Goal: Task Accomplishment & Management: Use online tool/utility

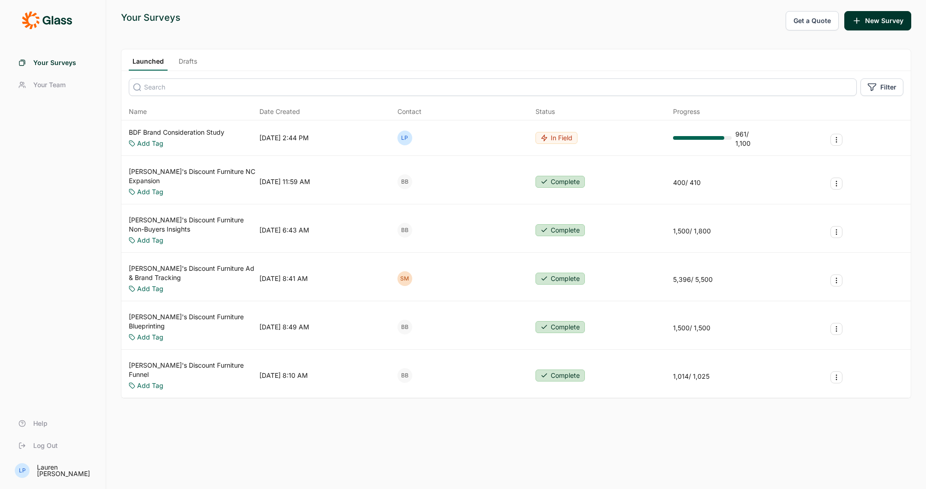
click at [66, 60] on span "Your Surveys" at bounding box center [54, 62] width 43 height 9
click at [49, 86] on span "Your Team" at bounding box center [49, 84] width 32 height 9
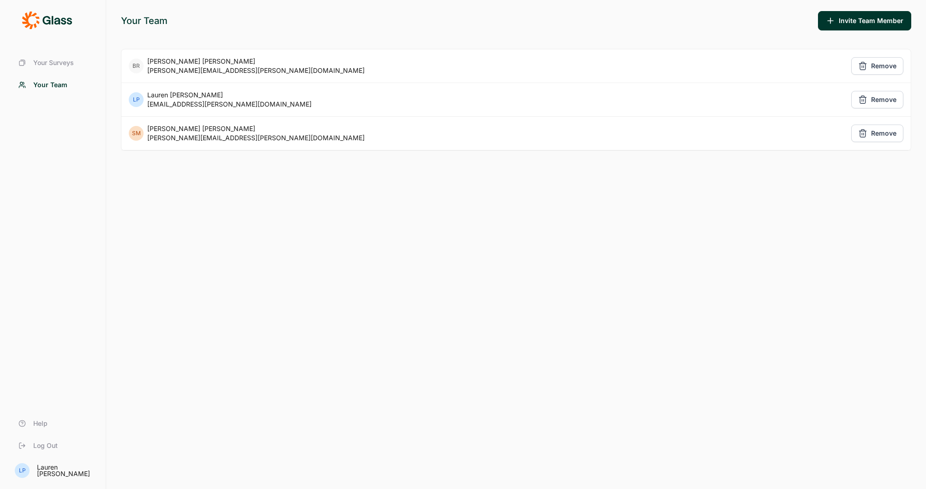
click at [54, 61] on span "Your Surveys" at bounding box center [53, 62] width 41 height 9
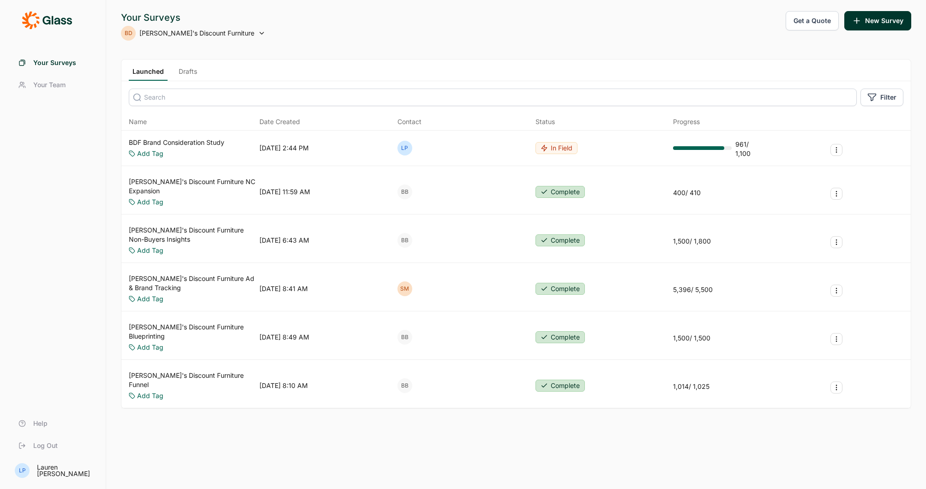
click at [39, 20] on icon at bounding box center [47, 20] width 50 height 18
click at [188, 36] on span "[PERSON_NAME]'s Discount Furniture" at bounding box center [196, 33] width 115 height 9
click at [258, 30] on icon at bounding box center [261, 33] width 7 height 7
click at [125, 28] on div "BD" at bounding box center [128, 33] width 15 height 15
click at [44, 15] on icon at bounding box center [47, 20] width 50 height 18
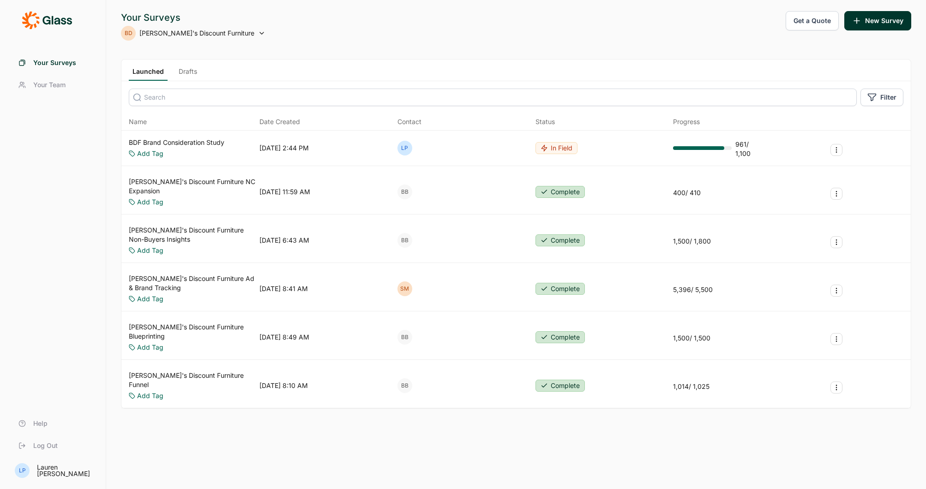
click at [329, 43] on div "Your Surveys BD Bob's Discount Furniture Get a Quote New Survey Launched Drafts…" at bounding box center [515, 244] width 819 height 489
click at [313, 458] on div "Your Surveys BD Bob's Discount Furniture Get a Quote New Survey Launched Drafts…" at bounding box center [515, 244] width 819 height 489
click at [890, 102] on button "Filter" at bounding box center [881, 98] width 43 height 18
click at [719, 54] on div "Your Surveys BD Bob's Discount Furniture Get a Quote New Survey Launched Drafts…" at bounding box center [515, 244] width 819 height 489
click at [53, 16] on icon at bounding box center [47, 20] width 50 height 18
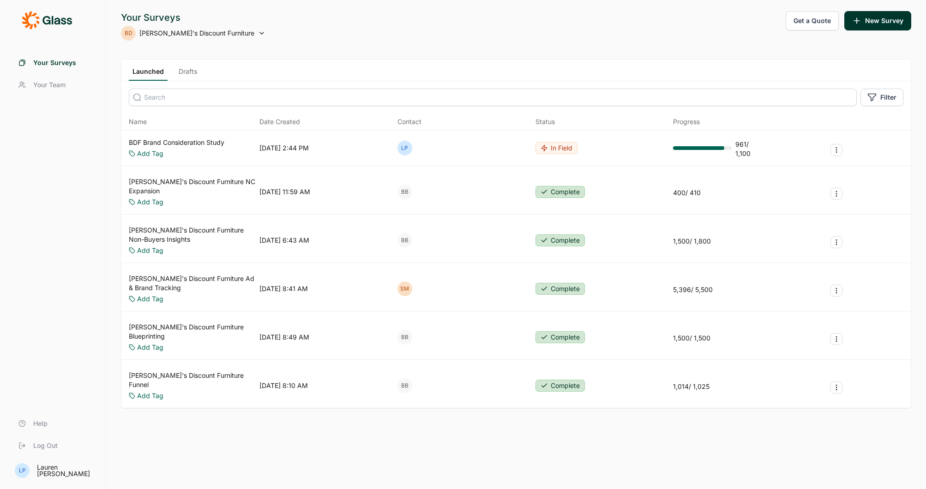
click at [279, 452] on div "Your Surveys BD Bob's Discount Furniture Get a Quote New Survey Launched Drafts…" at bounding box center [515, 244] width 819 height 489
click at [210, 446] on div "Your Surveys BD Bob's Discount Furniture Get a Quote New Survey Launched Drafts…" at bounding box center [515, 244] width 819 height 489
click at [463, 425] on div "Your Surveys BD Bob's Discount Furniture Get a Quote New Survey Launched Drafts…" at bounding box center [515, 244] width 819 height 489
click at [185, 72] on link "Drafts" at bounding box center [188, 74] width 26 height 14
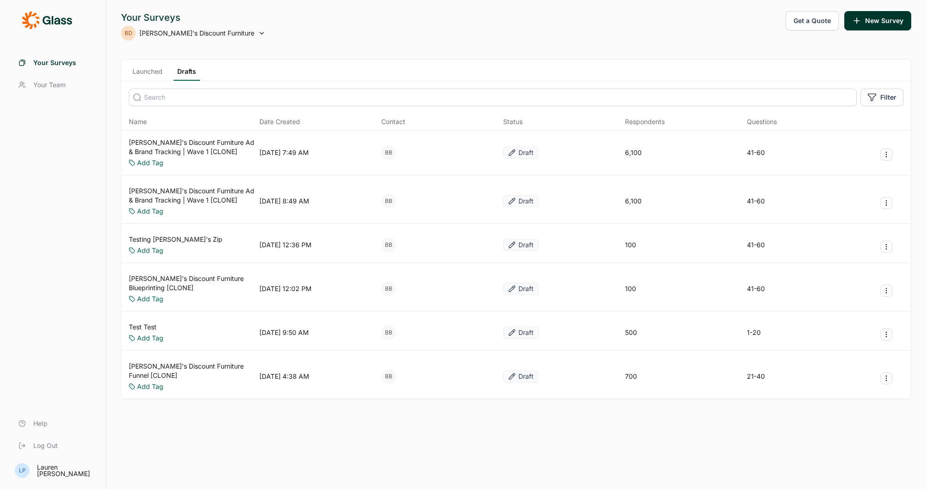
click at [154, 68] on link "Launched" at bounding box center [147, 74] width 37 height 14
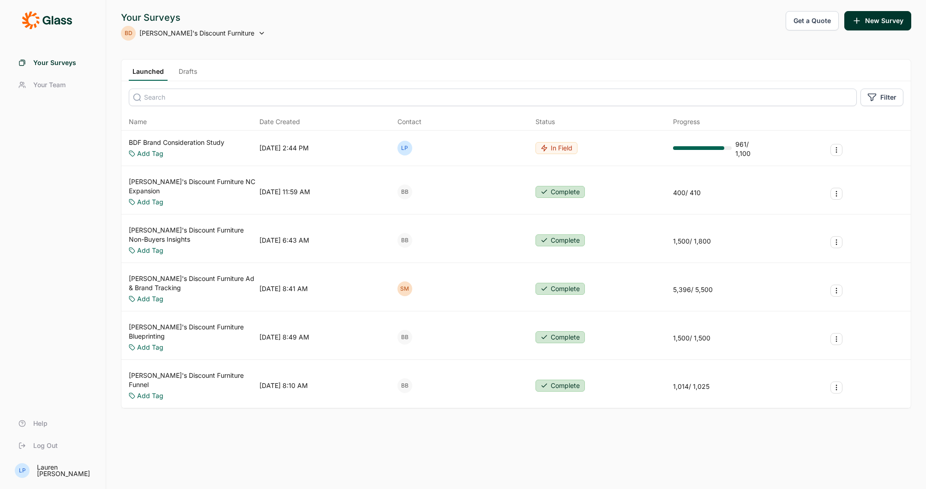
click at [47, 83] on span "Your Team" at bounding box center [49, 84] width 32 height 9
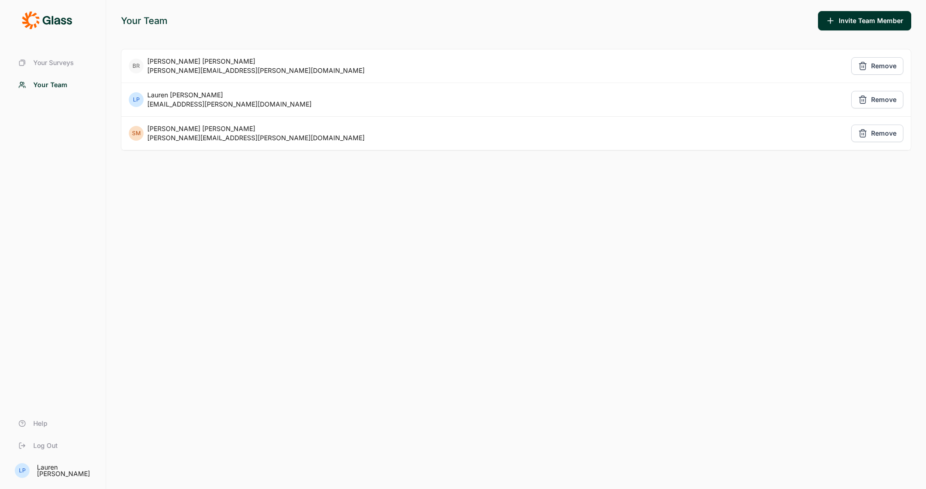
click at [51, 55] on link "Your Surveys" at bounding box center [53, 63] width 84 height 22
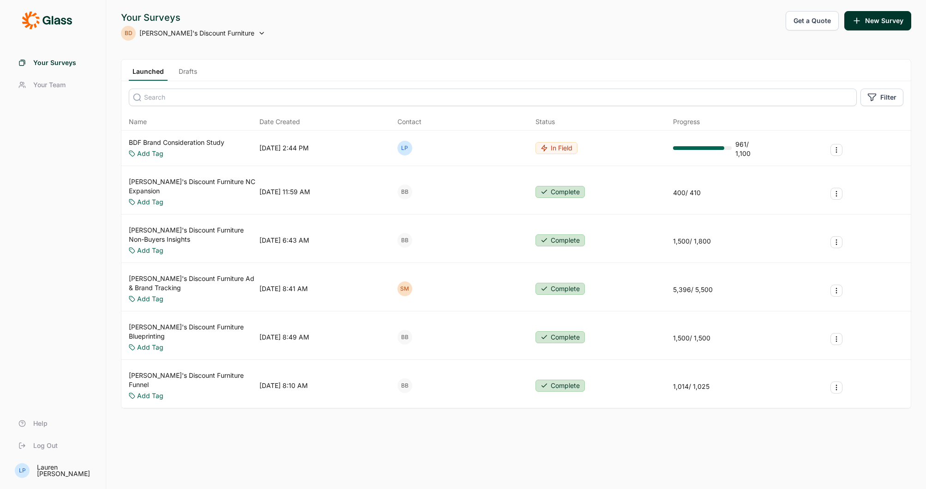
click at [579, 433] on div "Your Surveys BD Bob's Discount Furniture Get a Quote New Survey Launched Drafts…" at bounding box center [515, 244] width 819 height 489
click at [173, 274] on link "[PERSON_NAME]'s Discount Furniture Ad & Brand Tracking" at bounding box center [192, 283] width 127 height 18
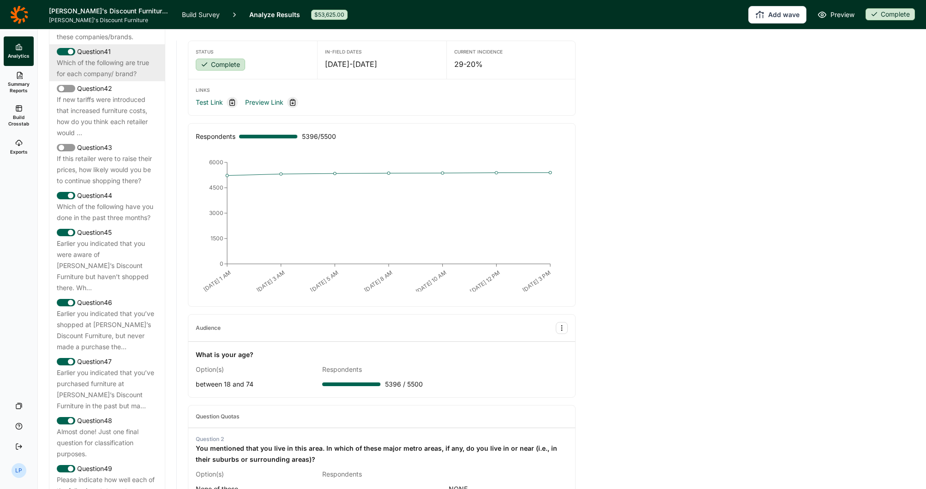
scroll to position [2630, 0]
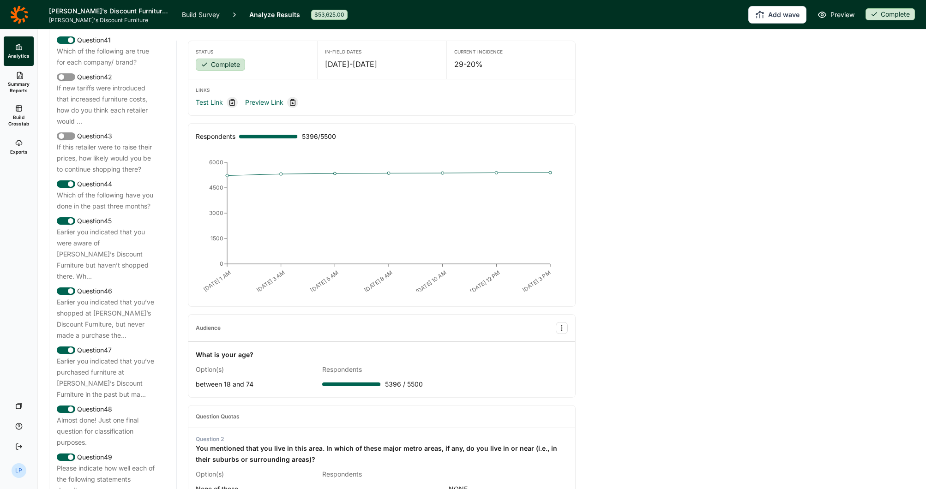
click at [20, 79] on link "Summary Reports" at bounding box center [19, 82] width 30 height 33
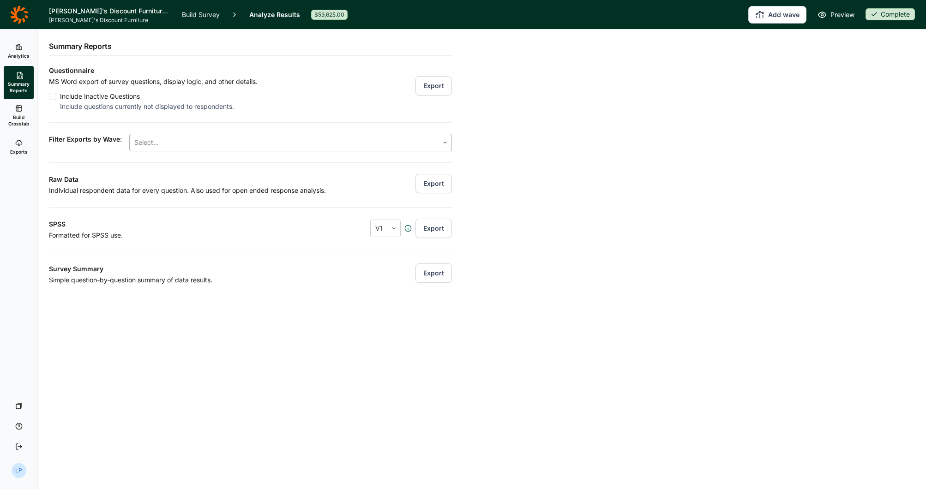
click at [200, 141] on div at bounding box center [283, 142] width 299 height 13
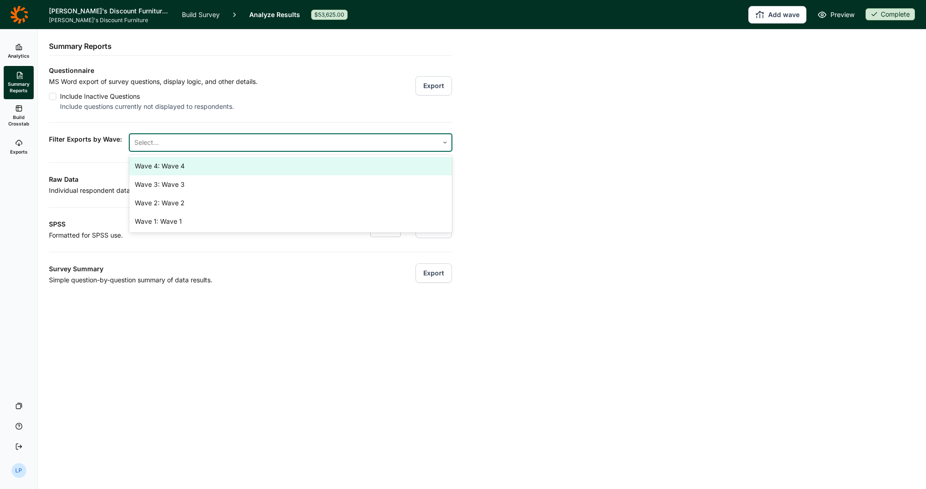
click at [189, 168] on div "Wave 4: Wave 4" at bounding box center [290, 166] width 323 height 18
click at [103, 169] on div "Raw Data Individual respondent data for every question. Also used for open ende…" at bounding box center [250, 179] width 403 height 34
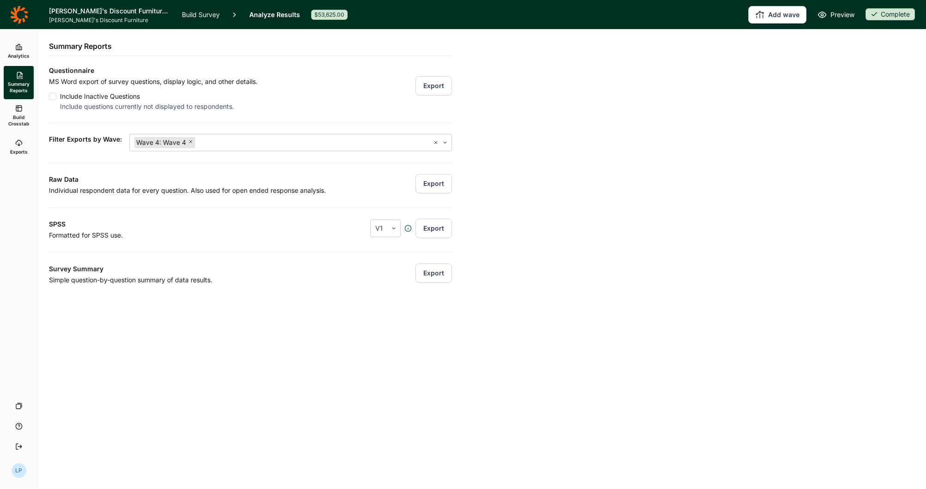
click at [21, 118] on span "Build Crosstab" at bounding box center [18, 120] width 23 height 13
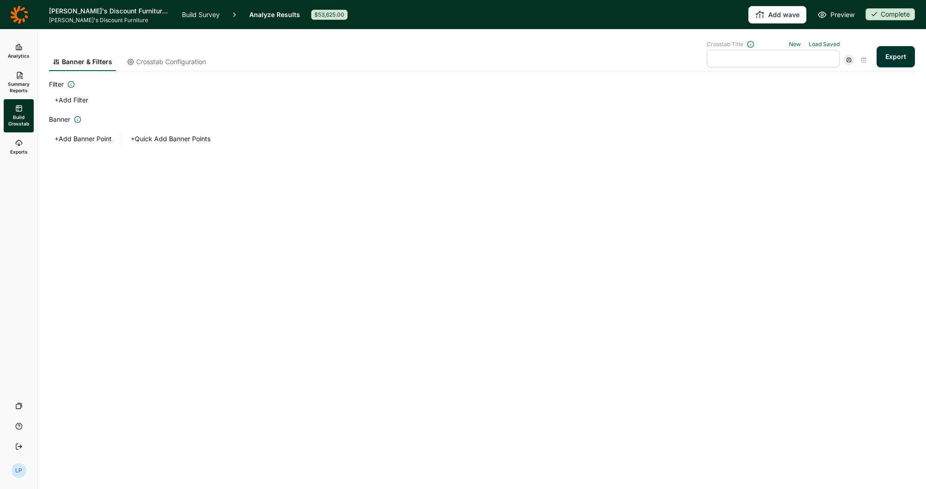
click at [76, 102] on button "+ Add Filter" at bounding box center [71, 100] width 45 height 13
click at [170, 112] on input at bounding box center [130, 110] width 148 height 18
type input "Wave 4"
click at [176, 135] on div at bounding box center [182, 135] width 13 height 6
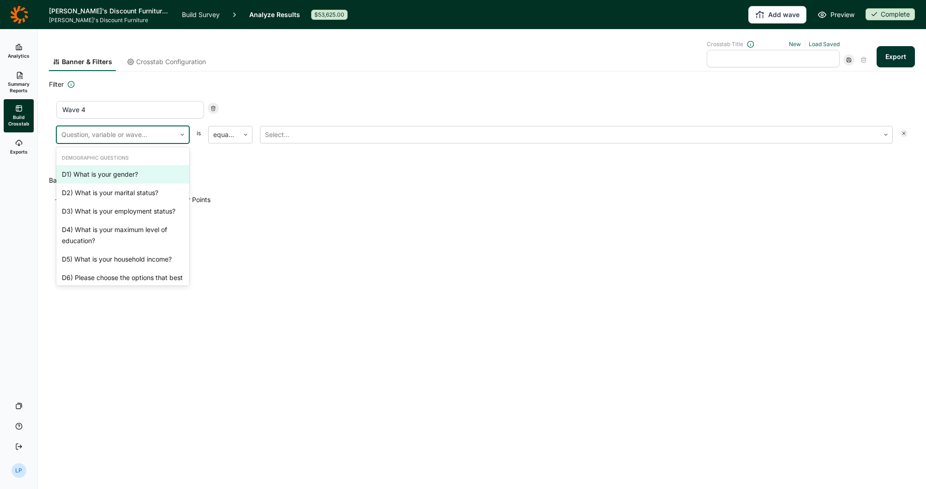
click at [175, 133] on div "Question, variable or wave..." at bounding box center [116, 134] width 119 height 17
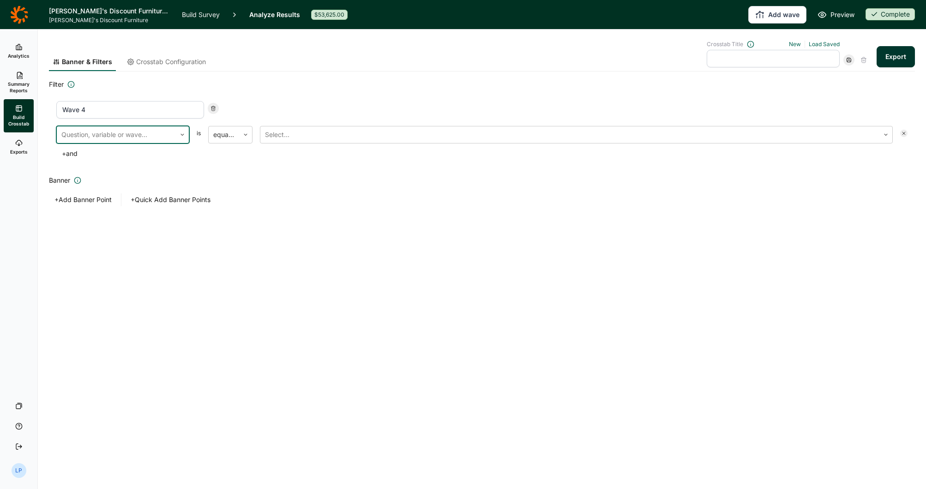
click at [184, 135] on icon at bounding box center [182, 135] width 6 height 6
click at [124, 104] on input "Wave 4" at bounding box center [130, 110] width 148 height 18
click at [171, 61] on span "Crosstab Configuration" at bounding box center [171, 61] width 70 height 9
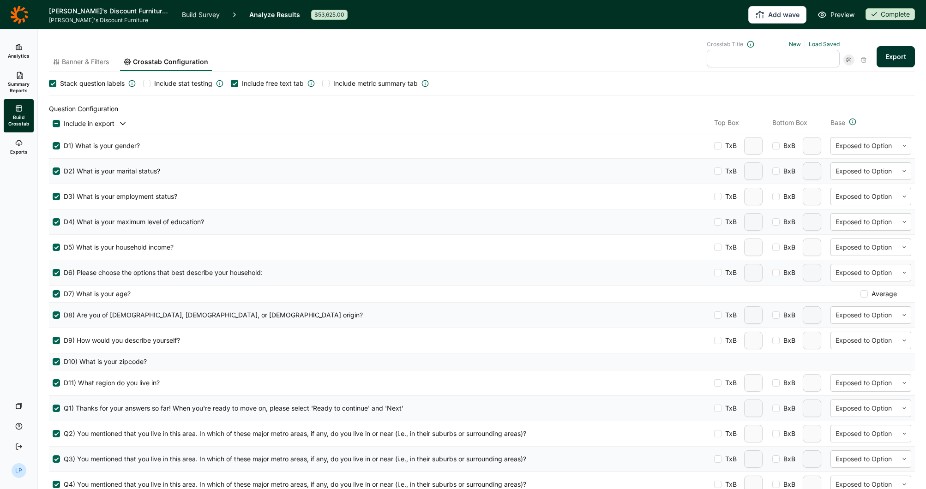
click at [90, 57] on div "Banner & Filters Crosstab Configuration" at bounding box center [130, 56] width 163 height 30
click at [90, 65] on span "Banner & Filters" at bounding box center [85, 61] width 47 height 9
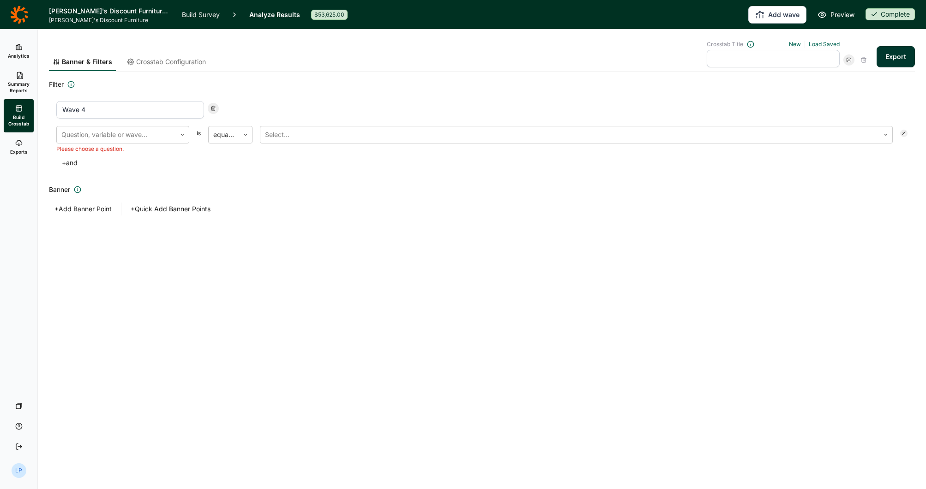
click at [21, 46] on icon at bounding box center [18, 46] width 7 height 7
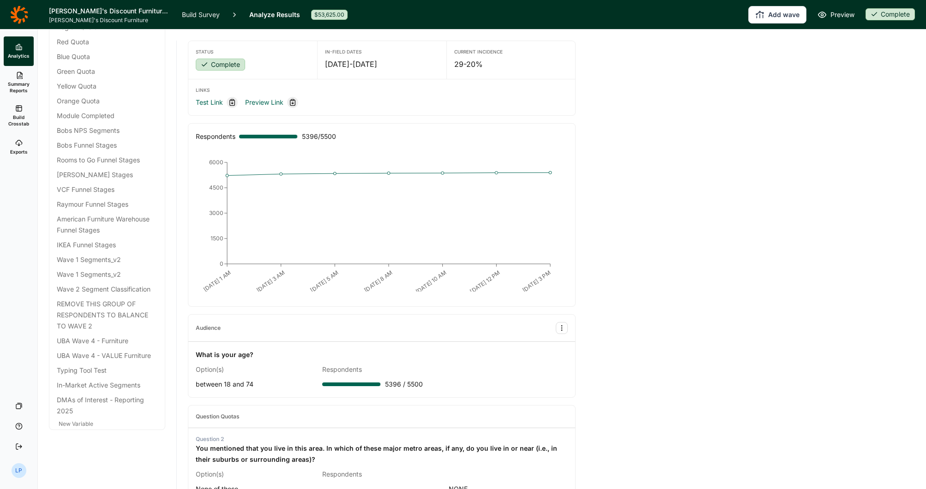
scroll to position [3474, 0]
click at [127, 402] on div "DMAs of Interest - Reporting 2025" at bounding box center [107, 405] width 101 height 22
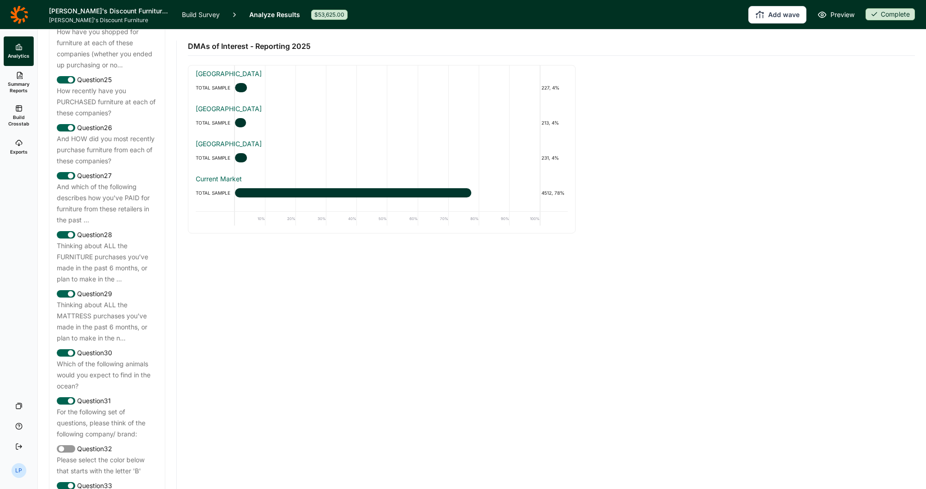
scroll to position [1536, 0]
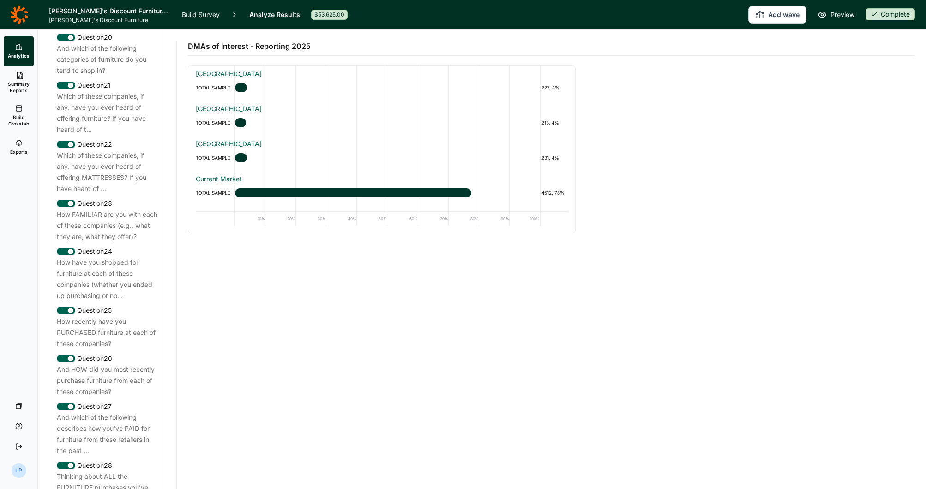
drag, startPoint x: 700, startPoint y: 341, endPoint x: 504, endPoint y: 311, distance: 198.3
click at [700, 341] on div "DMAs of Interest - Reporting 2025 NYC TOTAL SAMPLE 227, 4% Detroit TOTAL SAMPLE…" at bounding box center [551, 260] width 749 height 460
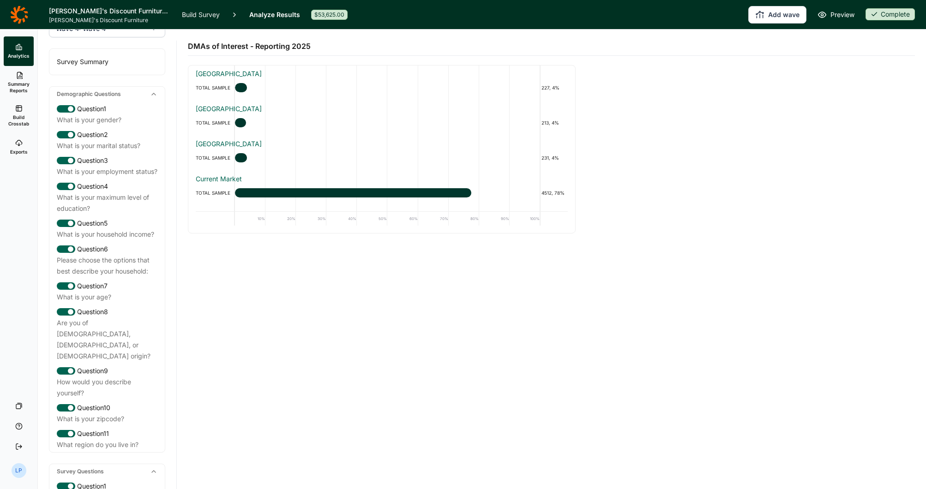
scroll to position [0, 0]
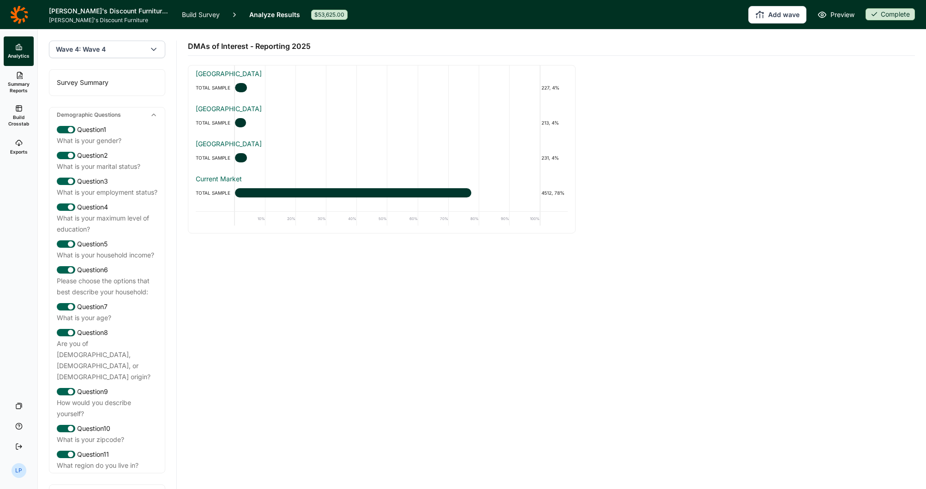
click at [25, 84] on span "Summary Reports" at bounding box center [18, 87] width 23 height 13
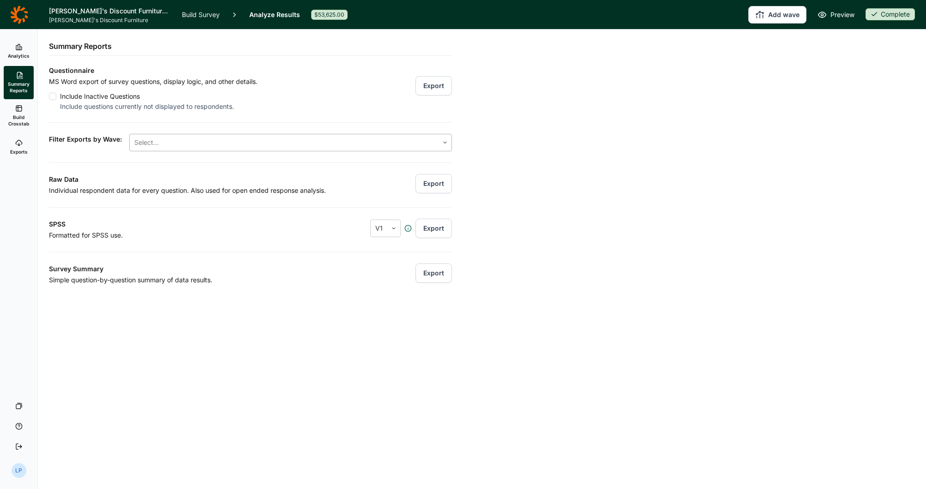
click at [257, 142] on div at bounding box center [283, 142] width 299 height 13
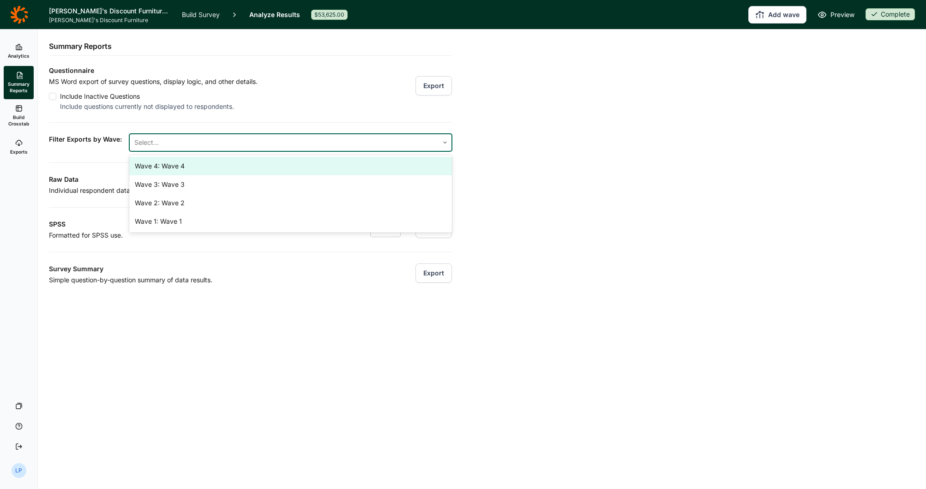
click at [210, 170] on div "Wave 4: Wave 4" at bounding box center [290, 166] width 323 height 18
click at [63, 161] on div "Questionnaire MS Word export of survey questions, display logic, and other deta…" at bounding box center [250, 175] width 403 height 221
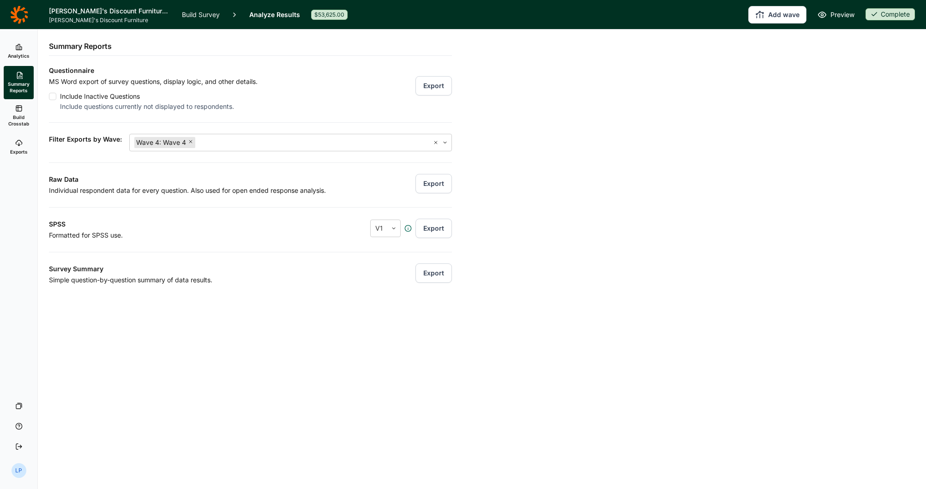
click at [133, 189] on p "Individual respondent data for every question. Also used for open ended respons…" at bounding box center [216, 190] width 335 height 11
click at [273, 181] on h3 "Raw Data" at bounding box center [216, 179] width 335 height 11
click at [70, 238] on p "Formatted for SPSS use." at bounding box center [185, 235] width 272 height 11
click at [437, 182] on button "Export" at bounding box center [433, 183] width 36 height 19
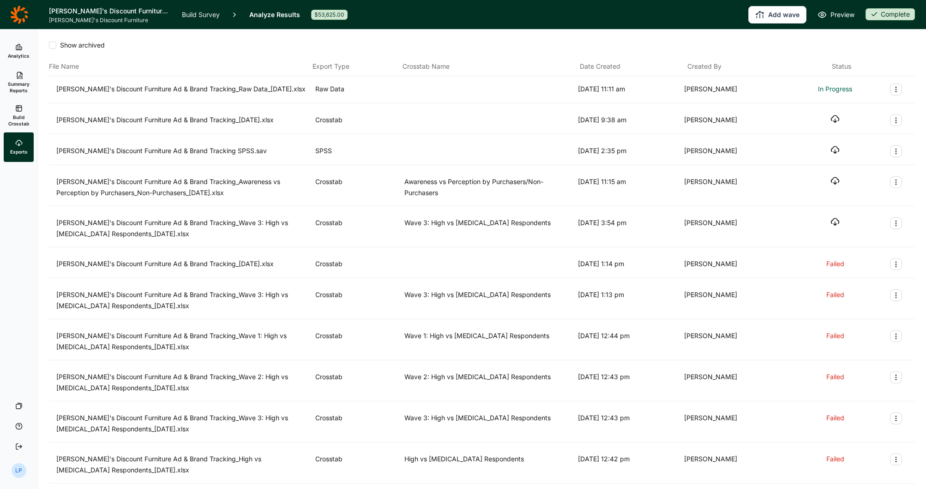
click at [30, 486] on div "Analytics Summary Reports Build Crosstab Exports Your Surveys Help Log Out LP" at bounding box center [19, 259] width 38 height 460
click at [15, 110] on icon at bounding box center [18, 108] width 7 height 7
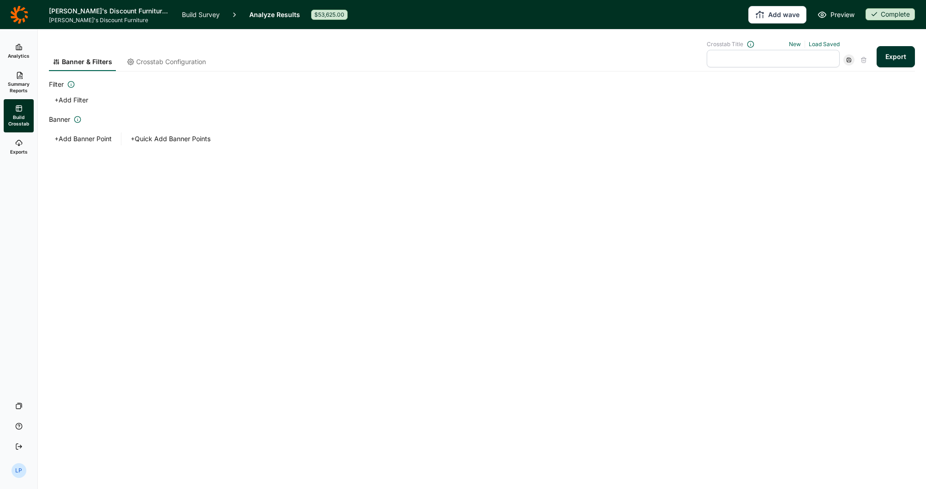
click at [22, 84] on span "Summary Reports" at bounding box center [18, 87] width 23 height 13
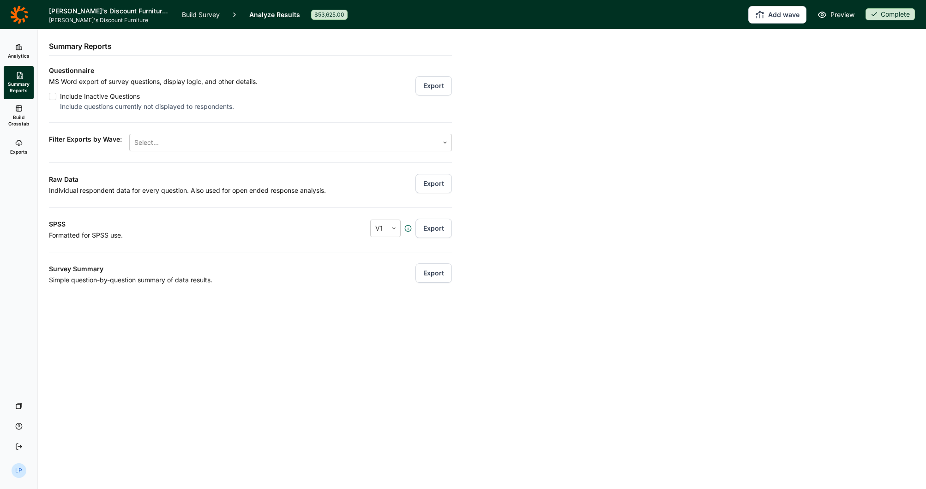
drag, startPoint x: 96, startPoint y: 78, endPoint x: 114, endPoint y: 78, distance: 18.0
click at [98, 78] on p "MS Word export of survey questions, display logic, and other details." at bounding box center [153, 81] width 209 height 11
click at [136, 84] on p "MS Word export of survey questions, display logic, and other details." at bounding box center [153, 81] width 209 height 11
click at [436, 90] on button "Export" at bounding box center [433, 85] width 36 height 19
click at [672, 114] on div "Analytics Summary Reports Build Crosstab Exports Your Surveys Help Log Out LP S…" at bounding box center [463, 260] width 926 height 460
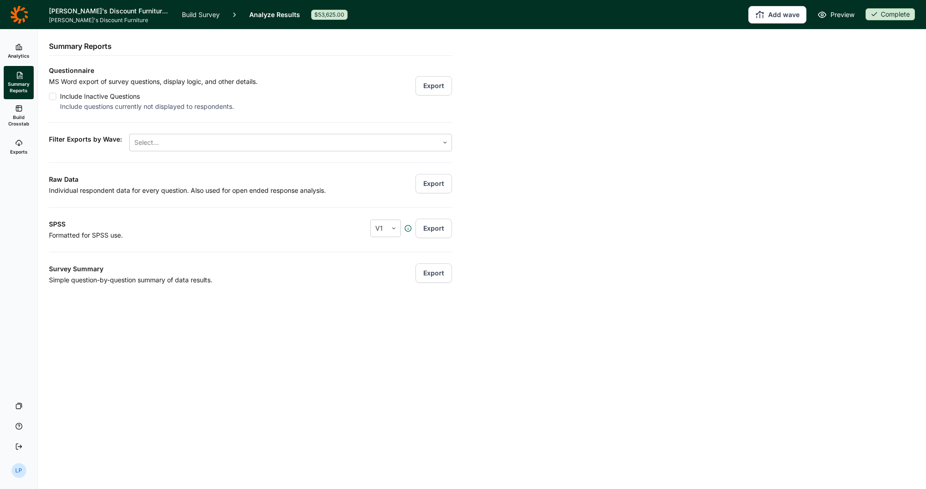
click at [648, 251] on div "Analytics Summary Reports Build Crosstab Exports Your Surveys Help Log Out LP S…" at bounding box center [463, 260] width 926 height 460
drag, startPoint x: 74, startPoint y: 399, endPoint x: 111, endPoint y: 349, distance: 62.3
click at [74, 399] on div "Summary Reports Questionnaire MS Word export of survey questions, display logic…" at bounding box center [250, 245] width 425 height 430
click at [580, 417] on div "Analytics Summary Reports Build Crosstab Exports Your Surveys Help Log Out LP S…" at bounding box center [463, 260] width 926 height 460
click at [20, 149] on span "Exports" at bounding box center [19, 152] width 18 height 6
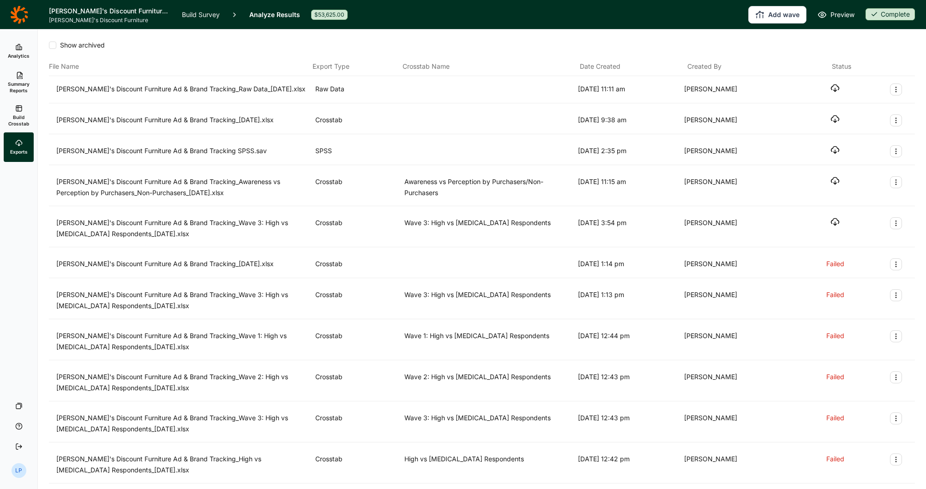
click at [831, 90] on use "button" at bounding box center [835, 88] width 8 height 7
click at [17, 114] on span "Build Crosstab" at bounding box center [18, 120] width 23 height 13
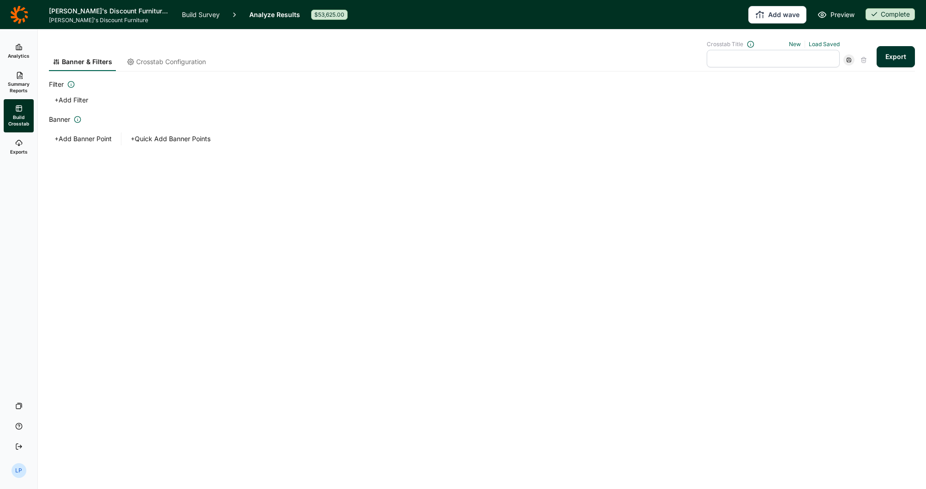
click at [85, 140] on button "+ Add Banner Point" at bounding box center [83, 138] width 68 height 13
click at [159, 167] on div at bounding box center [124, 169] width 110 height 13
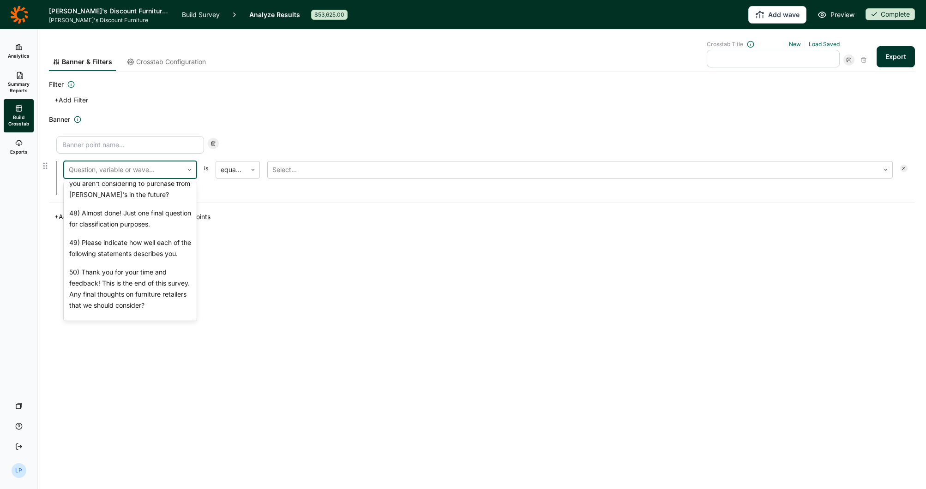
scroll to position [3277, 0]
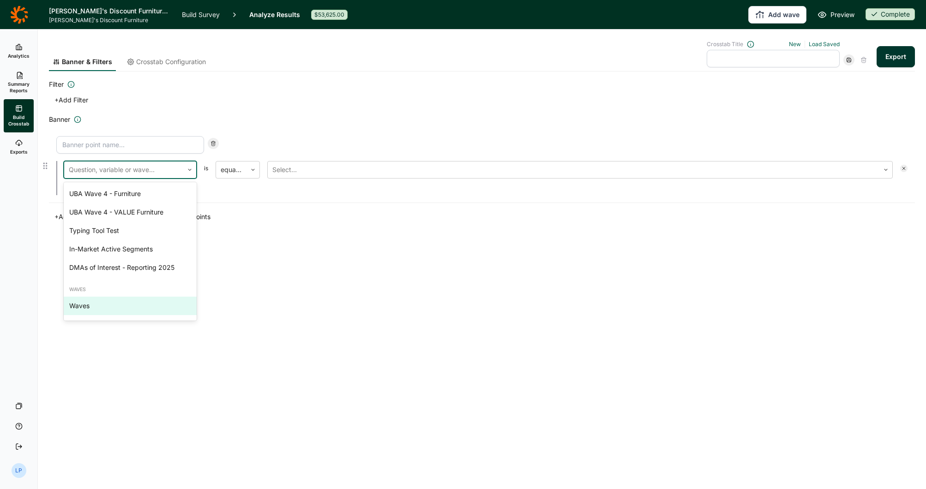
click at [86, 302] on div "Waves" at bounding box center [130, 306] width 133 height 18
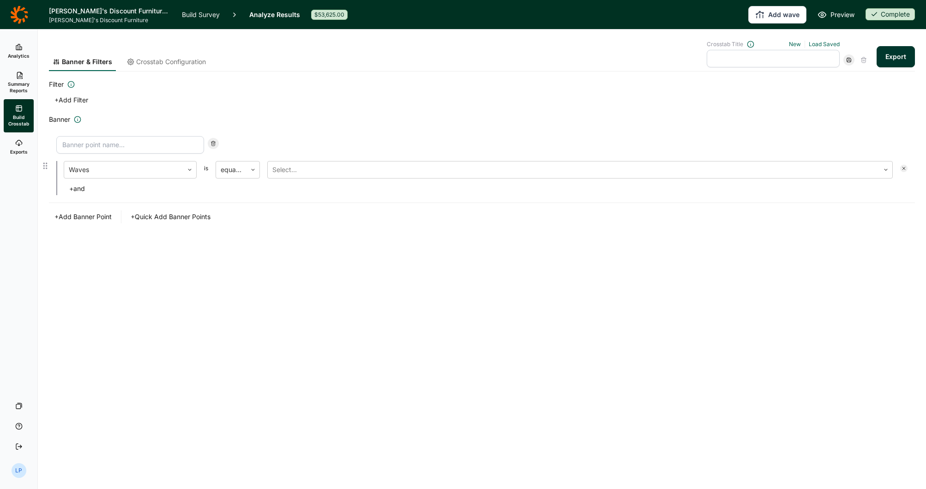
click at [159, 141] on input at bounding box center [130, 145] width 148 height 18
click at [78, 100] on button "+ Add Filter" at bounding box center [71, 100] width 45 height 13
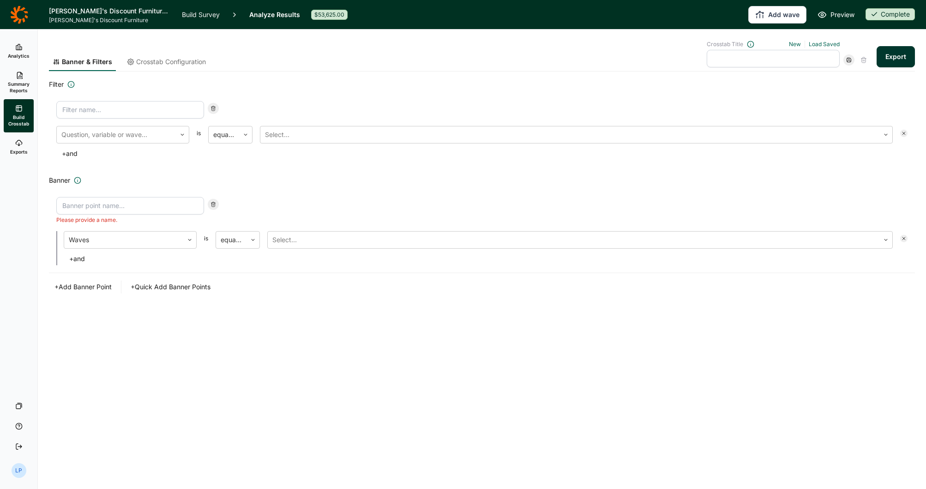
click at [98, 112] on input at bounding box center [130, 110] width 148 height 18
type input "Wave 4"
click at [111, 135] on div at bounding box center [116, 134] width 110 height 13
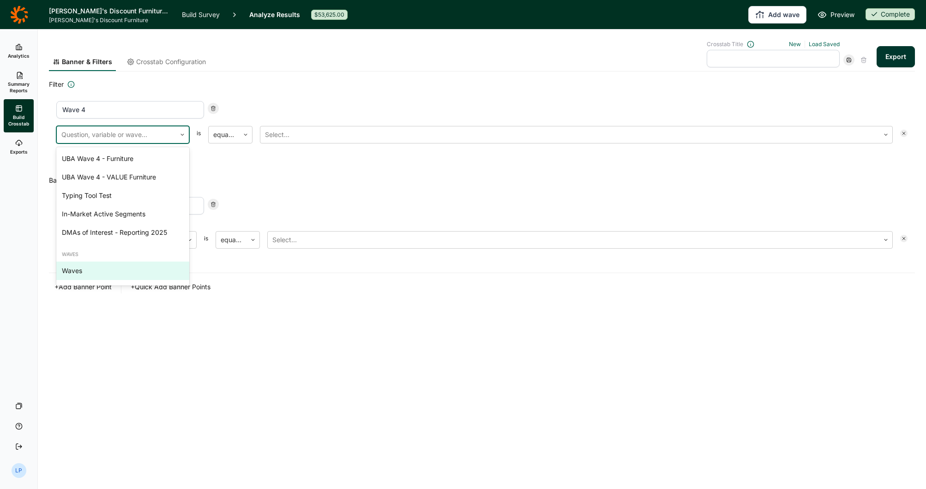
click at [80, 269] on div "Waves" at bounding box center [122, 271] width 133 height 18
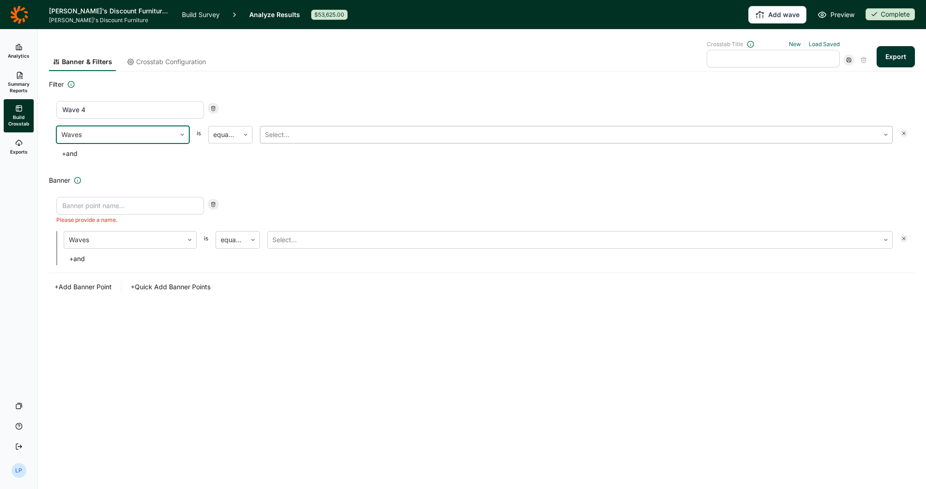
click at [291, 131] on div at bounding box center [569, 134] width 609 height 13
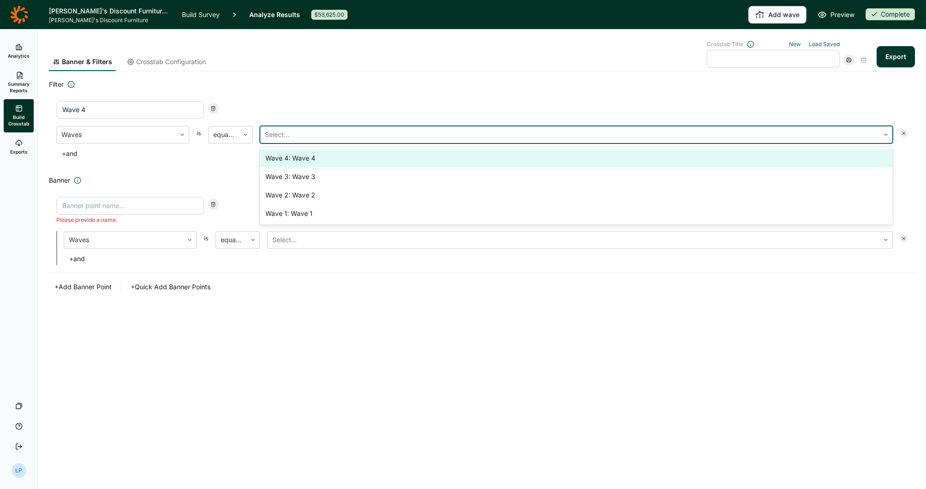
click at [297, 156] on div "Wave 4: Wave 4" at bounding box center [576, 158] width 633 height 18
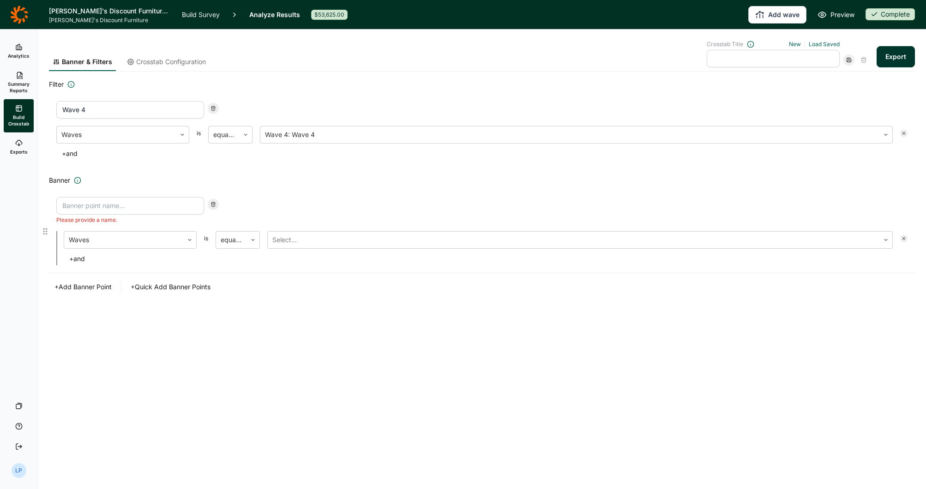
click at [88, 209] on input at bounding box center [130, 206] width 148 height 18
type input "South Region"
click at [131, 236] on div at bounding box center [124, 239] width 110 height 13
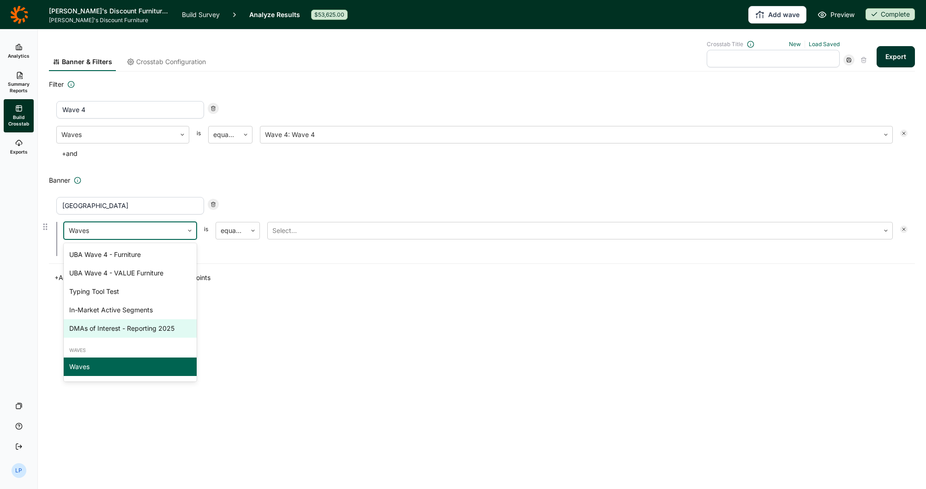
click at [154, 331] on div "DMAs of Interest - Reporting 2025" at bounding box center [130, 328] width 133 height 18
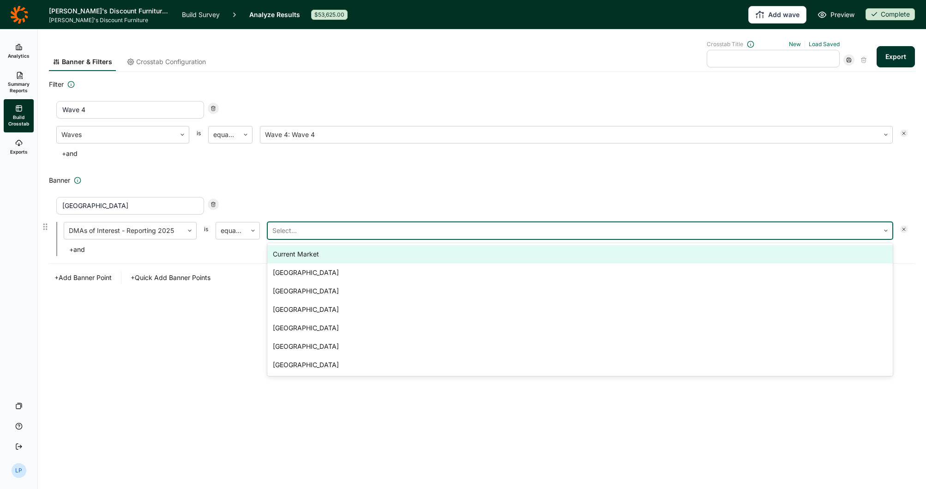
click at [300, 228] on div at bounding box center [573, 230] width 602 height 13
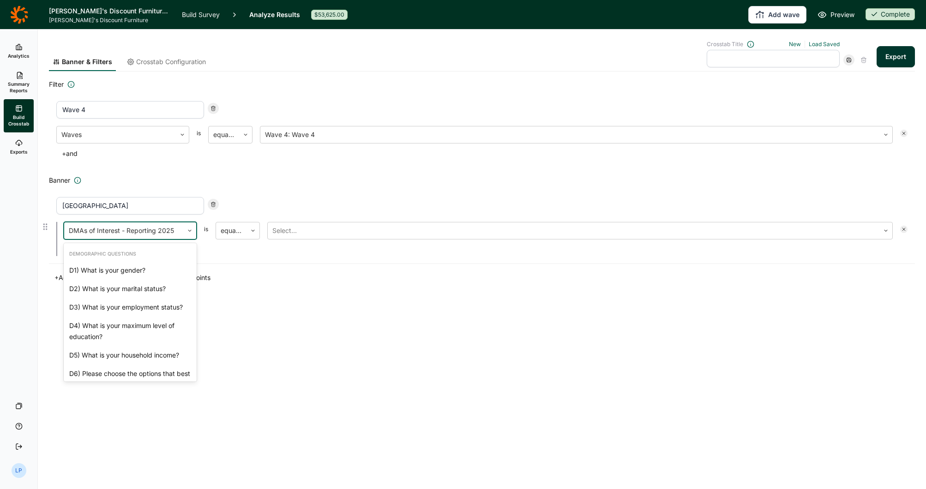
click at [138, 231] on div at bounding box center [124, 230] width 110 height 13
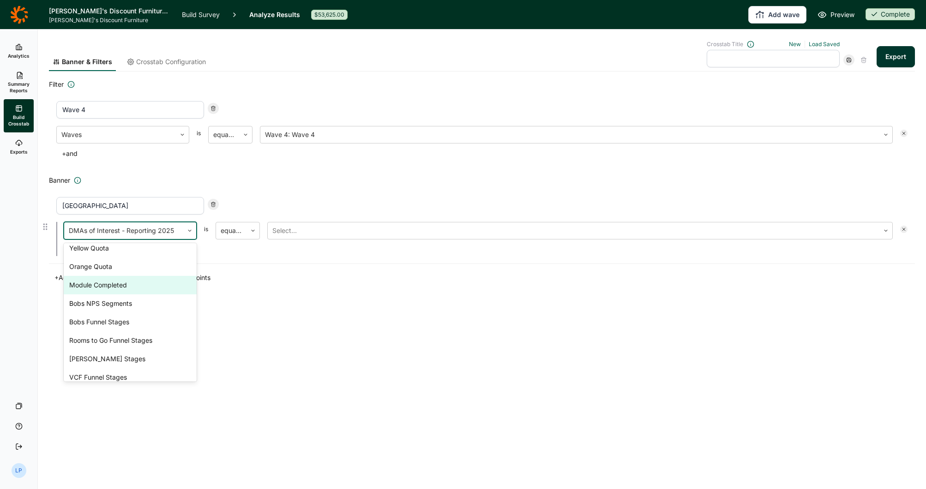
scroll to position [2824, 0]
click at [145, 182] on div "Region - Reporting Labels" at bounding box center [130, 172] width 133 height 18
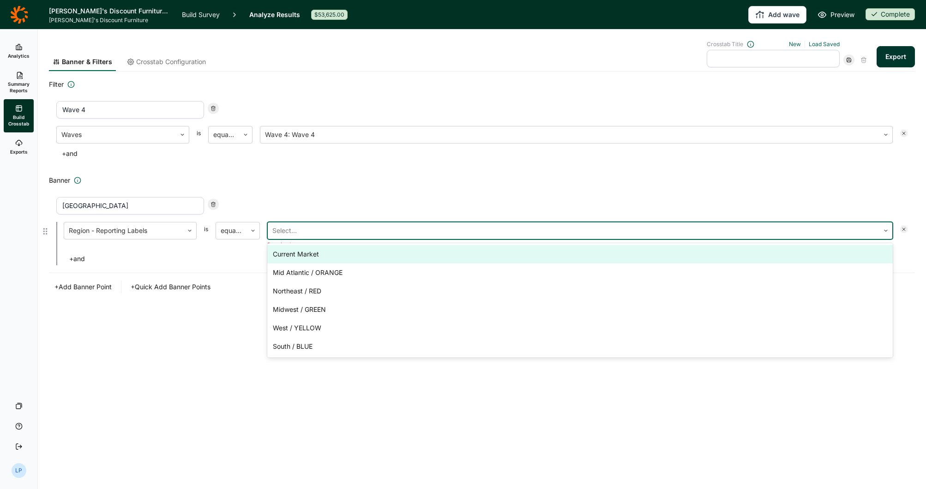
click at [324, 234] on div at bounding box center [573, 230] width 602 height 13
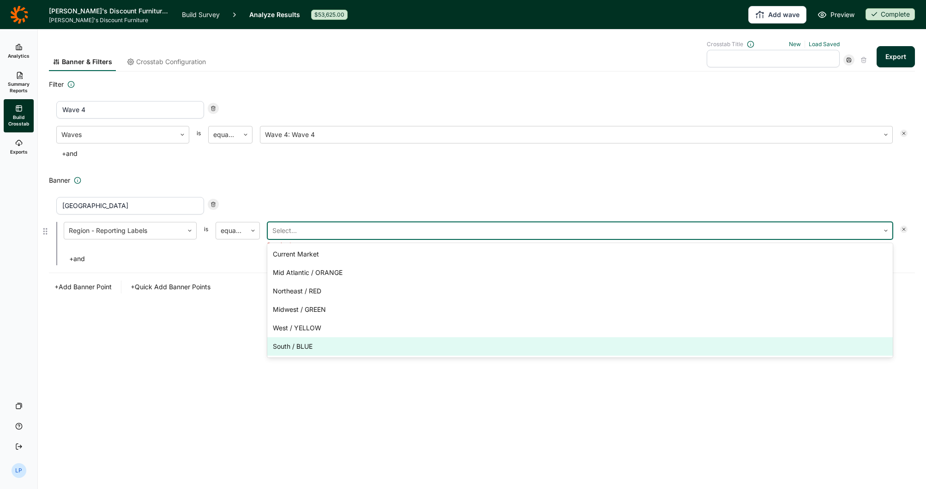
click at [304, 343] on div "South / BLUE" at bounding box center [579, 346] width 625 height 18
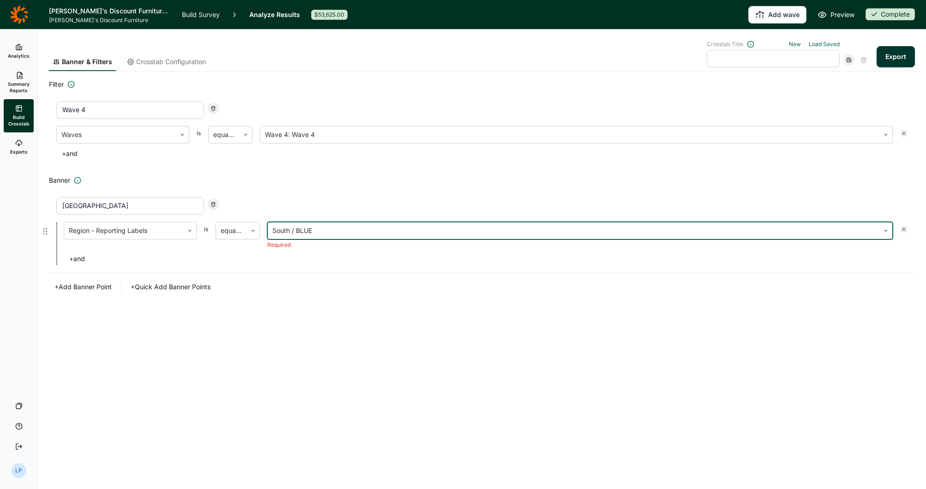
click at [355, 298] on div "Banner & Filters Crosstab Configuration Crosstab Title New Load Saved Export Fi…" at bounding box center [482, 184] width 866 height 308
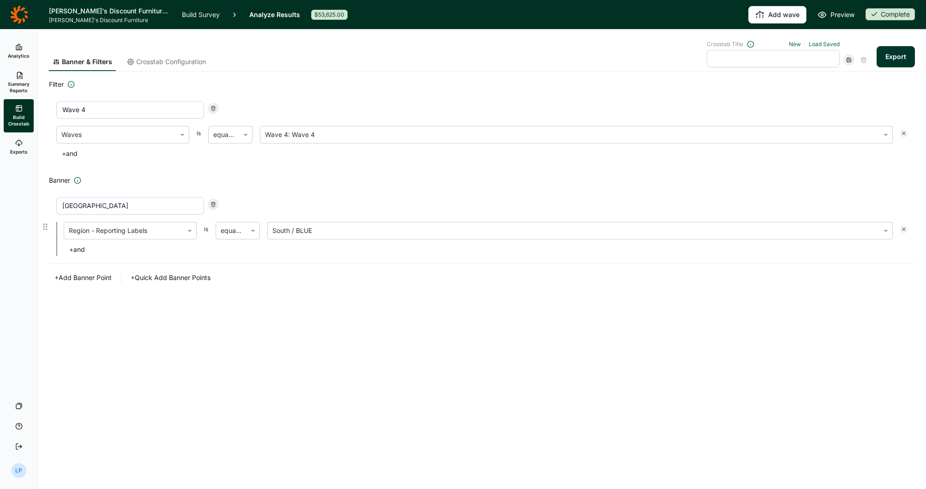
click at [90, 276] on button "+ Add Banner Point" at bounding box center [83, 277] width 68 height 13
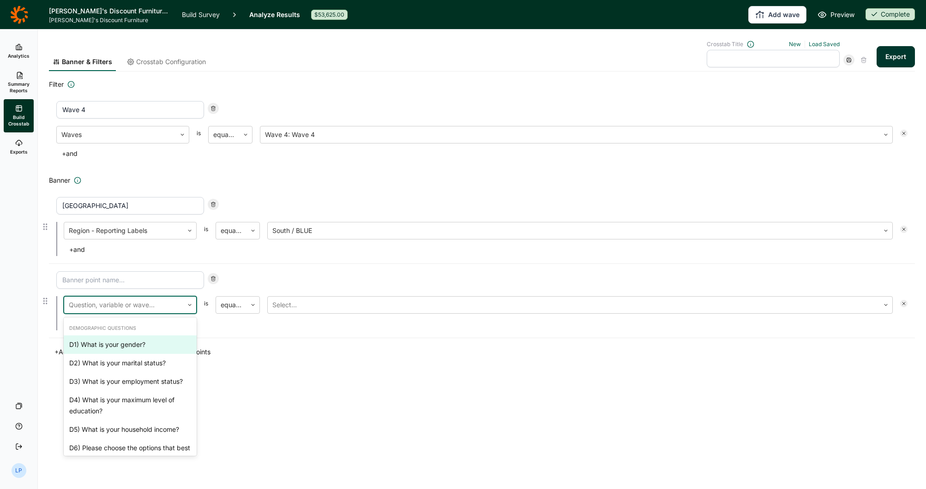
click at [109, 303] on div at bounding box center [124, 305] width 110 height 13
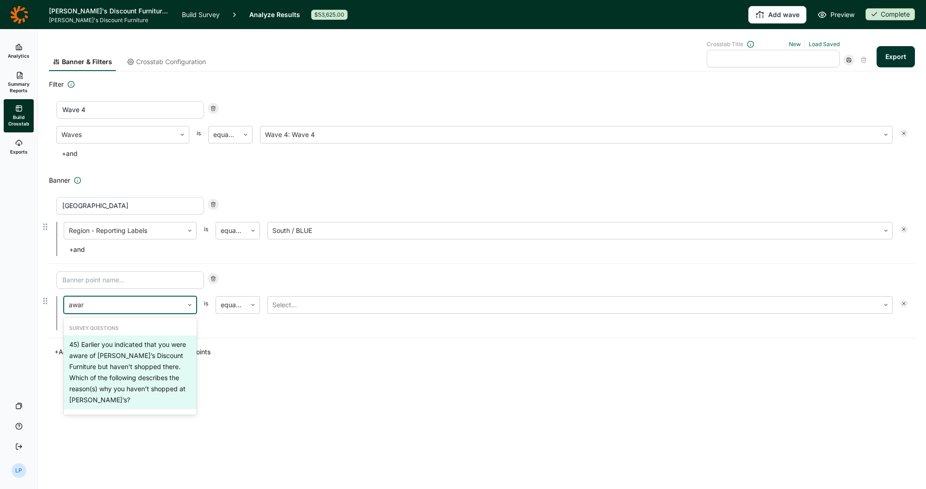
type input "aware"
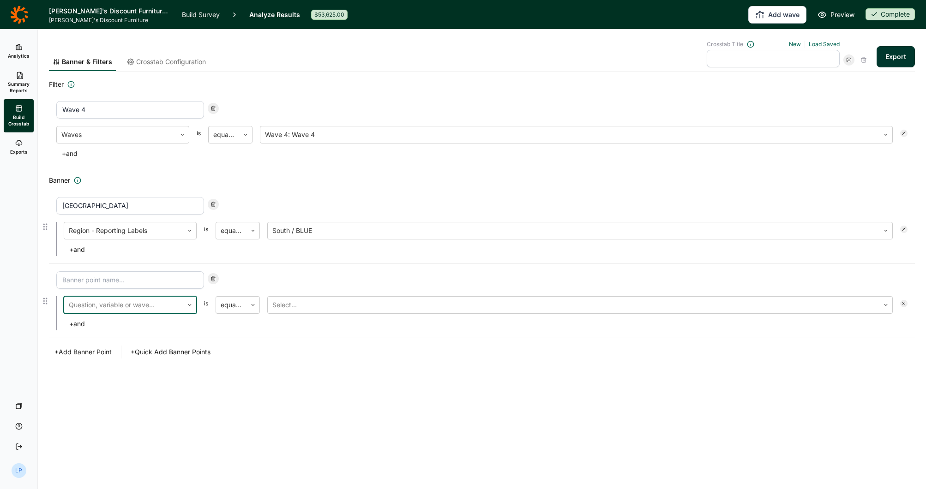
click at [69, 309] on div at bounding box center [124, 305] width 110 height 13
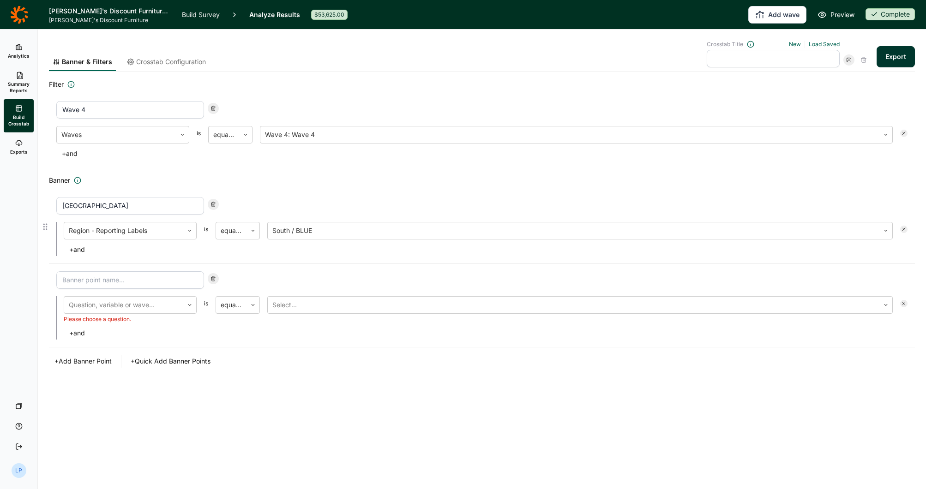
click at [199, 356] on button "+ Quick Add Banner Points" at bounding box center [170, 361] width 91 height 13
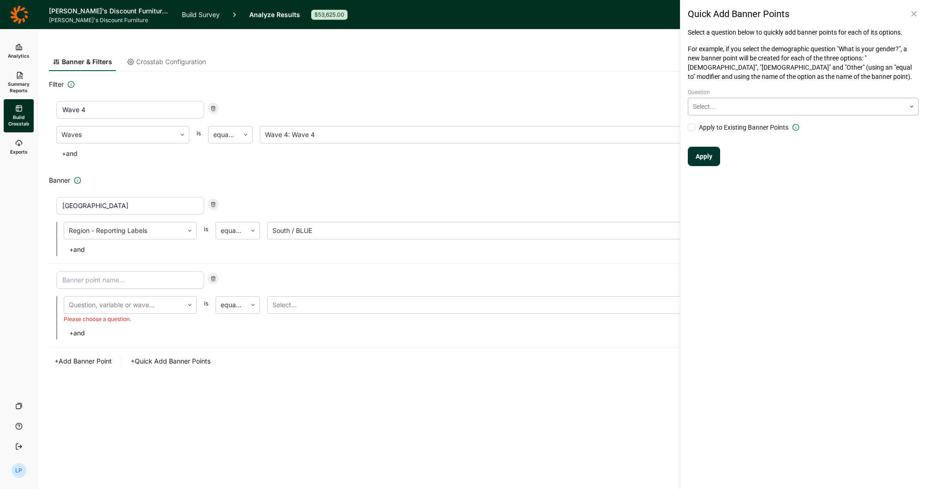
click at [813, 105] on div at bounding box center [797, 106] width 208 height 11
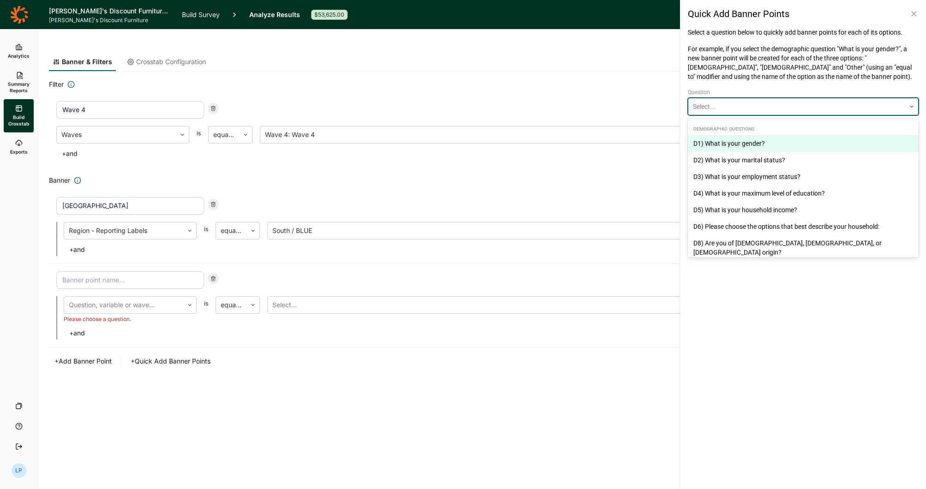
click at [813, 105] on div at bounding box center [797, 106] width 208 height 11
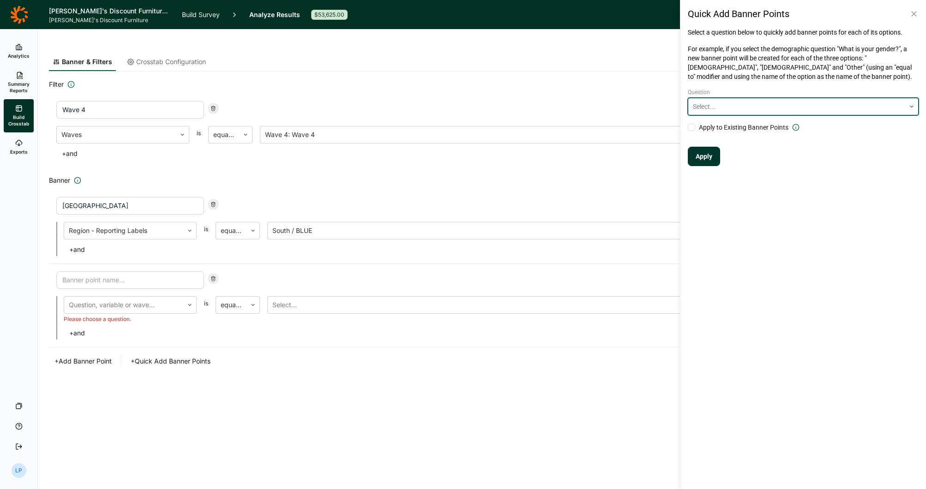
click at [913, 12] on icon at bounding box center [913, 13] width 9 height 9
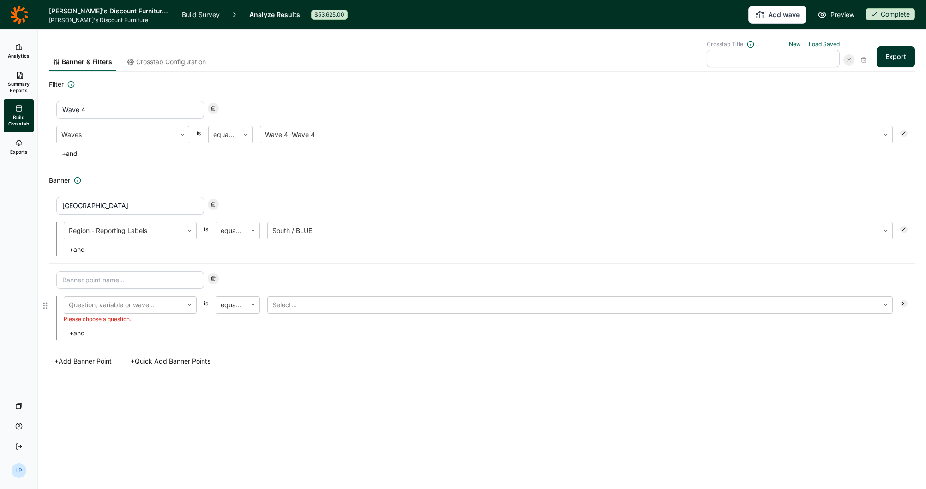
click at [132, 276] on input at bounding box center [130, 280] width 148 height 18
click at [215, 275] on div at bounding box center [213, 278] width 11 height 11
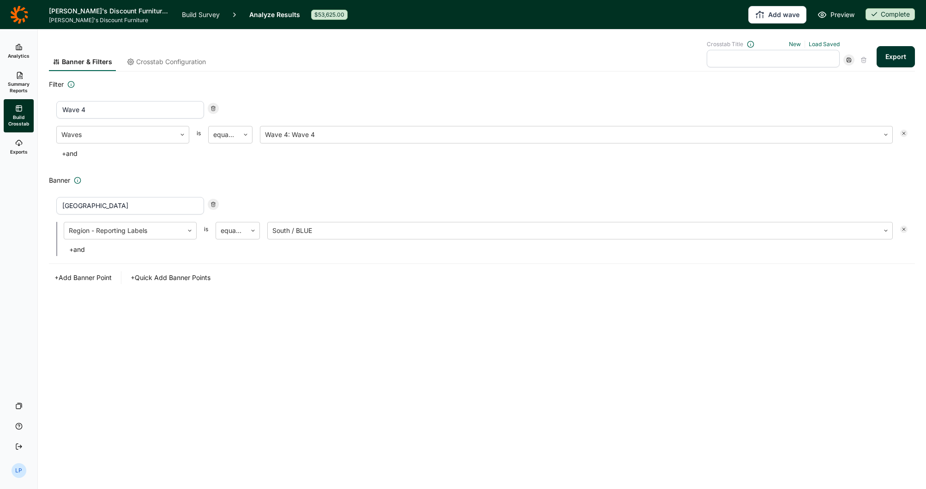
click at [90, 276] on button "+ Add Banner Point" at bounding box center [83, 277] width 68 height 13
click at [117, 305] on div at bounding box center [124, 305] width 110 height 13
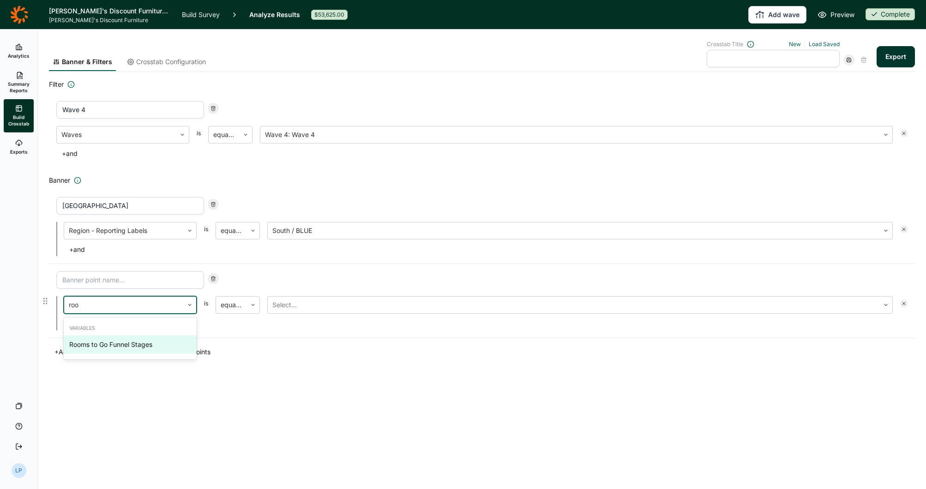
type input "room"
click at [168, 341] on div "Rooms to Go Funnel Stages" at bounding box center [130, 344] width 133 height 18
click at [353, 301] on div at bounding box center [573, 305] width 602 height 13
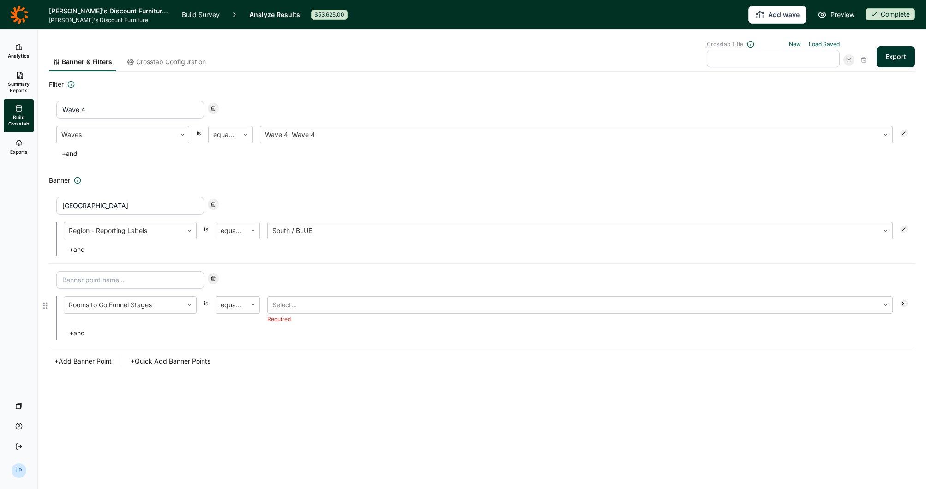
click at [310, 280] on div at bounding box center [481, 280] width 851 height 18
click at [356, 309] on div at bounding box center [573, 305] width 602 height 13
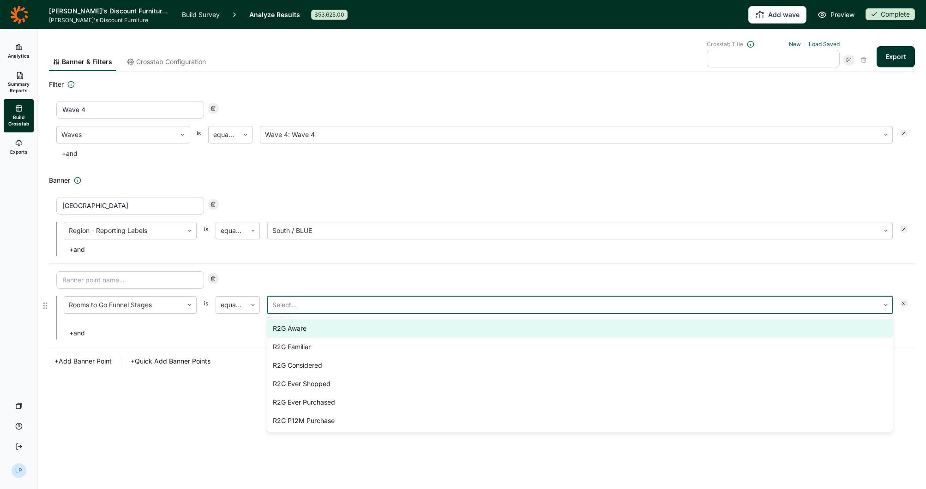
click at [328, 331] on div "R2G Aware" at bounding box center [579, 328] width 625 height 18
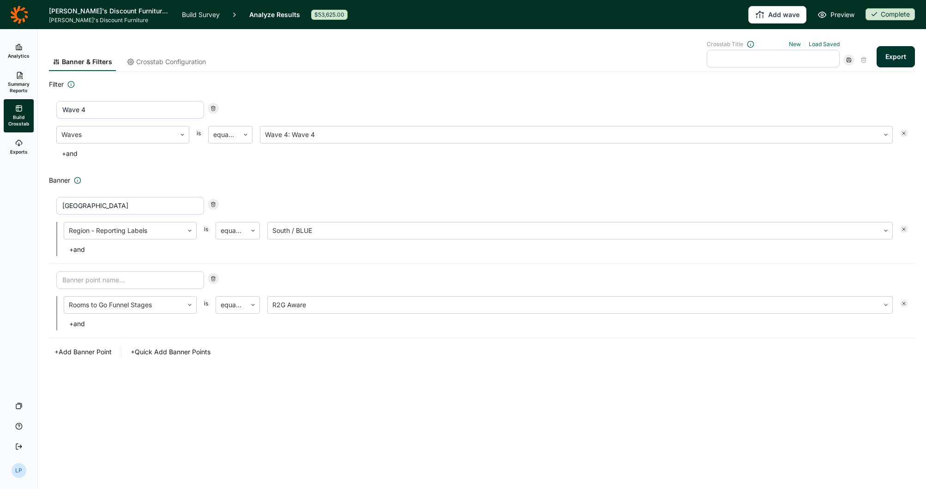
drag, startPoint x: 449, startPoint y: 365, endPoint x: 374, endPoint y: 371, distance: 75.4
click at [448, 365] on div "Banner & Filters Crosstab Configuration Crosstab Title New Load Saved Export Fi…" at bounding box center [482, 216] width 866 height 373
click at [83, 251] on button "+ and" at bounding box center [77, 249] width 27 height 13
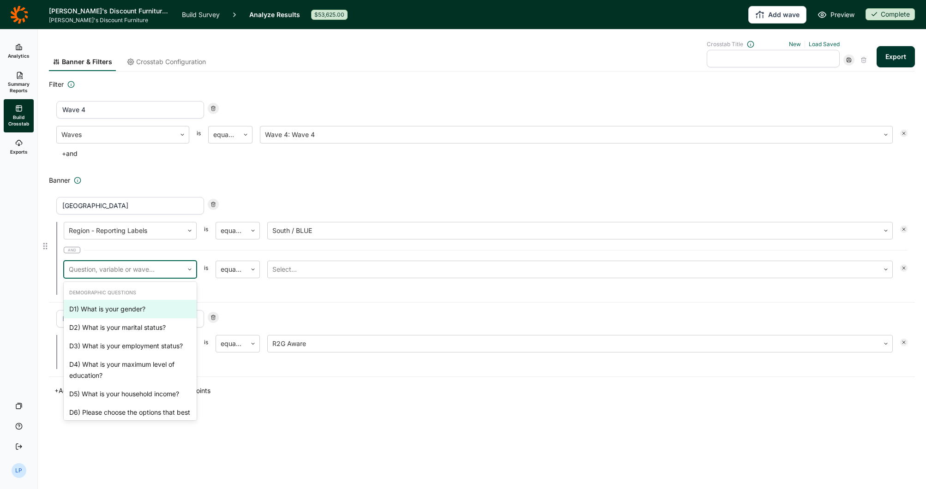
click at [104, 268] on div at bounding box center [124, 269] width 110 height 13
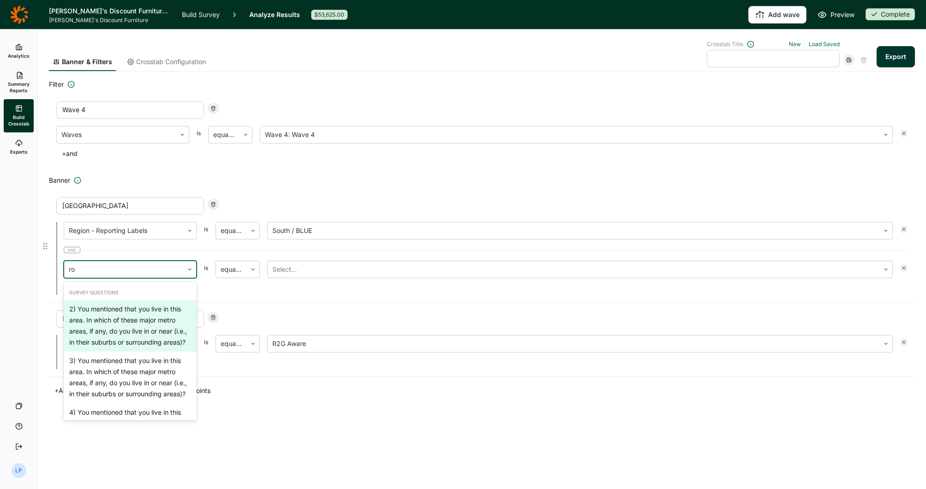
type input "roo"
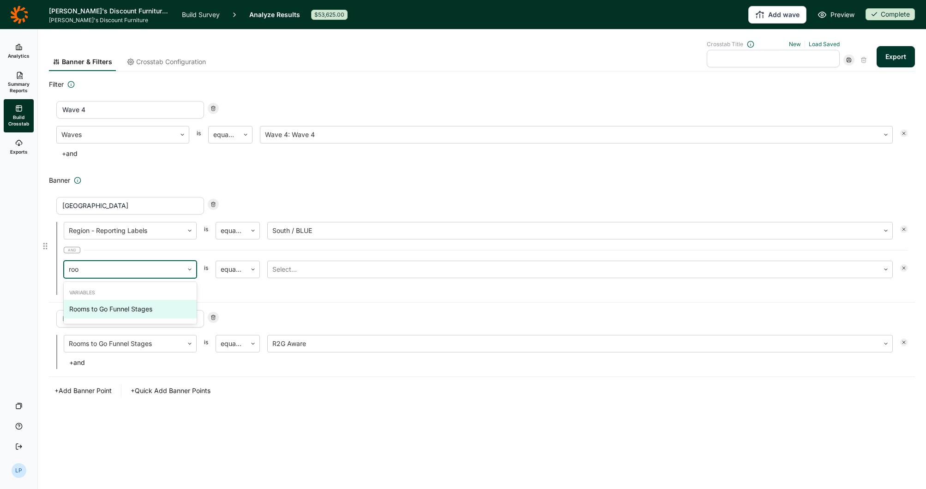
click at [107, 313] on div "Rooms to Go Funnel Stages" at bounding box center [130, 309] width 133 height 18
click at [309, 271] on div at bounding box center [573, 269] width 602 height 13
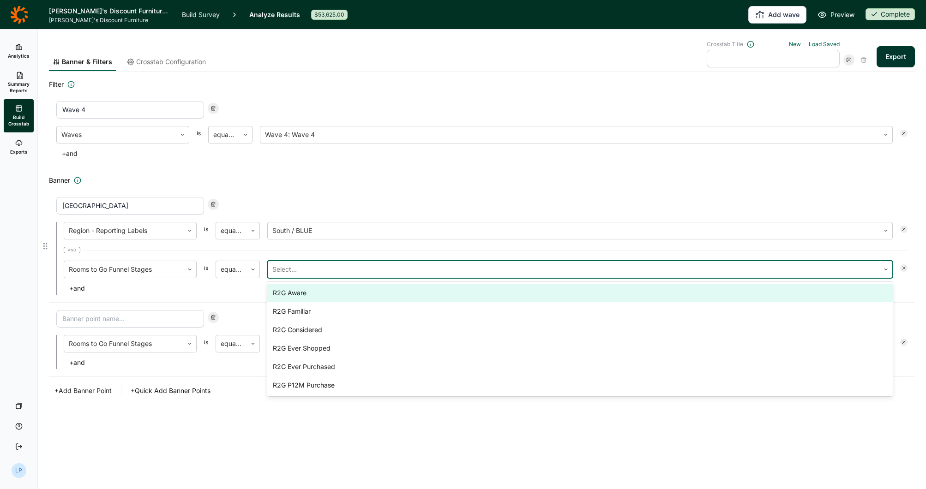
click at [313, 293] on div "R2G Aware" at bounding box center [579, 293] width 625 height 18
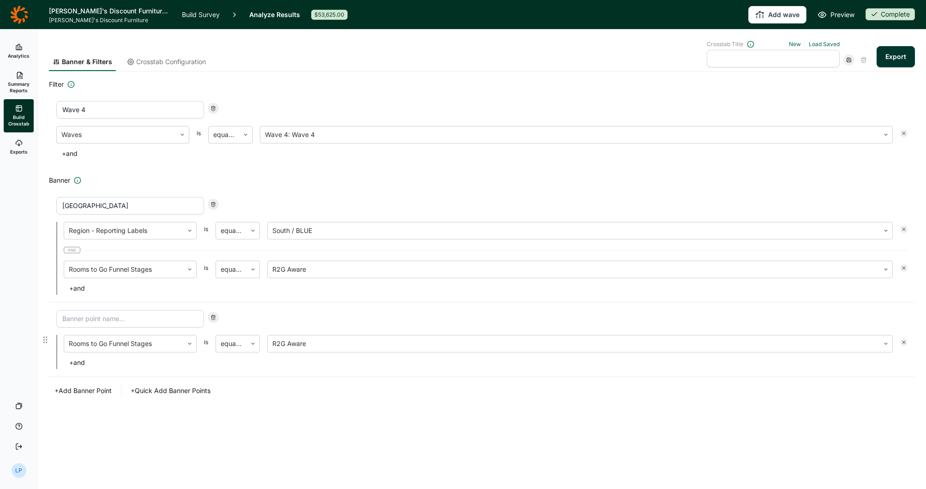
click at [212, 315] on icon at bounding box center [213, 318] width 6 height 6
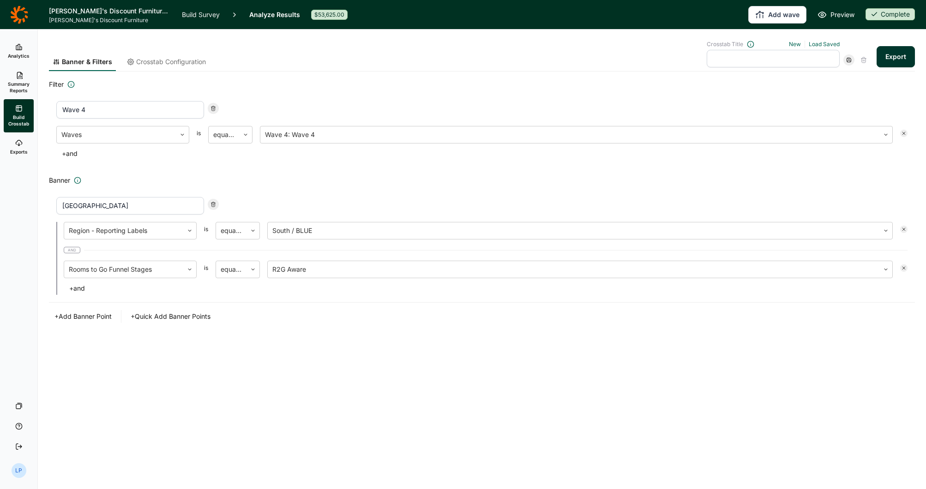
click at [793, 59] on input "text" at bounding box center [772, 59] width 133 height 18
type input "Rooms To Go in [GEOGRAPHIC_DATA] 4"
click at [897, 60] on button "Export" at bounding box center [895, 56] width 38 height 21
click at [849, 61] on icon at bounding box center [849, 60] width 6 height 6
click at [16, 132] on link "Exports" at bounding box center [19, 147] width 30 height 30
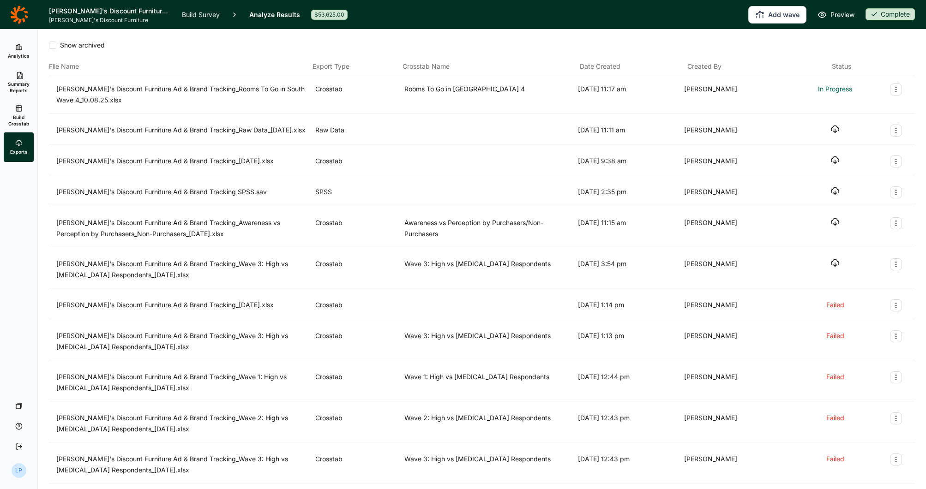
click at [18, 117] on span "Build Crosstab" at bounding box center [18, 120] width 23 height 13
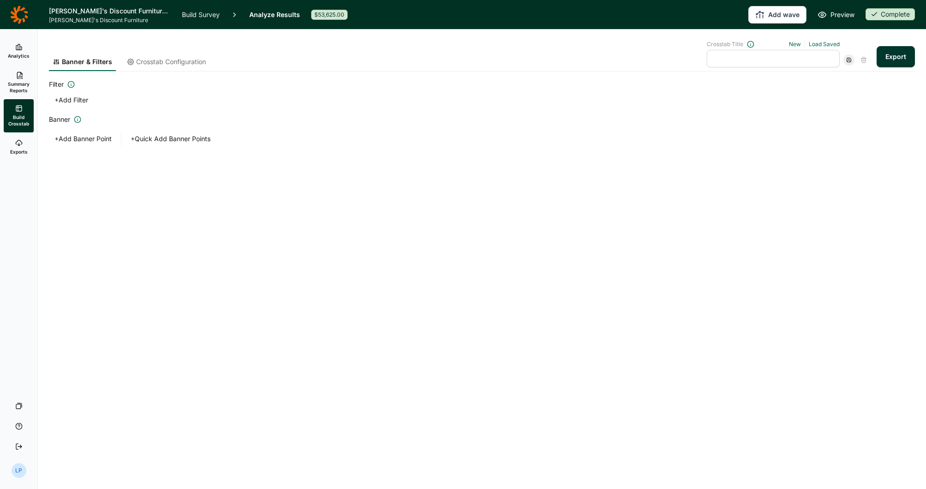
click at [19, 155] on link "Exports" at bounding box center [19, 147] width 30 height 30
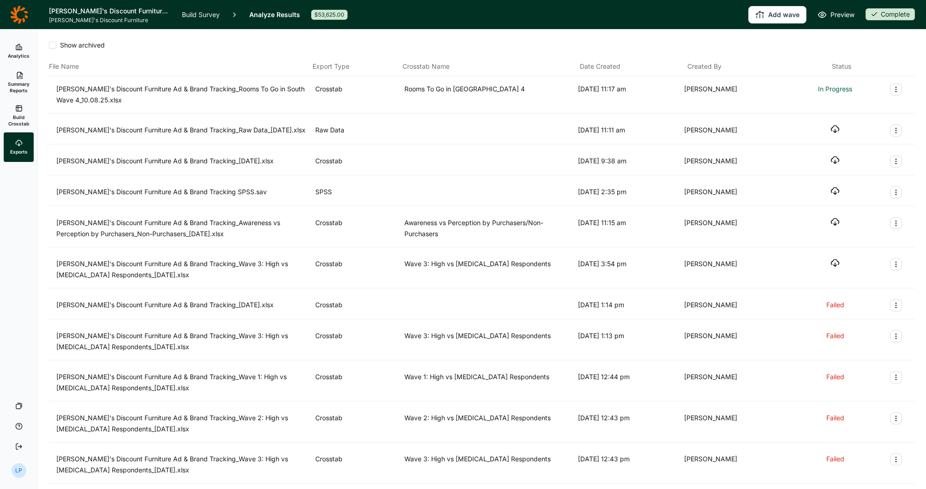
click at [20, 83] on span "Summary Reports" at bounding box center [18, 87] width 23 height 13
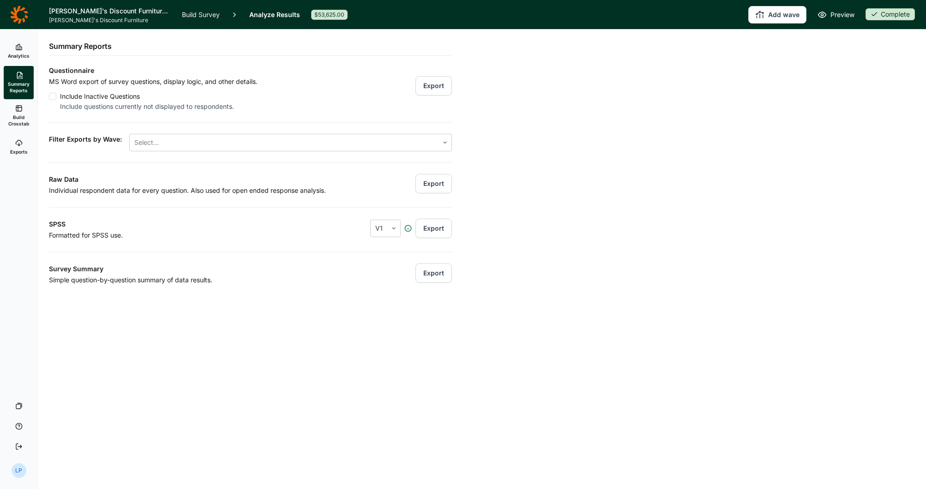
click at [23, 112] on link "Build Crosstab" at bounding box center [19, 115] width 30 height 33
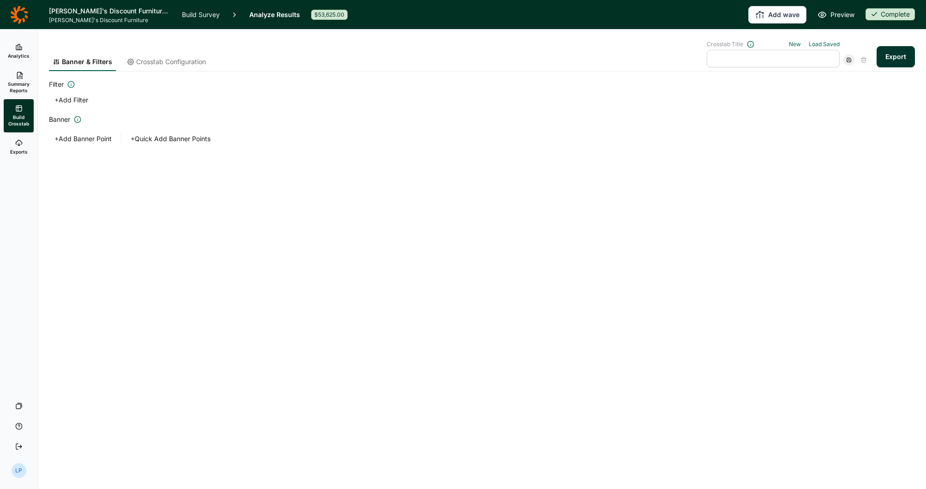
click at [24, 53] on span "Analytics" at bounding box center [19, 56] width 22 height 6
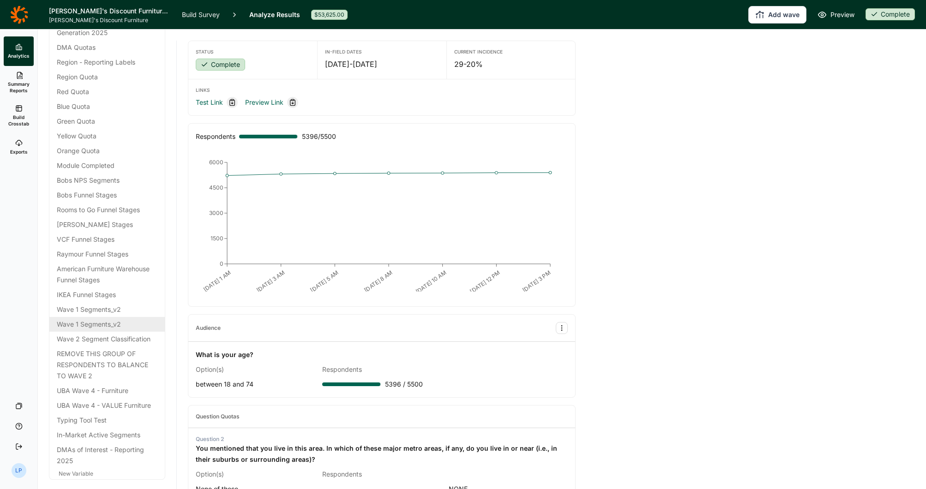
scroll to position [3244, 0]
click at [103, 72] on div "Region - Reporting Labels" at bounding box center [107, 65] width 101 height 11
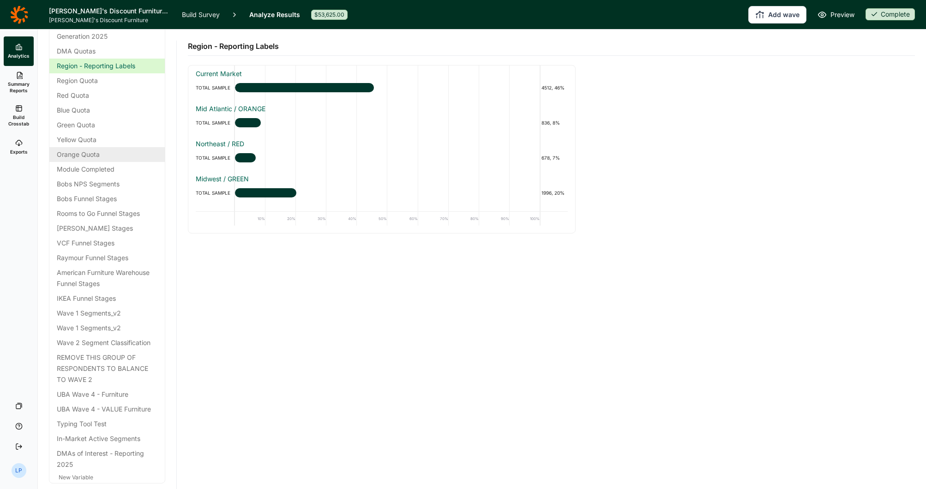
scroll to position [3290, 0]
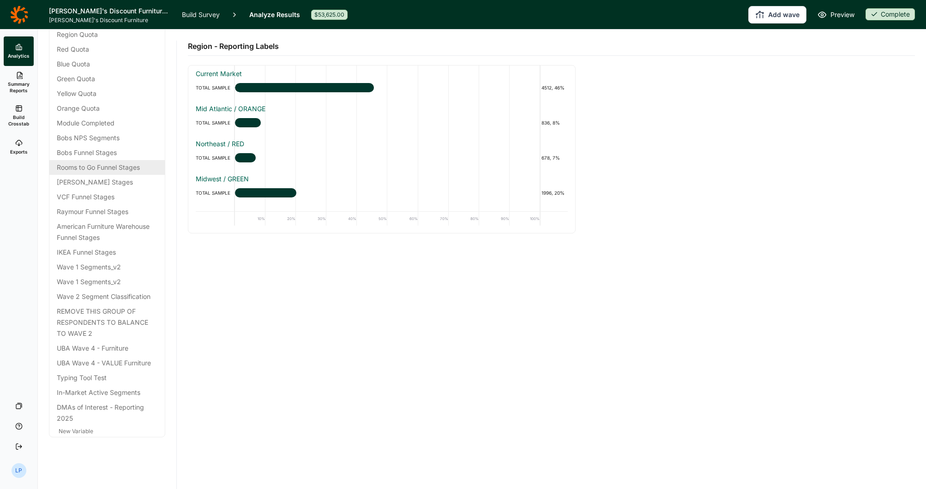
click at [116, 173] on div "Rooms to Go Funnel Stages" at bounding box center [107, 167] width 101 height 11
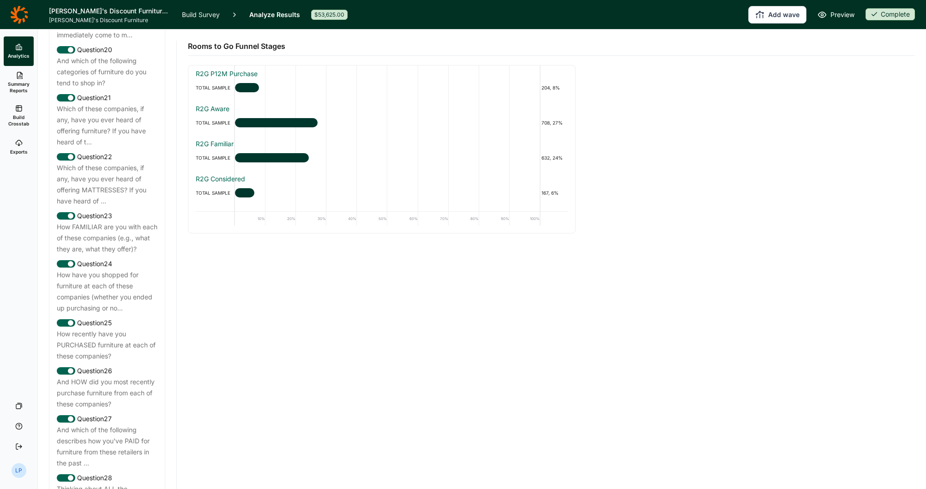
scroll to position [1507, 0]
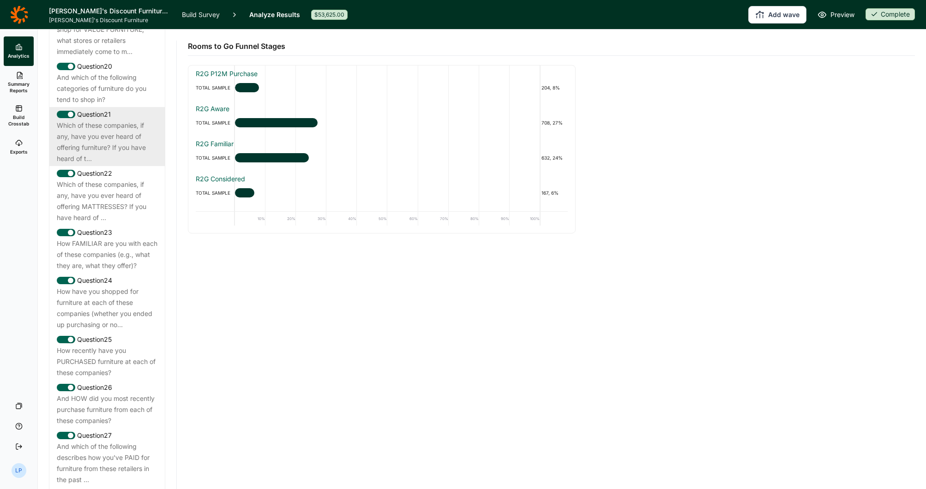
click at [101, 164] on div "Which of these companies, if any, have you ever heard of offering furniture? If…" at bounding box center [107, 142] width 101 height 44
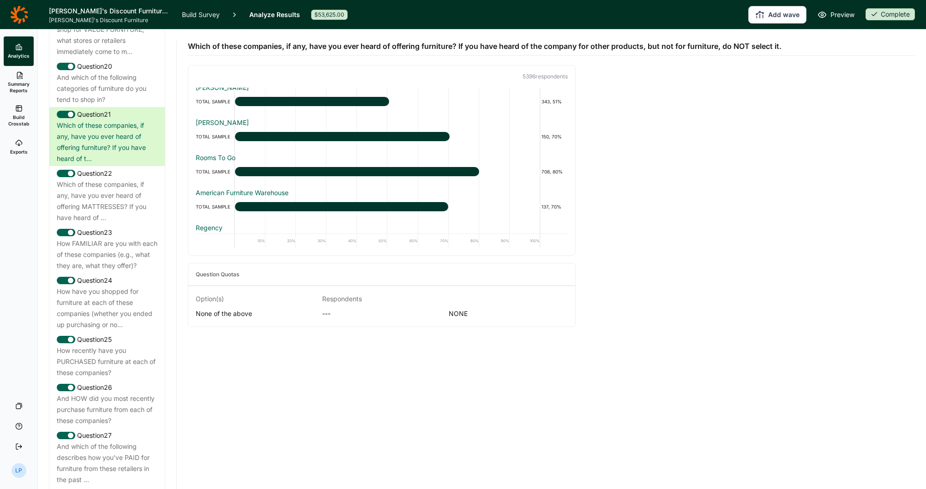
scroll to position [646, 0]
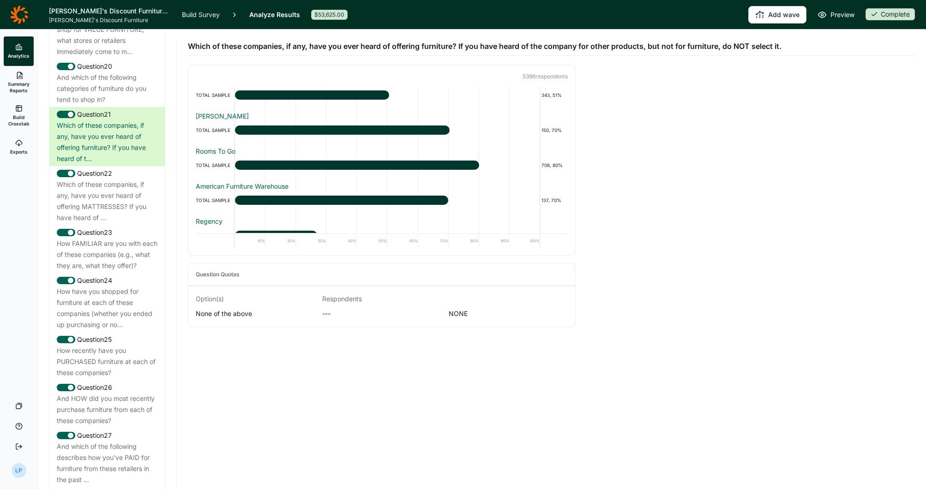
click at [222, 152] on div "Rooms To Go" at bounding box center [382, 151] width 372 height 9
click at [225, 165] on div "TOTAL SAMPLE" at bounding box center [215, 165] width 39 height 11
click at [12, 48] on link "Analytics" at bounding box center [19, 51] width 30 height 30
click at [14, 49] on link "Analytics" at bounding box center [19, 51] width 30 height 30
click at [24, 81] on span "Summary Reports" at bounding box center [18, 87] width 23 height 13
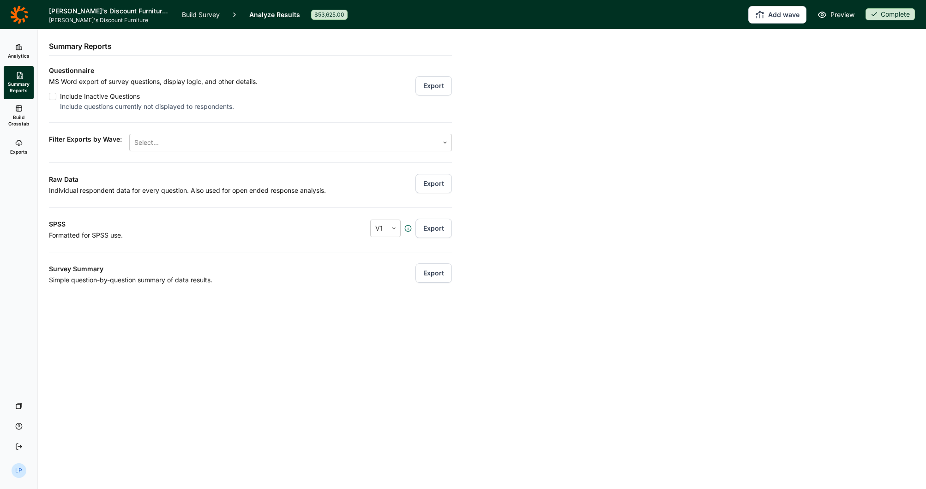
click at [19, 52] on link "Analytics" at bounding box center [19, 51] width 30 height 30
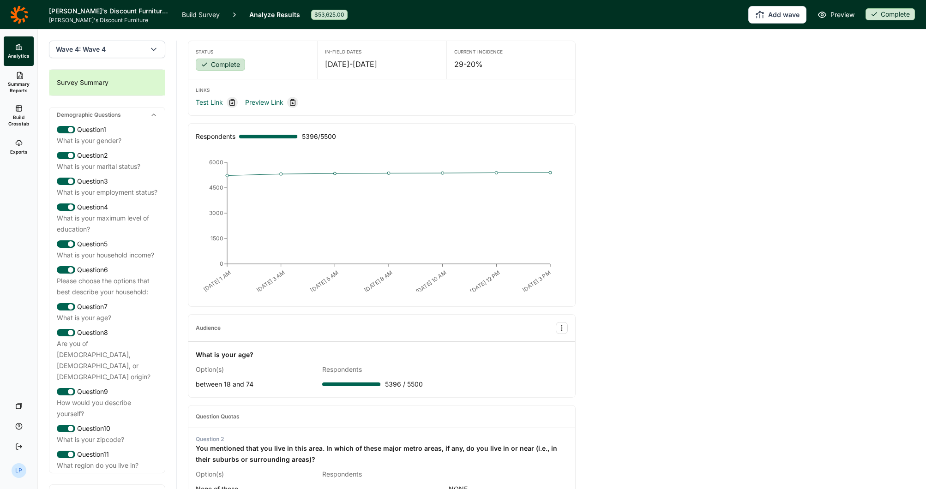
click at [18, 145] on use at bounding box center [19, 143] width 6 height 6
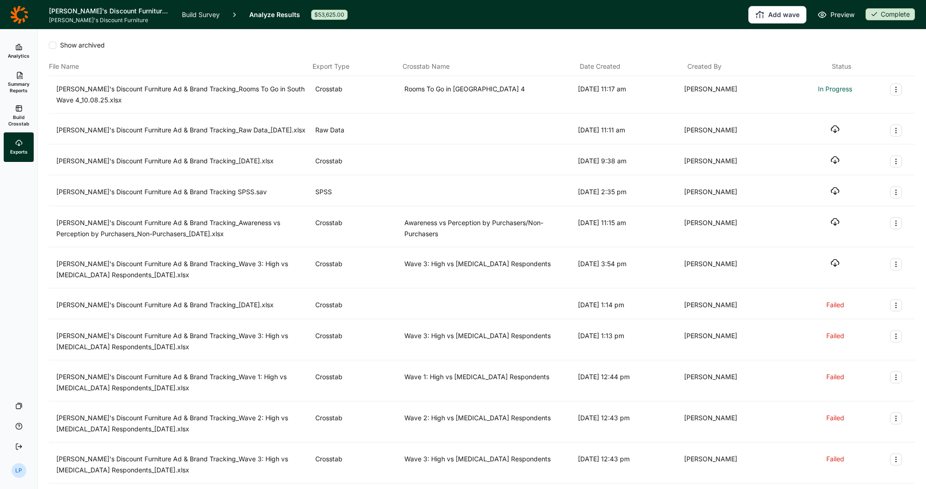
click at [19, 48] on icon at bounding box center [18, 46] width 7 height 7
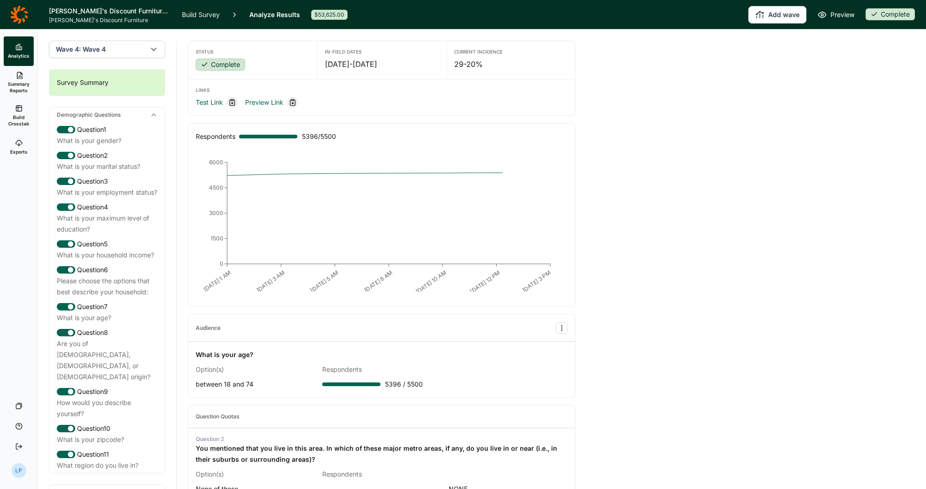
click at [21, 125] on span "Build Crosstab" at bounding box center [18, 120] width 23 height 13
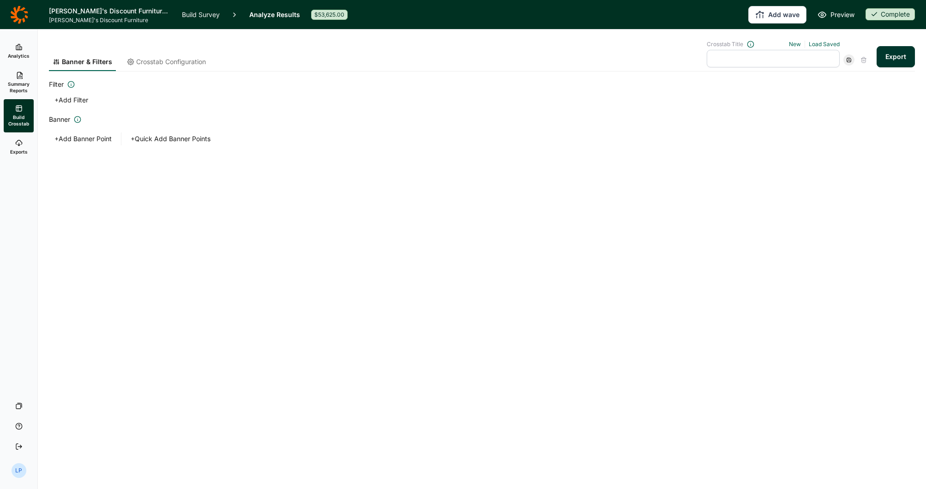
click at [832, 40] on div "Banner & Filters Crosstab Configuration Crosstab Title New Load Saved Export" at bounding box center [482, 51] width 866 height 42
click at [822, 43] on link "Load Saved" at bounding box center [823, 44] width 31 height 7
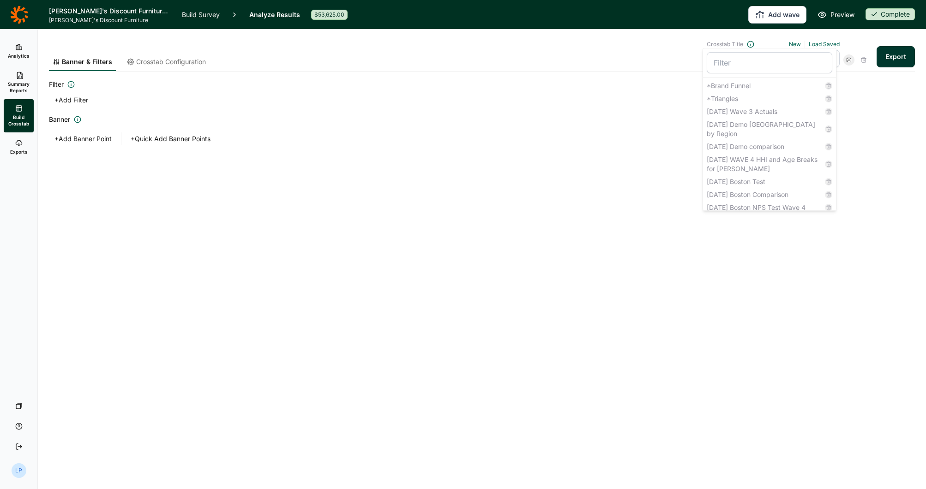
click at [664, 107] on div "Filter + Add Filter Banner + Add Banner Point + Quick Add Banner Points" at bounding box center [482, 112] width 866 height 66
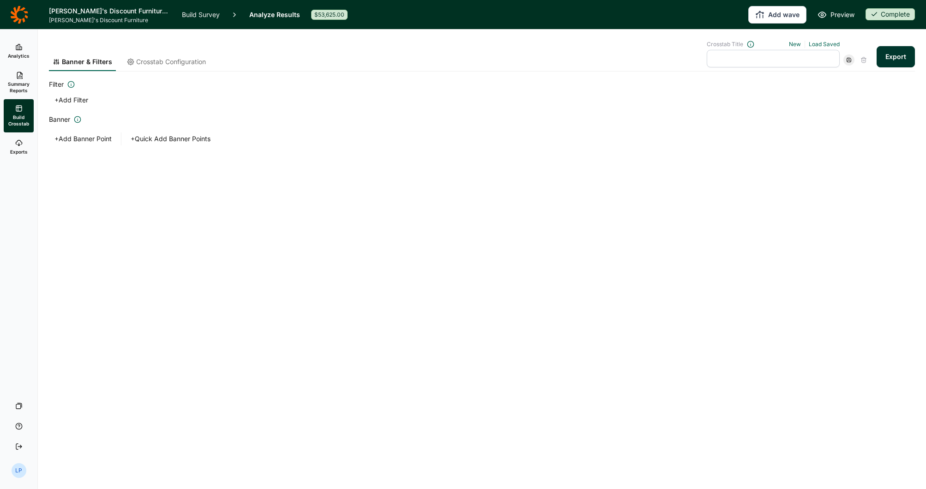
click at [84, 97] on button "+ Add Filter" at bounding box center [71, 100] width 45 height 13
click at [95, 108] on input at bounding box center [130, 110] width 148 height 18
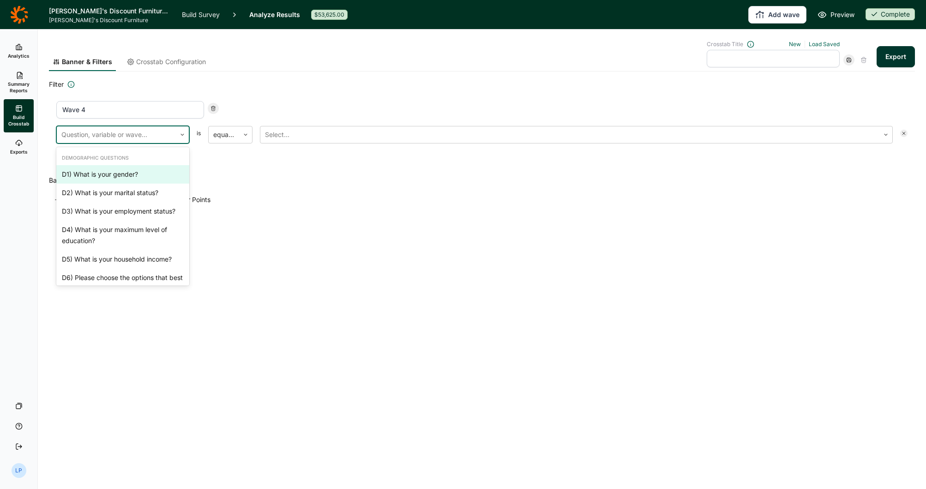
click at [133, 136] on div at bounding box center [116, 134] width 110 height 13
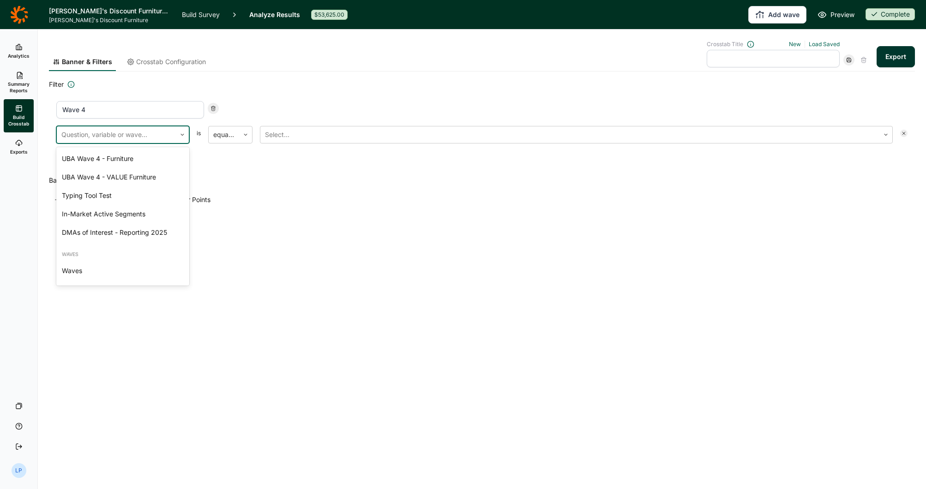
scroll to position [3277, 0]
click at [108, 270] on div "Waves" at bounding box center [122, 271] width 133 height 18
click at [307, 134] on div at bounding box center [569, 134] width 609 height 13
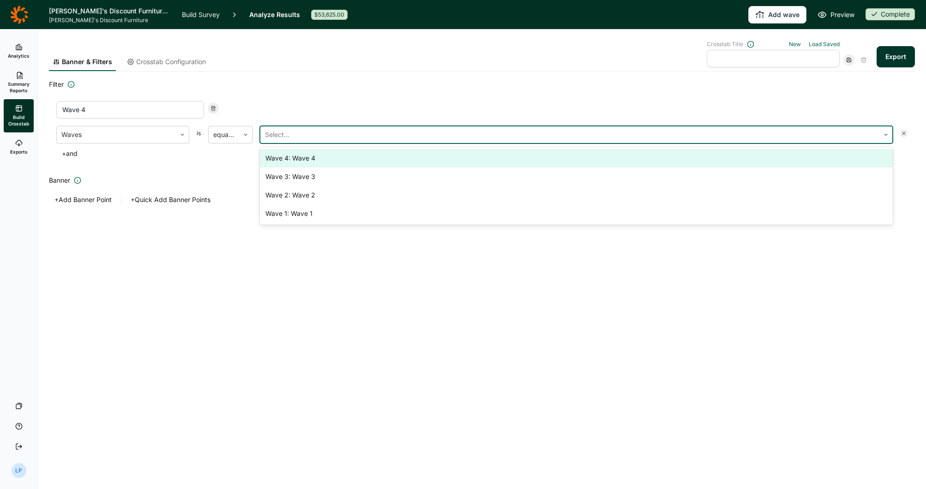
click at [306, 162] on div "Wave 4: Wave 4" at bounding box center [576, 158] width 633 height 18
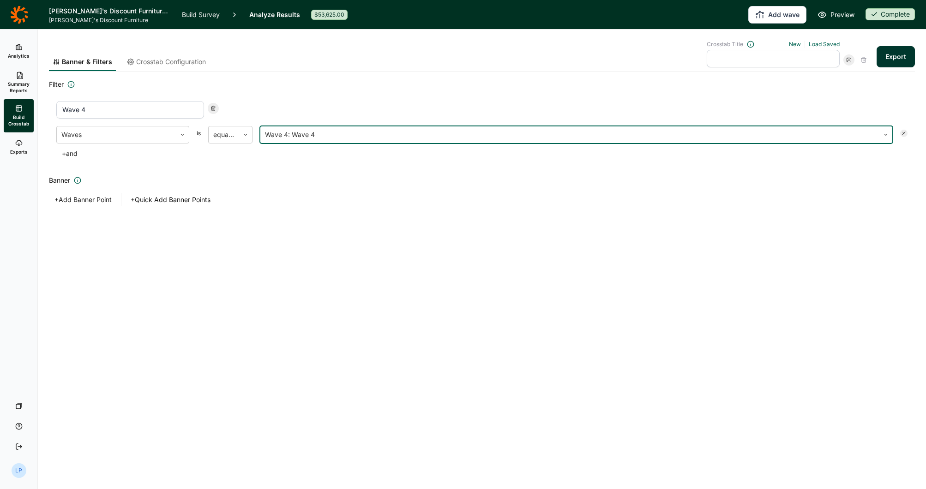
click at [74, 154] on button "+ and" at bounding box center [69, 153] width 27 height 13
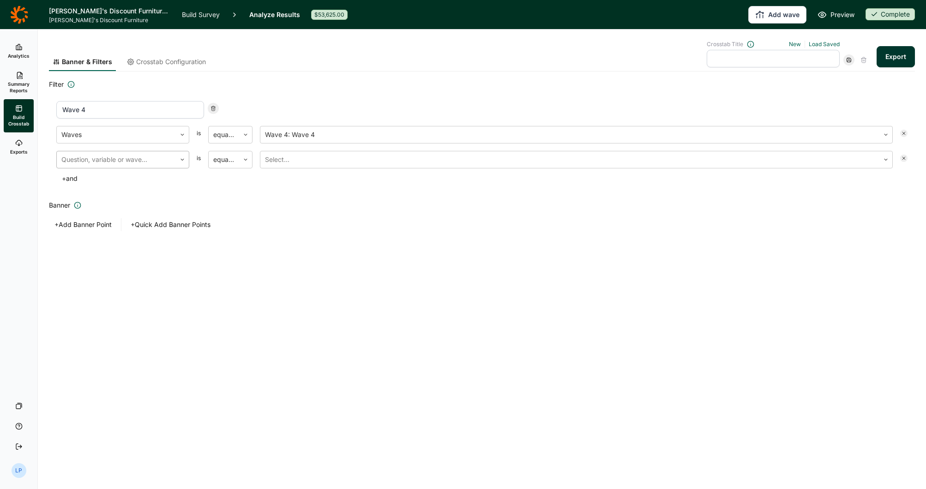
click at [109, 157] on div at bounding box center [116, 159] width 110 height 13
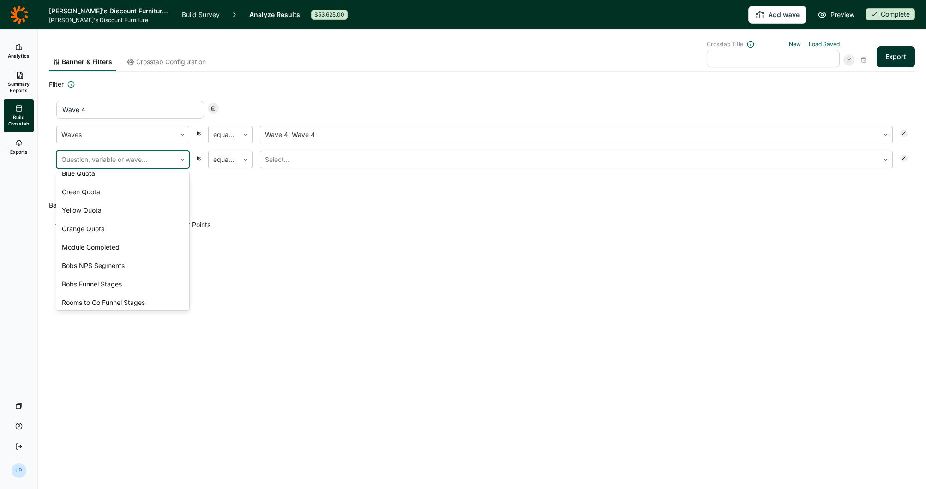
scroll to position [2816, 0]
click at [146, 119] on div "Region - Reporting Labels" at bounding box center [122, 110] width 133 height 18
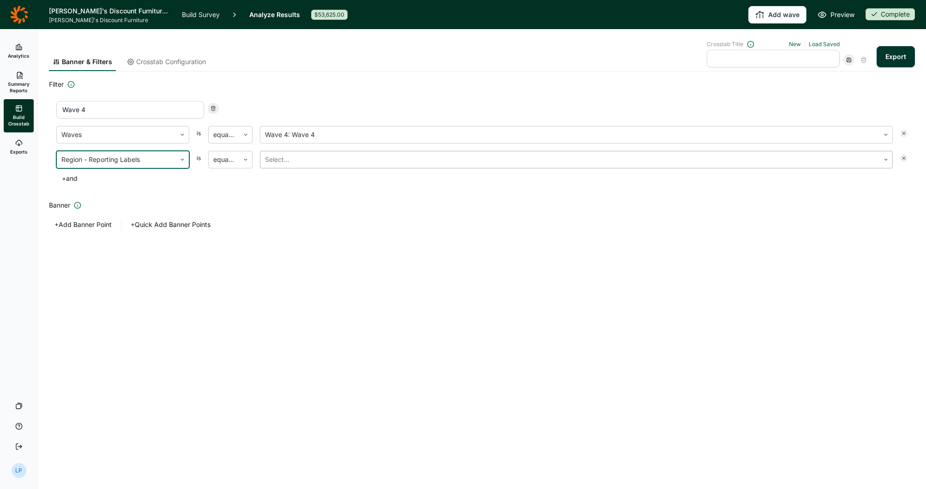
click at [341, 159] on div at bounding box center [569, 159] width 609 height 13
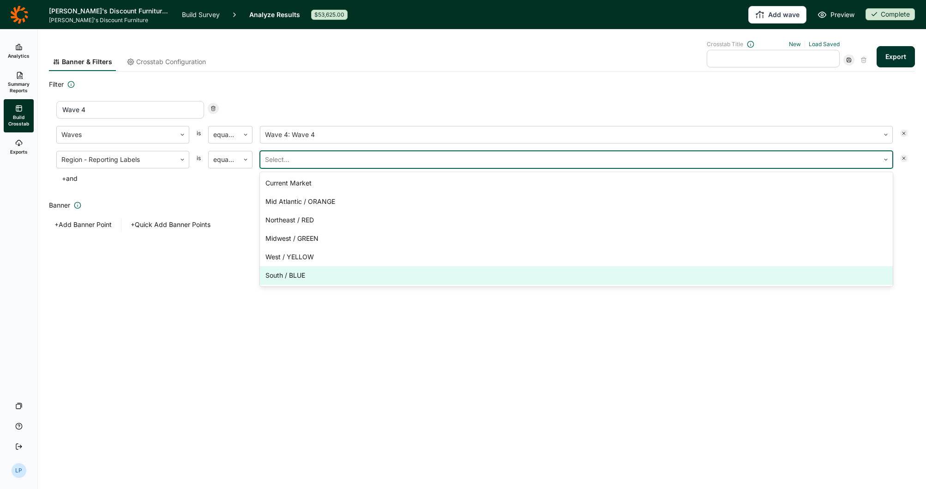
click at [295, 270] on div "South / BLUE" at bounding box center [576, 275] width 633 height 18
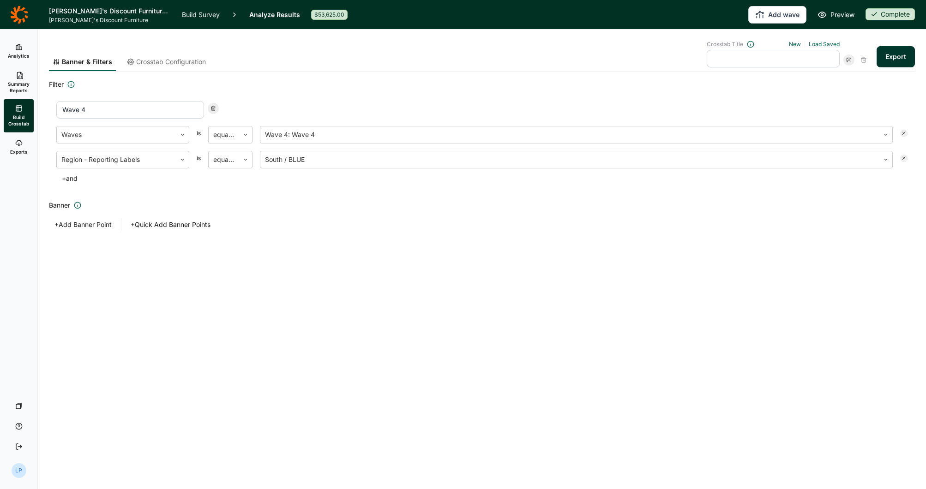
click at [126, 104] on input "Wave 4" at bounding box center [130, 110] width 148 height 18
type input "Wave 4 South"
click at [248, 207] on h2 "Banner" at bounding box center [482, 205] width 866 height 11
click at [98, 225] on button "+ Add Banner Point" at bounding box center [83, 224] width 68 height 13
click at [111, 229] on input at bounding box center [130, 231] width 148 height 18
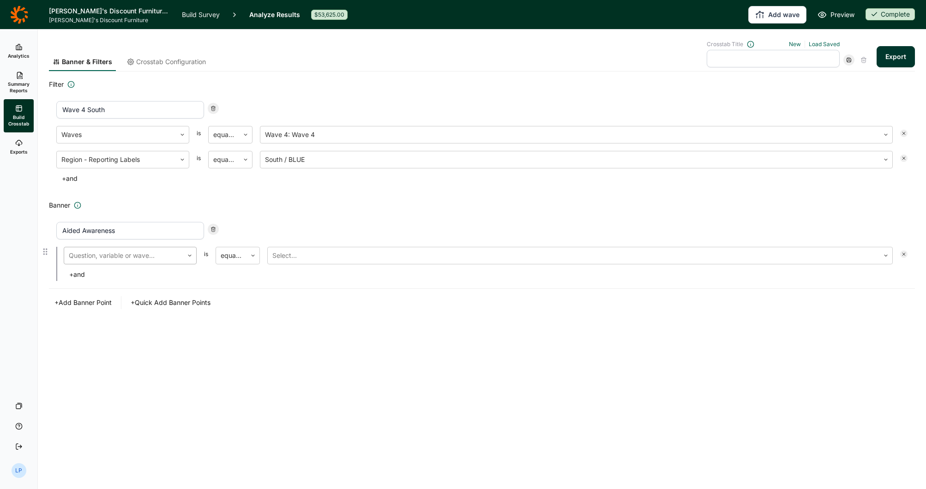
type input "Aided Awareness"
click at [150, 256] on div at bounding box center [124, 255] width 110 height 13
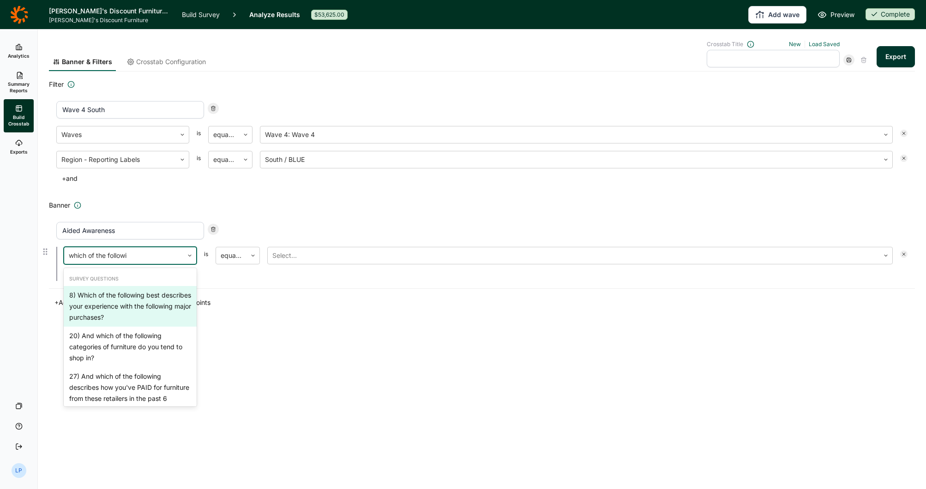
type input "which of the following"
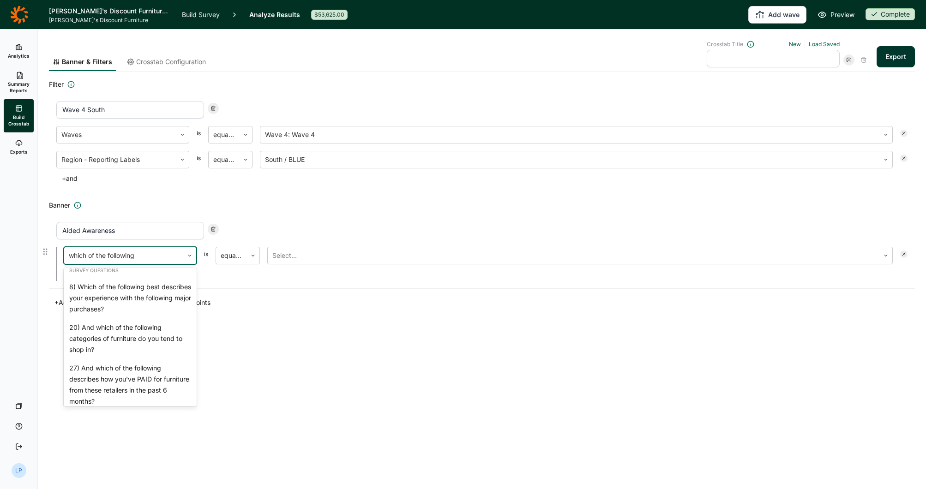
scroll to position [0, 0]
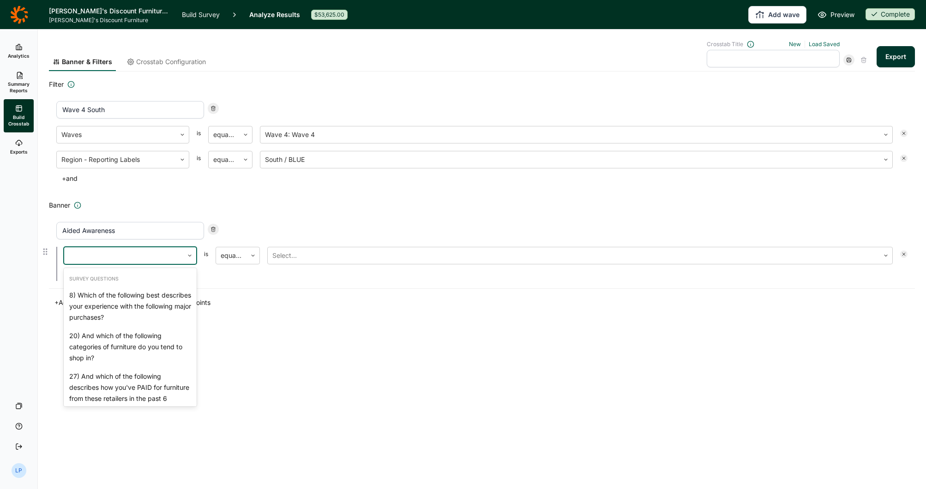
click at [152, 252] on div at bounding box center [124, 255] width 110 height 13
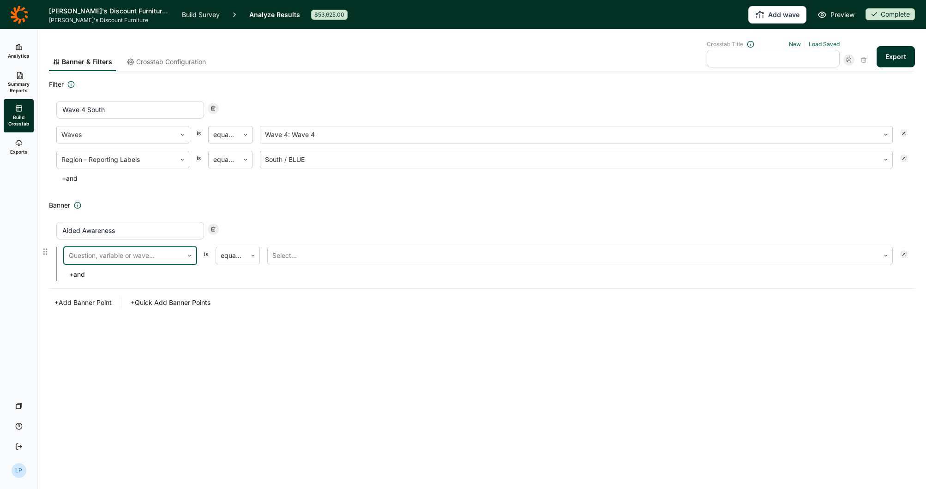
click at [152, 252] on div at bounding box center [124, 255] width 110 height 13
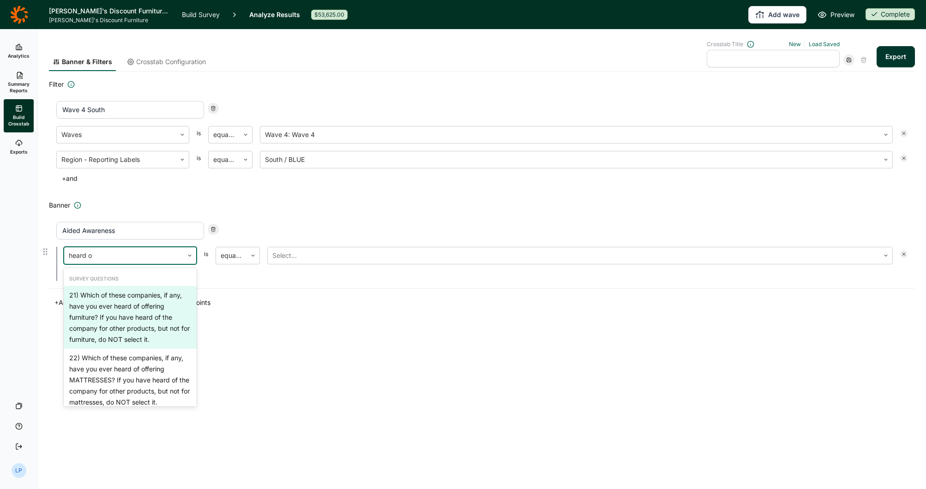
type input "heard of"
click at [140, 318] on div "21) Which of these companies, if any, have you ever heard of offering furniture…" at bounding box center [130, 317] width 133 height 63
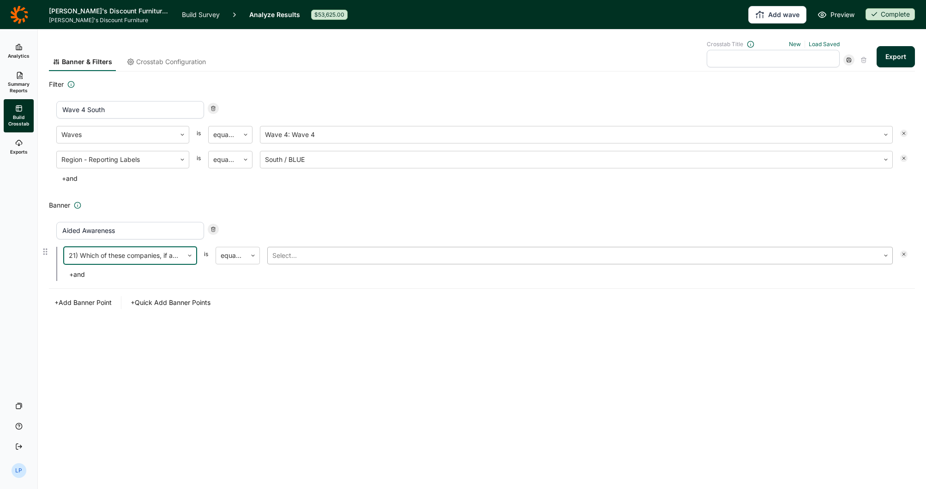
click at [325, 252] on div at bounding box center [573, 255] width 602 height 13
click at [315, 203] on h2 "Banner" at bounding box center [482, 205] width 866 height 11
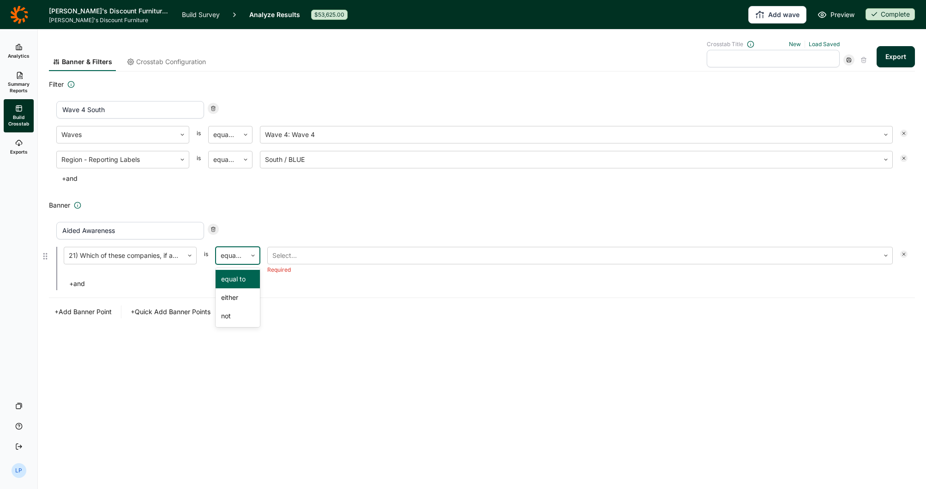
click at [240, 247] on div "equal to" at bounding box center [231, 255] width 30 height 17
click at [294, 212] on div "Banner Aided Awareness 21) Which of these companies, if any, have you ever hear…" at bounding box center [482, 259] width 866 height 119
click at [243, 256] on div "equal to" at bounding box center [231, 255] width 30 height 17
click at [230, 317] on div "not" at bounding box center [237, 316] width 44 height 18
click at [302, 258] on div at bounding box center [573, 255] width 602 height 13
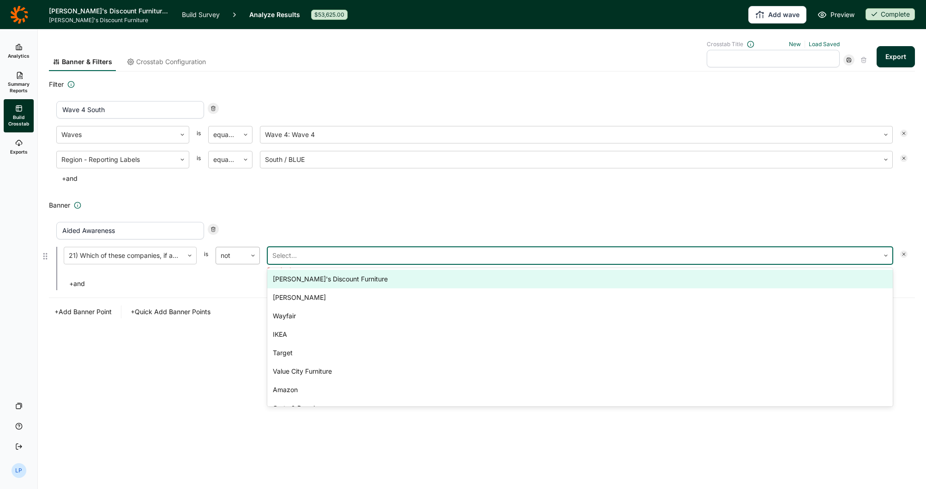
click at [227, 253] on div at bounding box center [231, 255] width 21 height 13
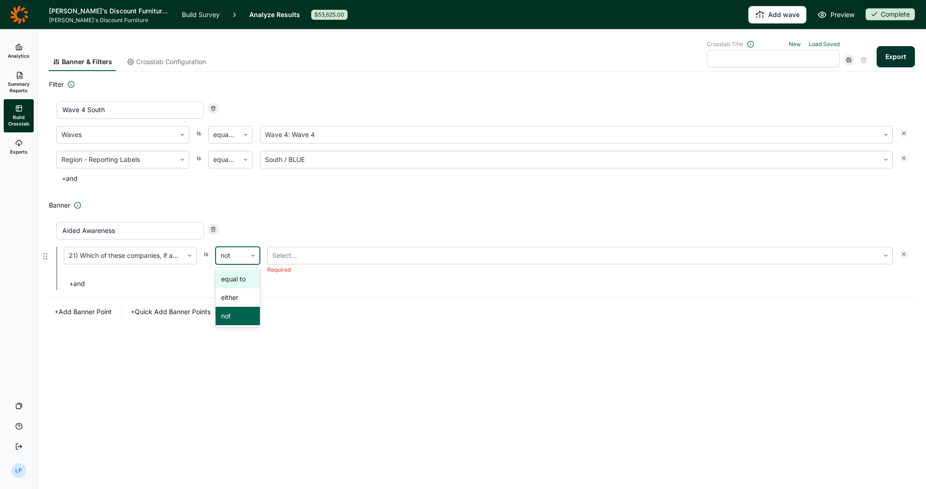
click at [237, 278] on div "equal to" at bounding box center [237, 279] width 44 height 18
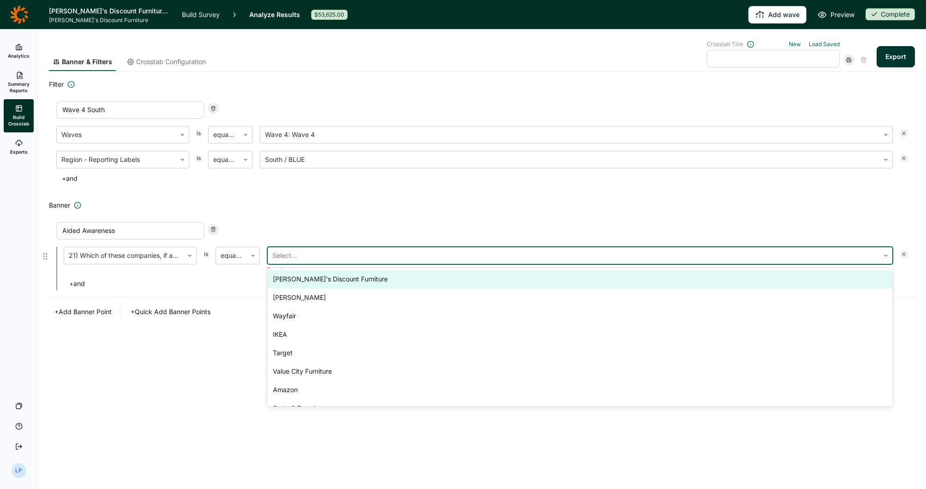
click at [323, 256] on div at bounding box center [573, 255] width 602 height 13
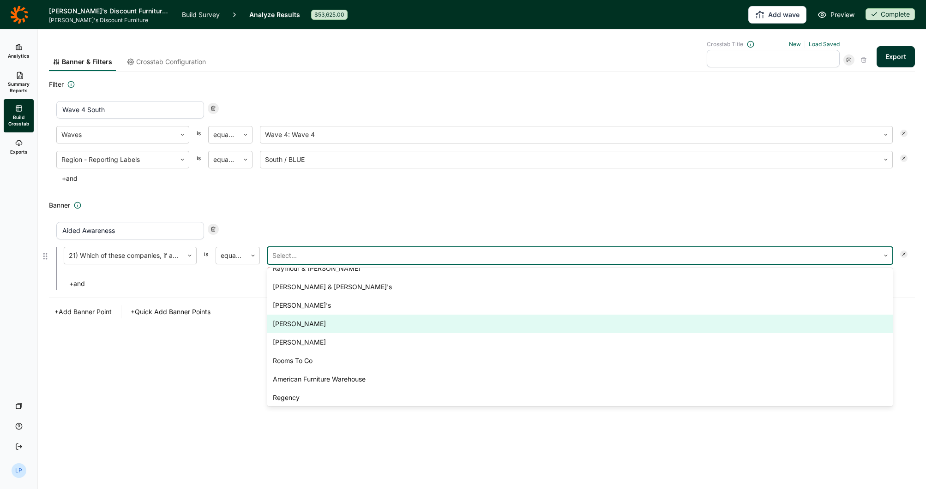
scroll to position [308, 0]
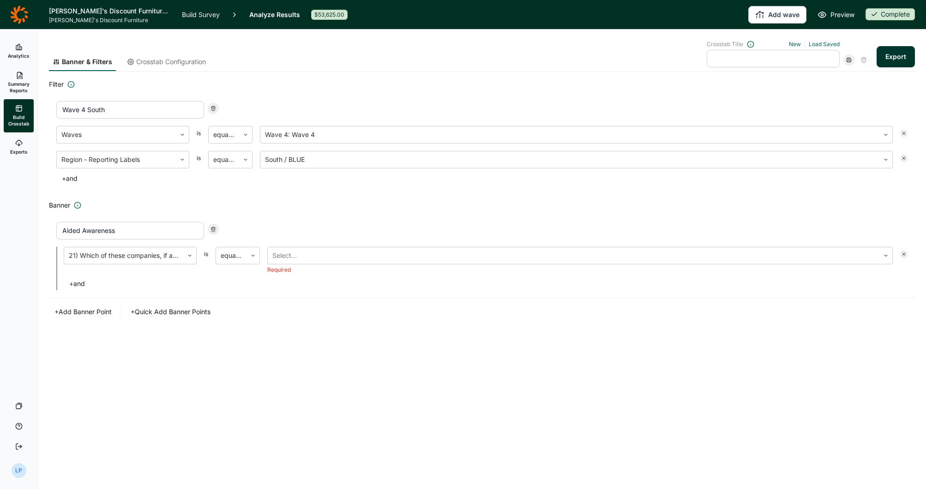
click at [557, 346] on div "Banner & Filters Crosstab Configuration Crosstab Title New Load Saved Export Fi…" at bounding box center [482, 196] width 866 height 333
click at [326, 258] on div at bounding box center [573, 255] width 602 height 13
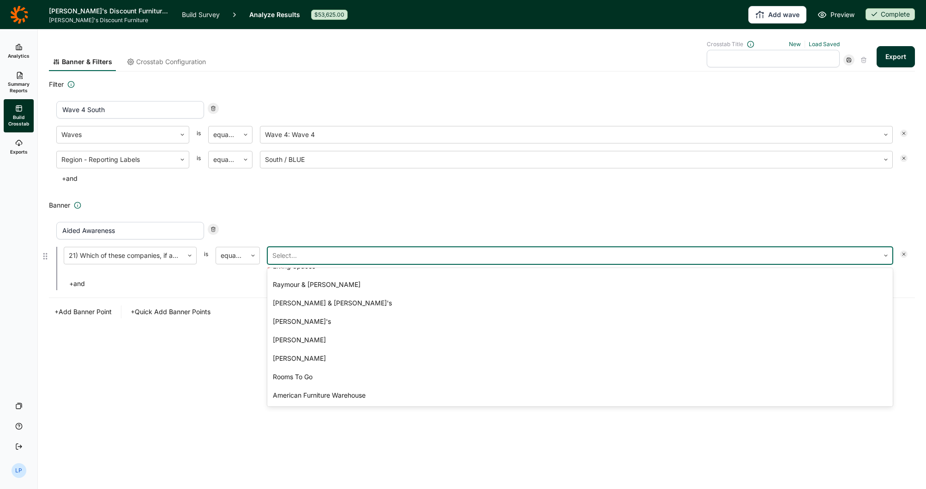
scroll to position [277, 0]
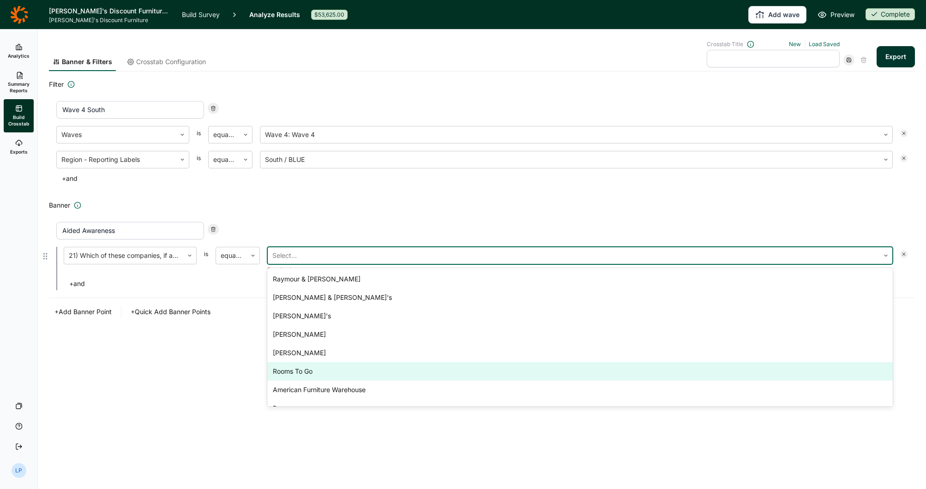
click at [297, 370] on div "Rooms To Go" at bounding box center [579, 371] width 625 height 18
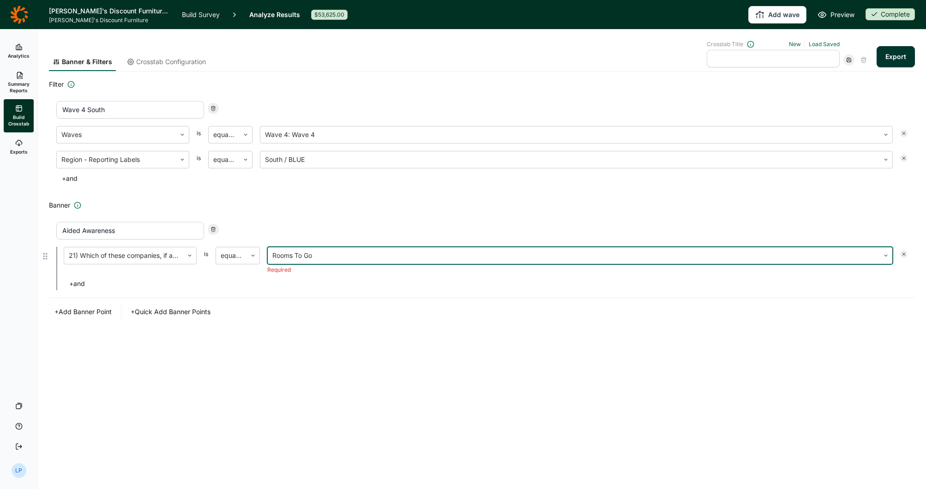
click at [302, 293] on div "Banner Aided Awareness 21) Which of these companies, if any, have you ever hear…" at bounding box center [482, 259] width 866 height 119
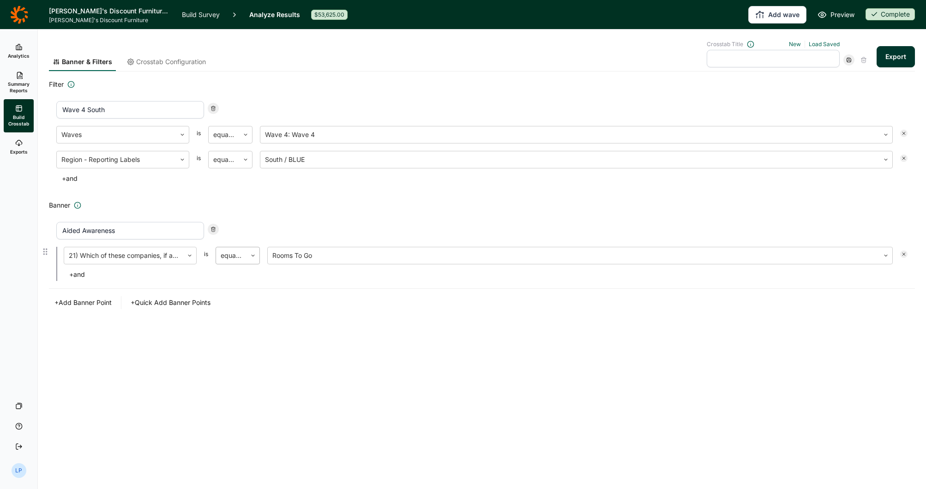
click at [246, 257] on div "equal to" at bounding box center [231, 255] width 30 height 17
click at [239, 299] on div "either" at bounding box center [237, 297] width 44 height 18
click at [345, 257] on div at bounding box center [595, 255] width 540 height 13
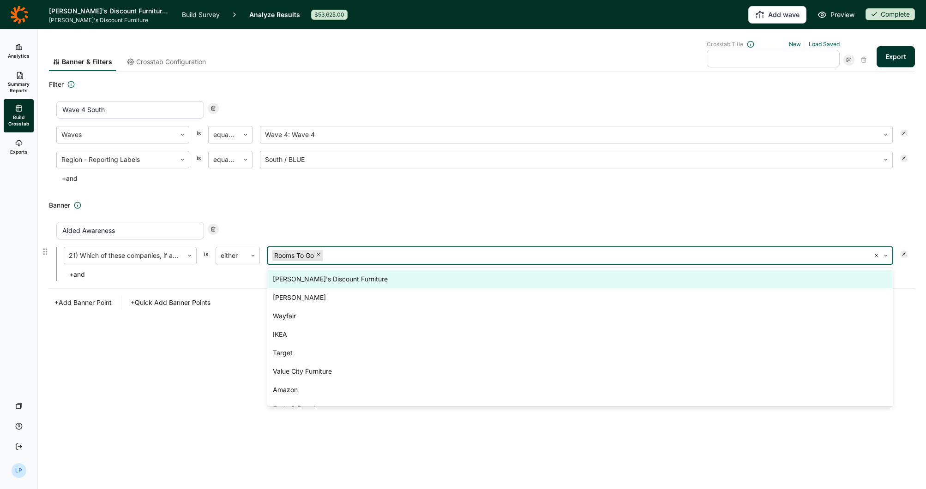
click at [339, 281] on div "[PERSON_NAME]'s Discount Furniture" at bounding box center [579, 279] width 625 height 18
click at [425, 279] on div "Ashley Furniture" at bounding box center [579, 279] width 625 height 18
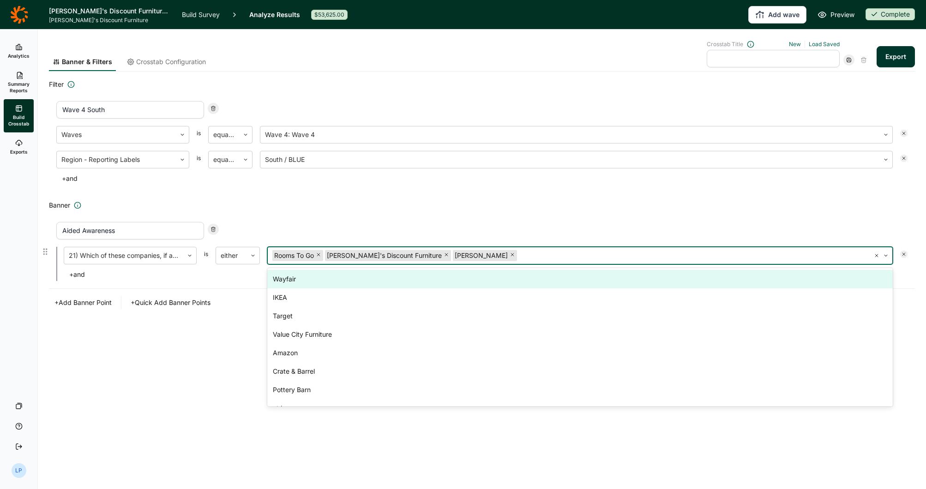
click at [428, 275] on div "Wayfair" at bounding box center [579, 279] width 625 height 18
click at [428, 275] on div "IKEA" at bounding box center [579, 279] width 625 height 18
click at [428, 275] on div "Target" at bounding box center [579, 279] width 625 height 18
click at [428, 275] on div "Value City Furniture" at bounding box center [579, 279] width 625 height 18
click at [428, 275] on div "Amazon" at bounding box center [579, 279] width 625 height 18
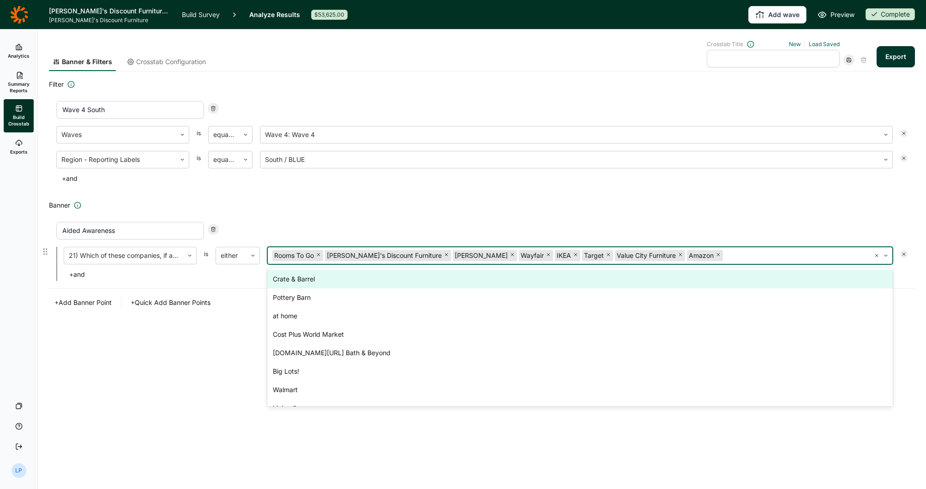
click at [428, 275] on div "Crate & Barrel" at bounding box center [579, 279] width 625 height 18
click at [428, 275] on div "Pottery Barn" at bounding box center [579, 279] width 625 height 18
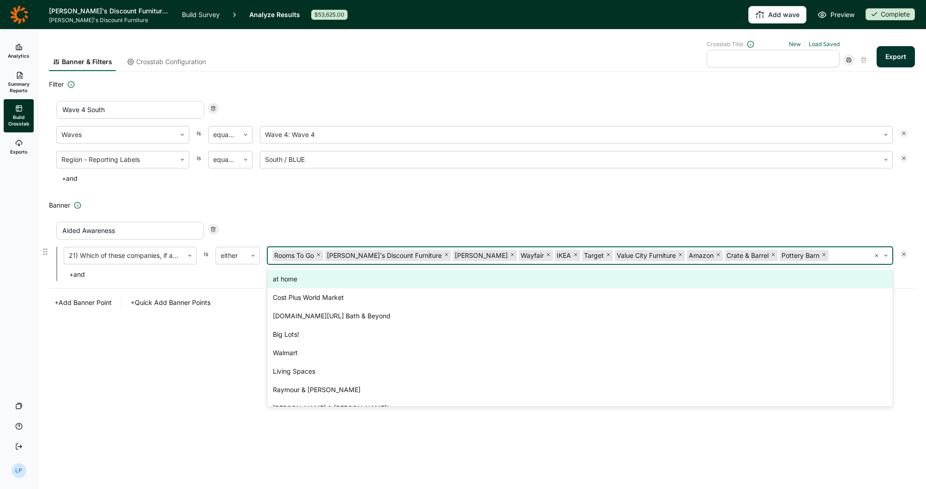
click at [428, 275] on div "at home" at bounding box center [579, 279] width 625 height 18
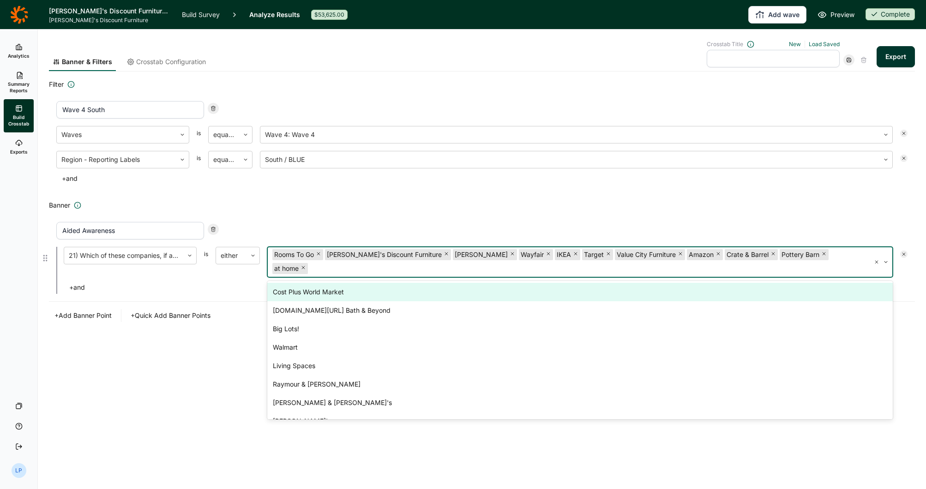
click at [426, 283] on div "Cost Plus World Market" at bounding box center [579, 292] width 625 height 18
click at [423, 290] on div "Overstock.com/Bed Bath & Beyond" at bounding box center [579, 292] width 625 height 18
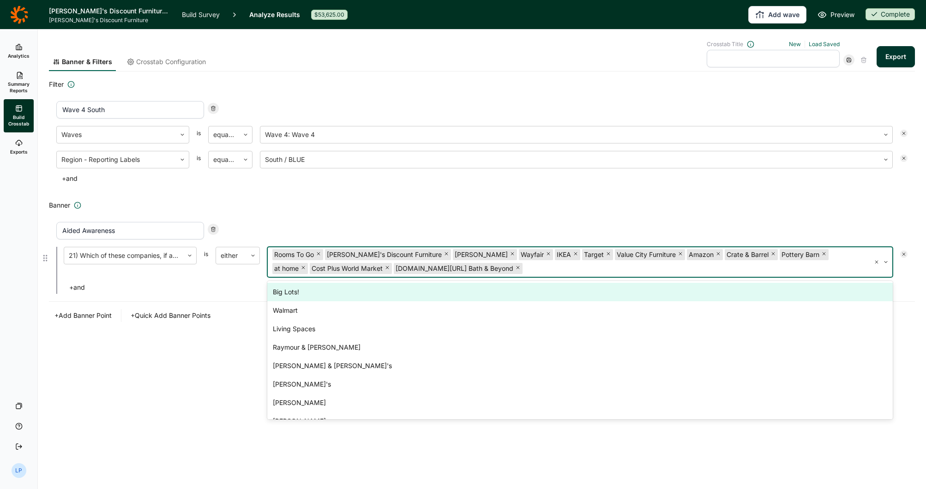
click at [411, 297] on div "Big Lots!" at bounding box center [579, 292] width 625 height 18
click at [410, 297] on div "Walmart" at bounding box center [579, 292] width 625 height 18
click at [403, 292] on div "Living Spaces" at bounding box center [579, 292] width 625 height 18
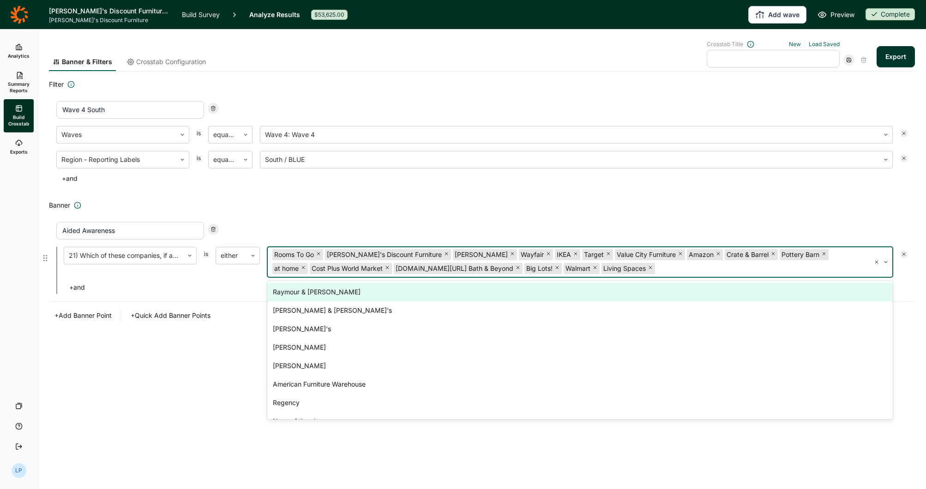
click at [390, 297] on div "Raymour & Flanigan" at bounding box center [579, 292] width 625 height 18
click at [388, 293] on div "Bernie & Phyl's" at bounding box center [579, 292] width 625 height 18
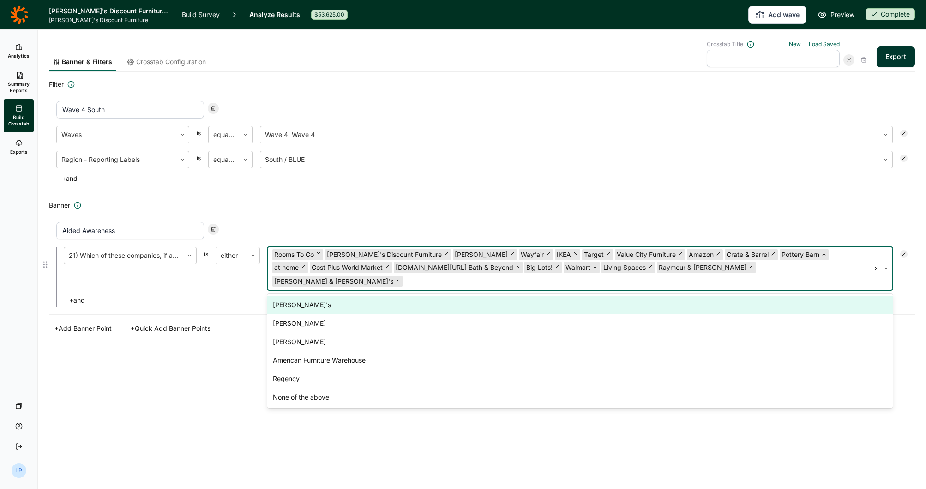
click at [386, 298] on div "Jerome's" at bounding box center [579, 305] width 625 height 18
click at [386, 299] on div "Jordan's" at bounding box center [579, 305] width 625 height 18
click at [386, 299] on div "Gardner-White" at bounding box center [579, 305] width 625 height 18
click at [384, 305] on div "American Furniture Warehouse" at bounding box center [579, 305] width 625 height 18
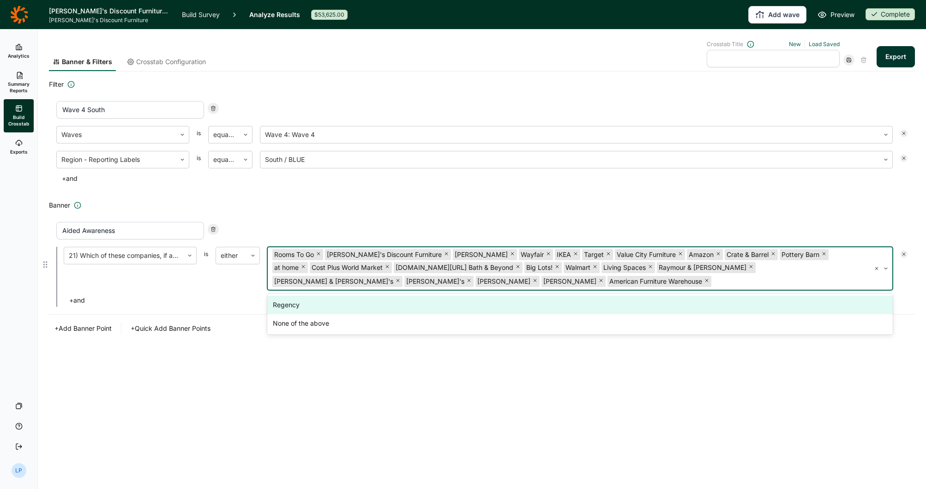
click at [384, 305] on div "Regency" at bounding box center [579, 305] width 625 height 18
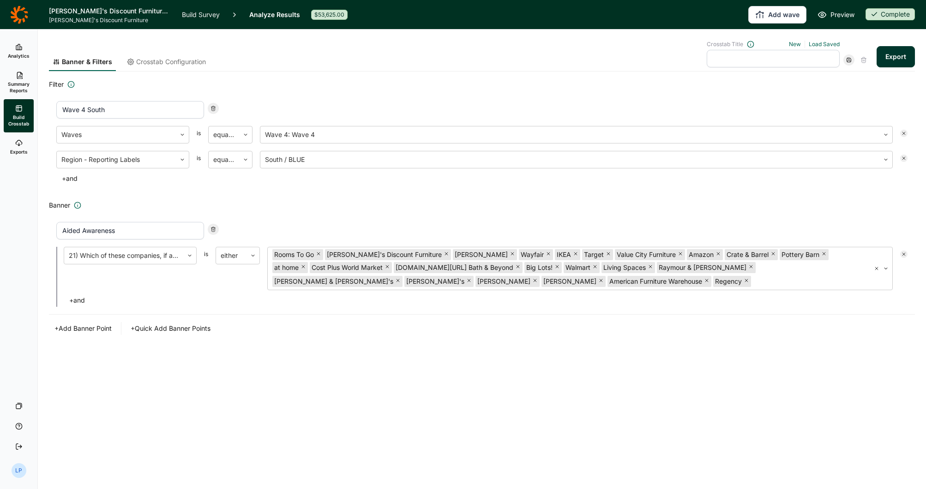
click at [376, 383] on div "Banner & Filters Crosstab Configuration Crosstab Title New Load Saved Export Fi…" at bounding box center [482, 260] width 888 height 460
click at [763, 60] on input "text" at bounding box center [772, 59] width 133 height 18
type input "S"
click at [724, 61] on input "WAve 4 South Furniture Awareness" at bounding box center [772, 59] width 133 height 18
type input "Wave 4 South Furniture Awareness"
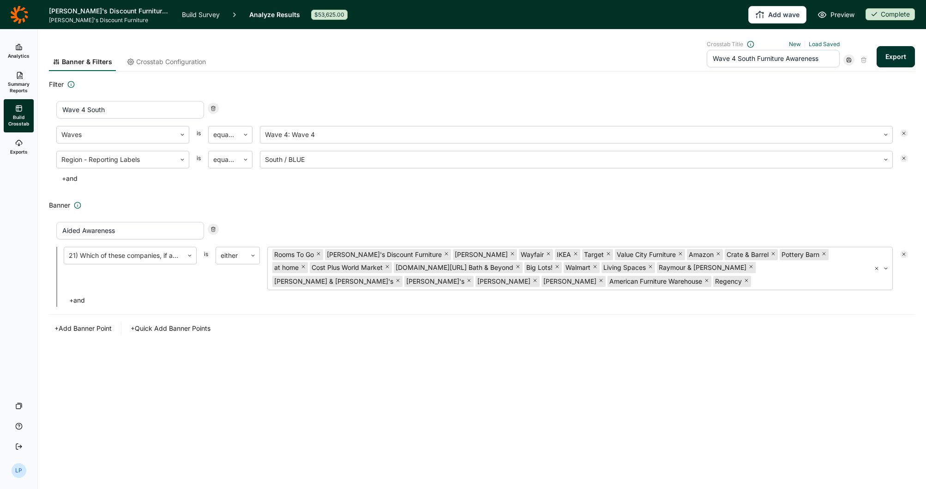
click at [795, 92] on div "Filter Wave 4 South Waves is equal to Wave 4: Wave 4 Region - Reporting Labels …" at bounding box center [482, 136] width 866 height 114
click at [849, 60] on icon at bounding box center [849, 60] width 6 height 6
click at [903, 54] on button "Export" at bounding box center [895, 56] width 38 height 21
click at [22, 144] on use at bounding box center [19, 143] width 6 height 6
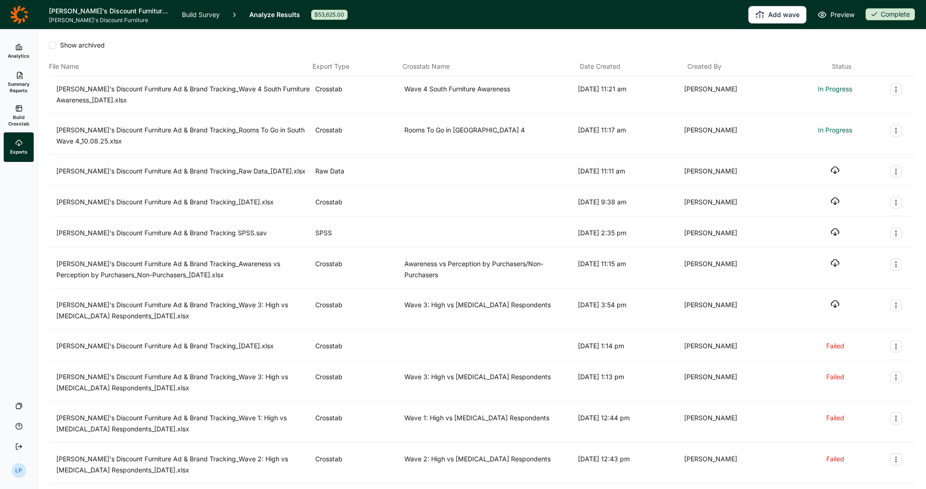
click at [892, 131] on icon "Export Actions" at bounding box center [895, 130] width 7 height 7
click at [911, 125] on div "Show archived File Name Export Type Crosstab Name Date Created Created By Statu…" at bounding box center [482, 260] width 888 height 460
click at [830, 128] on icon "button" at bounding box center [834, 129] width 9 height 9
click at [472, 23] on div "Add wave Preview Complete" at bounding box center [637, 15] width 556 height 18
click at [830, 88] on icon "button" at bounding box center [834, 88] width 9 height 9
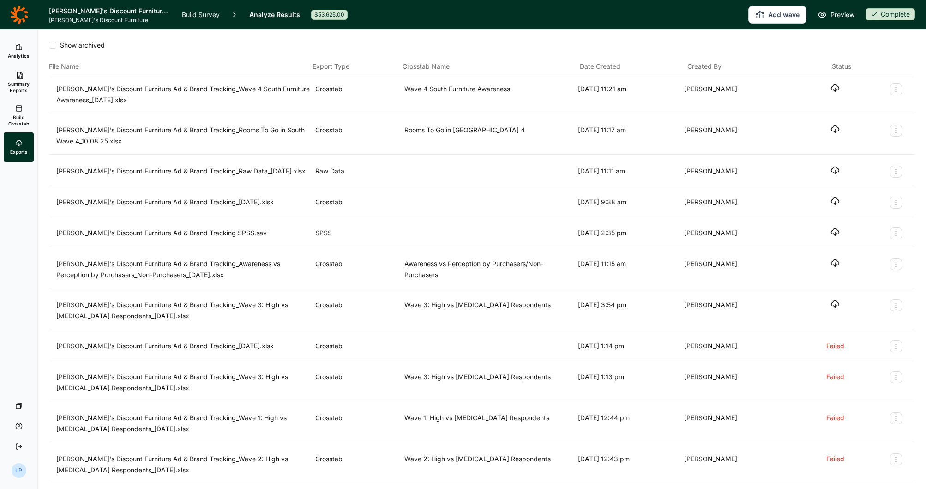
click at [18, 82] on span "Summary Reports" at bounding box center [18, 87] width 23 height 13
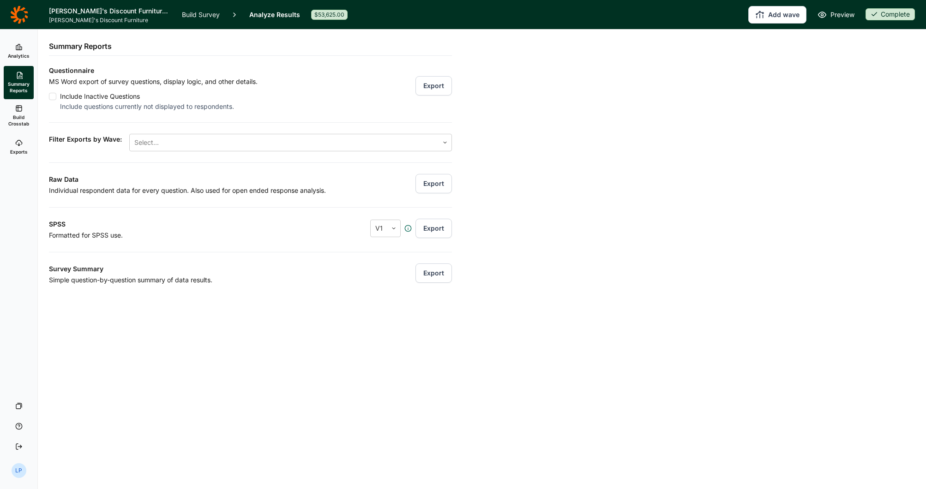
click at [19, 116] on span "Build Crosstab" at bounding box center [18, 120] width 23 height 13
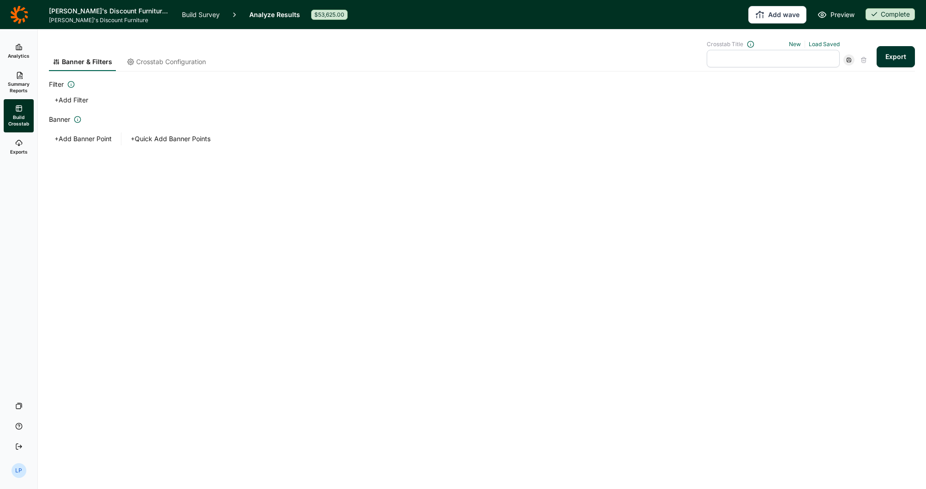
click at [15, 141] on icon at bounding box center [18, 142] width 7 height 7
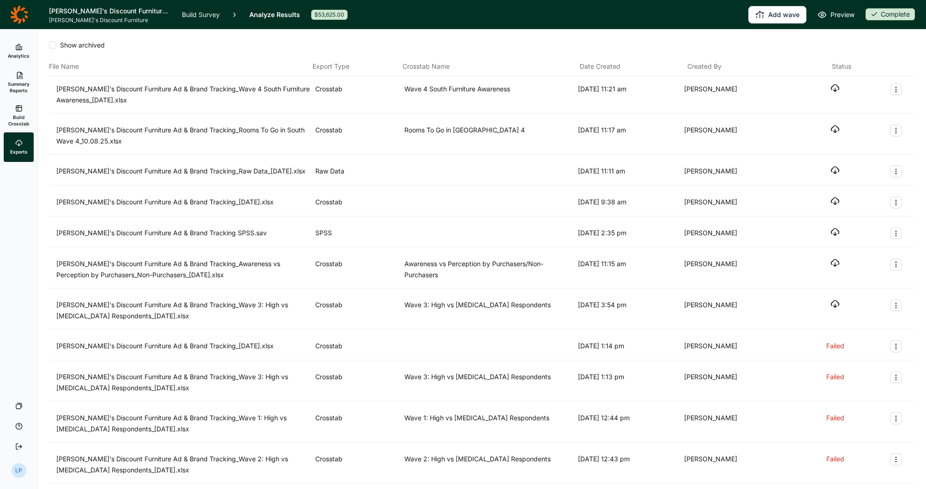
click at [19, 48] on icon at bounding box center [18, 46] width 7 height 7
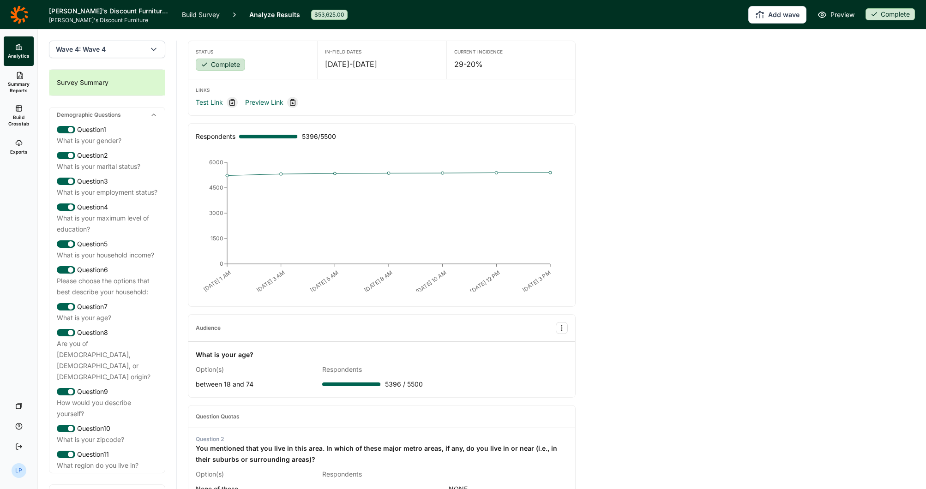
click at [137, 48] on button "Wave 4: Wave 4" at bounding box center [107, 50] width 116 height 18
drag, startPoint x: 740, startPoint y: 227, endPoint x: 726, endPoint y: 224, distance: 14.3
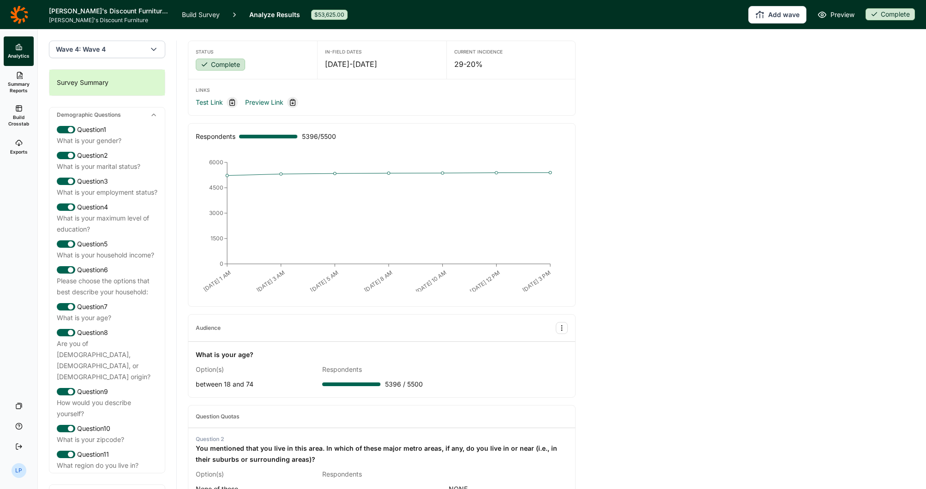
click at [18, 83] on span "Summary Reports" at bounding box center [18, 87] width 23 height 13
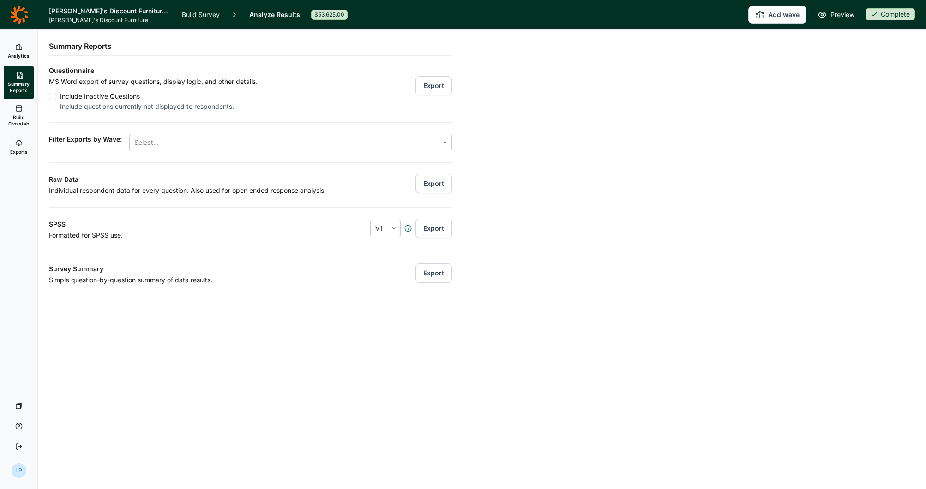
click at [102, 187] on p "Individual respondent data for every question. Also used for open ended respons…" at bounding box center [216, 190] width 335 height 11
click at [21, 41] on link "Analytics" at bounding box center [19, 51] width 30 height 30
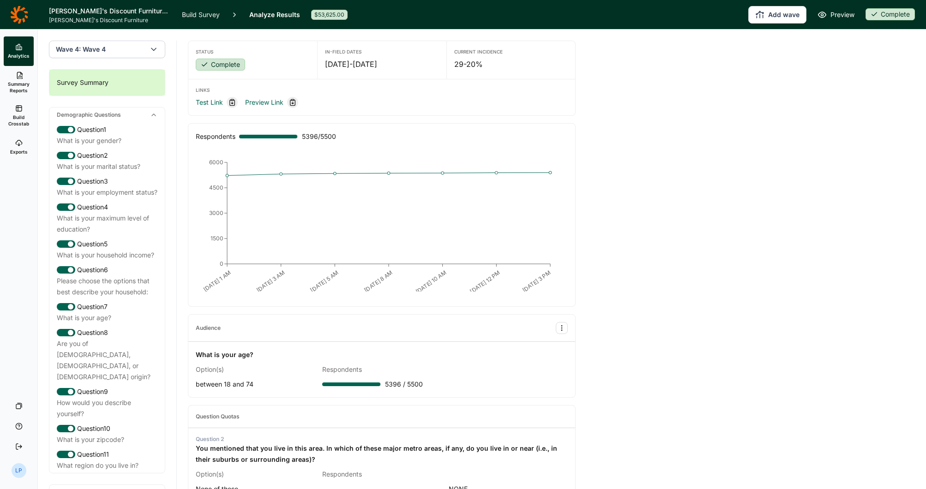
click at [23, 15] on icon at bounding box center [19, 15] width 18 height 18
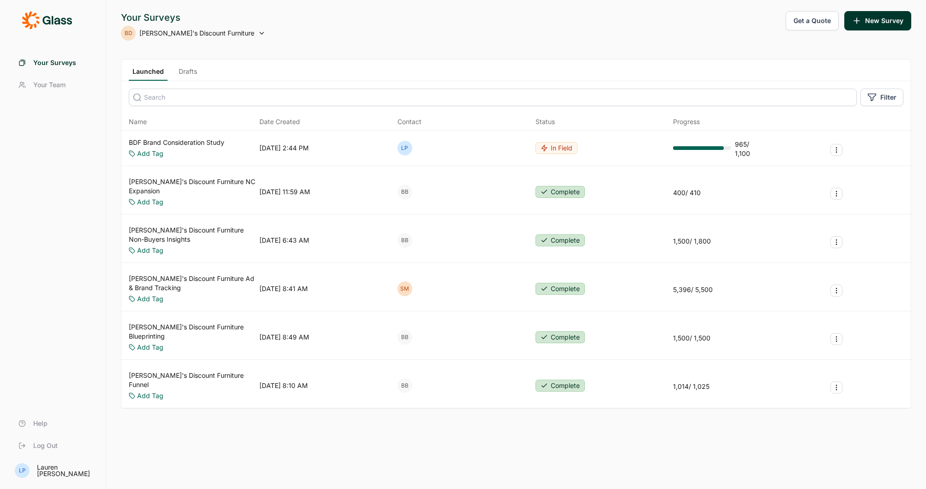
click at [203, 274] on link "[PERSON_NAME]'s Discount Furniture Ad & Brand Tracking" at bounding box center [192, 283] width 127 height 18
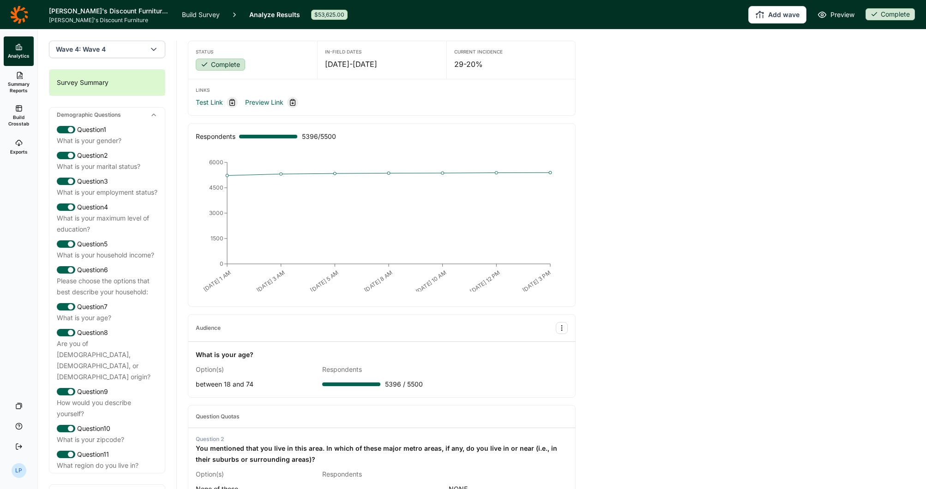
click at [20, 76] on use at bounding box center [20, 75] width 6 height 7
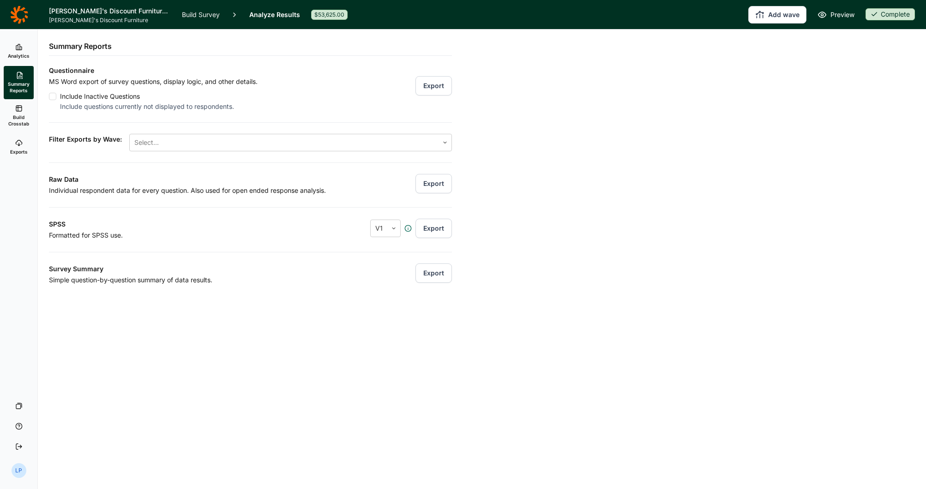
click at [28, 58] on span "Analytics" at bounding box center [19, 56] width 22 height 6
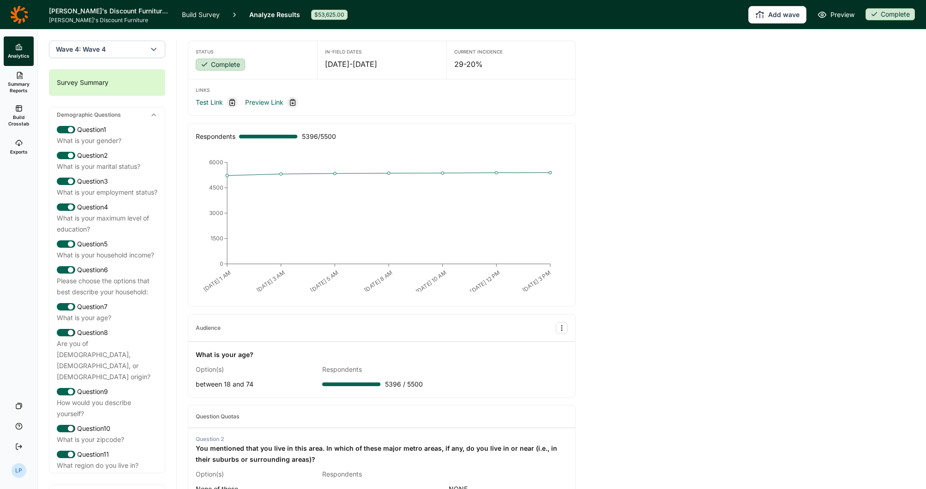
click at [20, 84] on span "Summary Reports" at bounding box center [18, 87] width 23 height 13
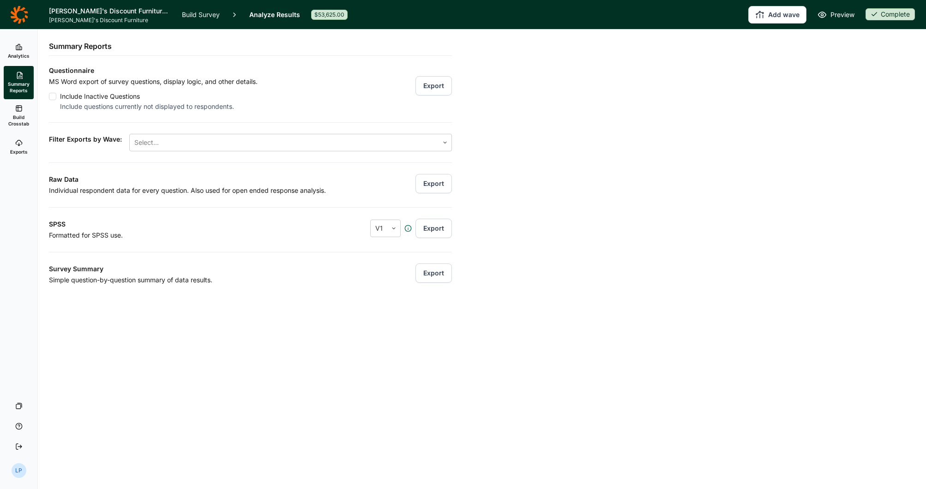
click at [126, 190] on p "Individual respondent data for every question. Also used for open ended respons…" at bounding box center [216, 190] width 335 height 11
click at [115, 233] on p "Formatted for SPSS use." at bounding box center [185, 235] width 272 height 11
click at [140, 280] on p "Simple question-by-question summary of data results." at bounding box center [222, 280] width 346 height 11
click at [123, 232] on p "Formatted for SPSS use." at bounding box center [185, 235] width 272 height 11
click at [159, 108] on div "Include questions currently not displayed to respondents." at bounding box center [158, 106] width 197 height 9
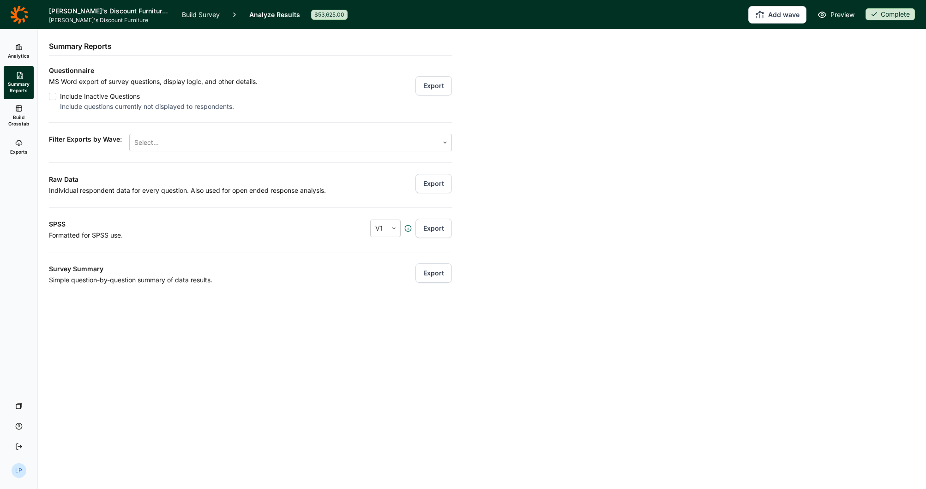
click at [49, 96] on input "Include Inactive Questions Include questions currently not displayed to respond…" at bounding box center [49, 96] width 0 height 0
click at [302, 116] on div "Questionnaire MS Word export of survey questions, display logic, and other deta…" at bounding box center [250, 175] width 403 height 221
click at [85, 143] on span "Filter Exports by Wave:" at bounding box center [85, 143] width 73 height 18
click at [16, 118] on span "Build Crosstab" at bounding box center [18, 120] width 23 height 13
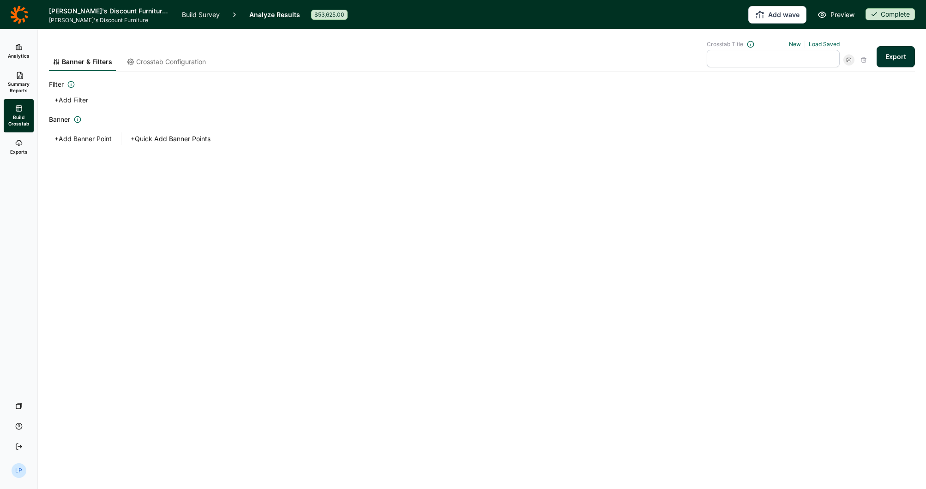
click at [20, 44] on icon at bounding box center [18, 46] width 7 height 7
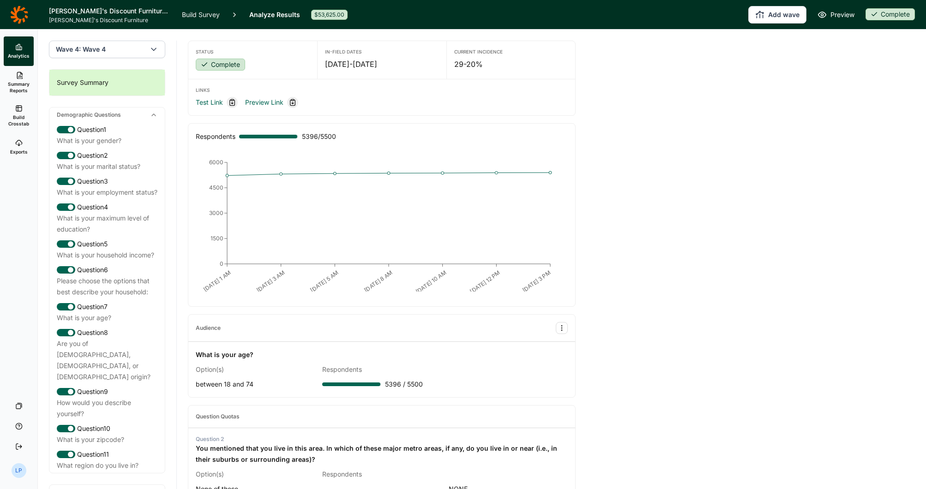
click at [834, 13] on span "Preview" at bounding box center [842, 14] width 24 height 11
click at [285, 15] on link "Analyze Results" at bounding box center [274, 14] width 51 height 29
click at [328, 14] on div "$53,625.00" at bounding box center [329, 15] width 36 height 10
click at [287, 10] on link "Analyze Results" at bounding box center [274, 14] width 51 height 29
click at [18, 50] on icon at bounding box center [18, 46] width 7 height 7
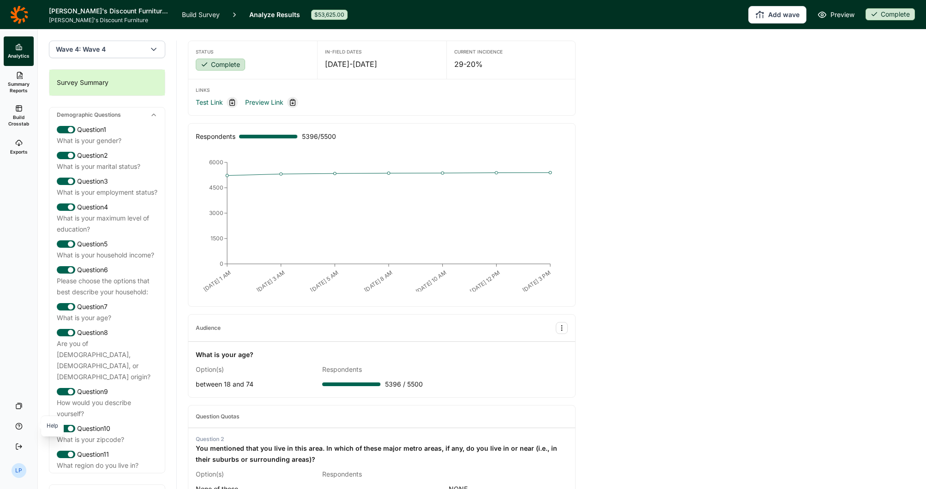
click at [19, 429] on icon at bounding box center [18, 426] width 7 height 7
click at [18, 402] on link "Your Surveys" at bounding box center [18, 406] width 37 height 20
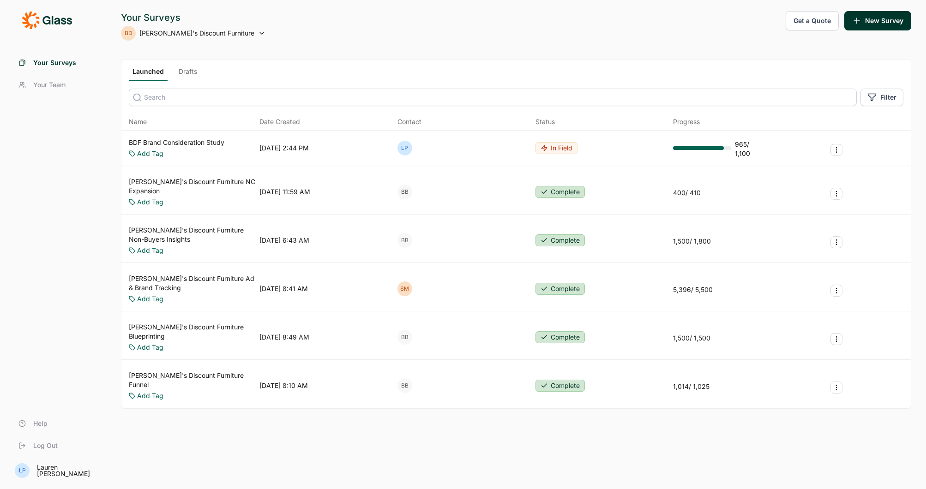
click at [190, 73] on link "Drafts" at bounding box center [188, 74] width 26 height 14
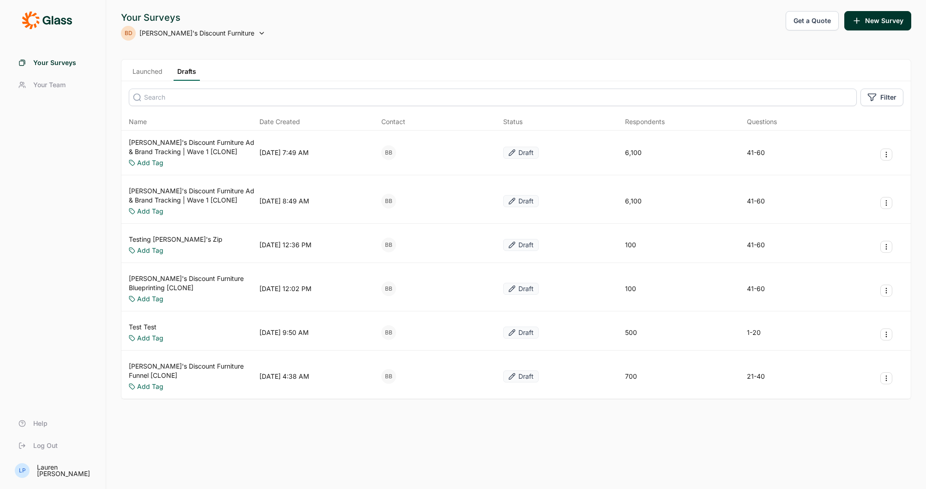
click at [302, 55] on div "Your Surveys BD Bob's Discount Furniture Get a Quote New Survey Launched Drafts…" at bounding box center [515, 244] width 819 height 489
click at [226, 30] on div "Your Surveys BD Bob's Discount Furniture Get a Quote New Survey" at bounding box center [516, 26] width 790 height 30
click at [211, 30] on span "[PERSON_NAME]'s Discount Furniture" at bounding box center [196, 33] width 115 height 9
click at [322, 36] on div "Your Surveys BD Bob's Discount Furniture Get a Quote New Survey" at bounding box center [516, 26] width 790 height 30
click at [155, 74] on link "Launched" at bounding box center [147, 74] width 37 height 14
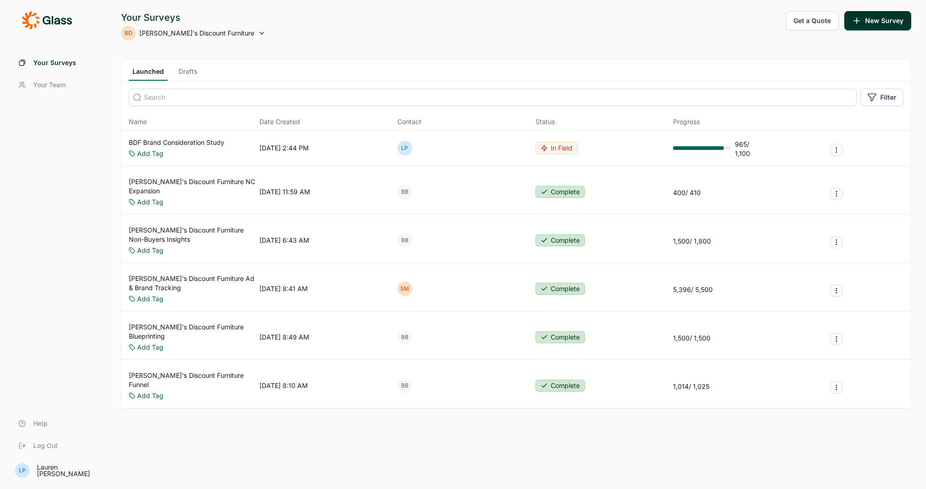
click at [194, 274] on link "[PERSON_NAME]'s Discount Furniture Ad & Brand Tracking" at bounding box center [192, 283] width 127 height 18
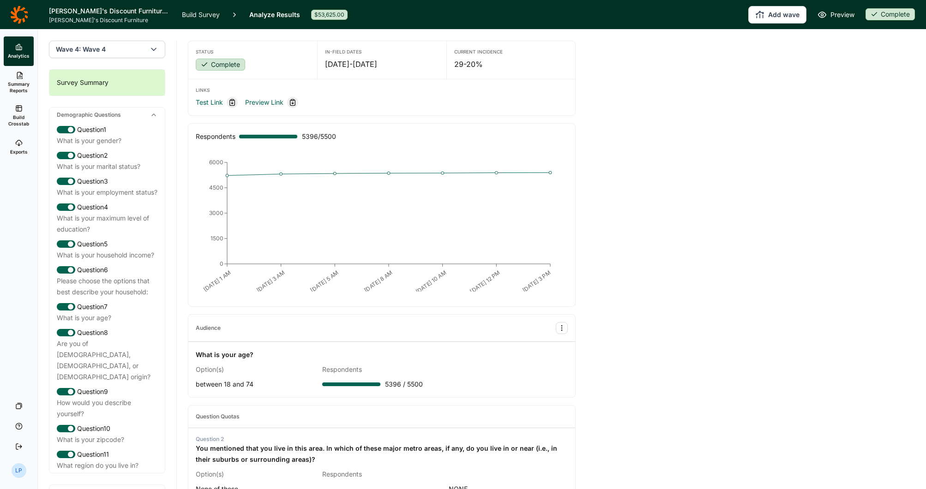
click at [22, 467] on div "LP" at bounding box center [19, 470] width 15 height 15
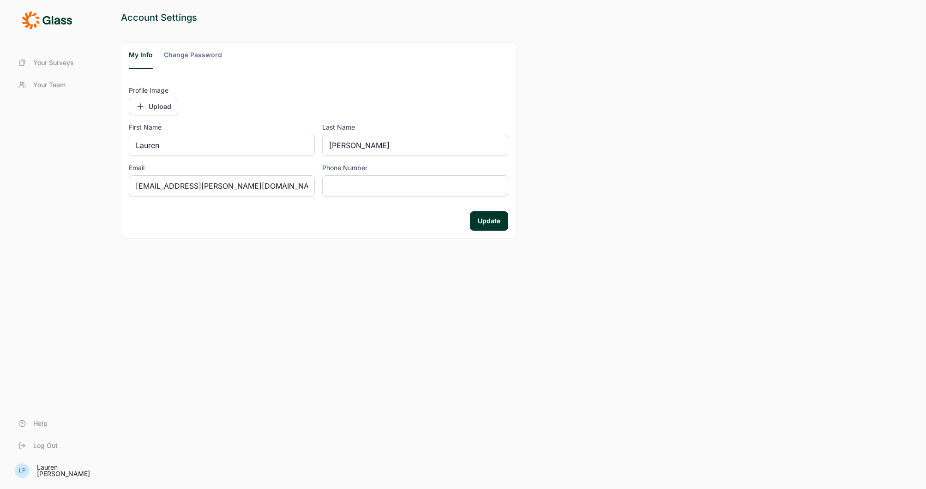
click at [67, 57] on link "Your Surveys" at bounding box center [53, 63] width 84 height 22
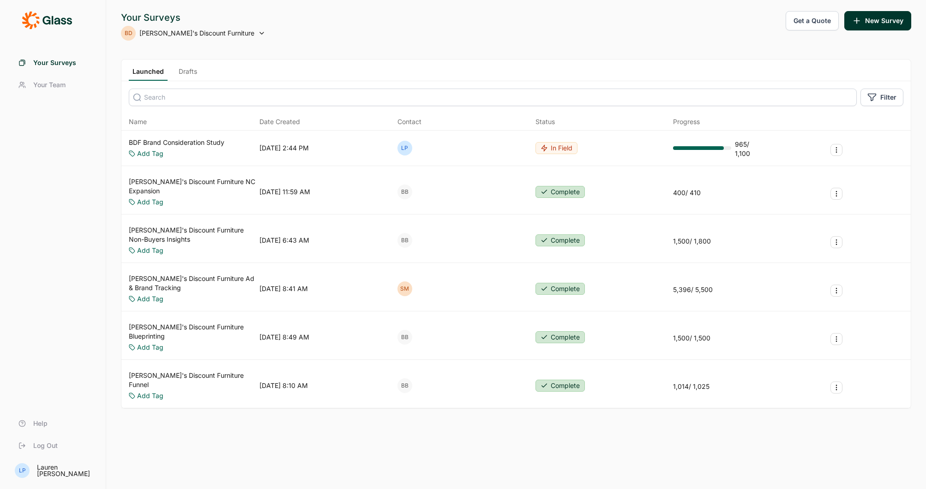
click at [54, 83] on span "Your Team" at bounding box center [49, 84] width 32 height 9
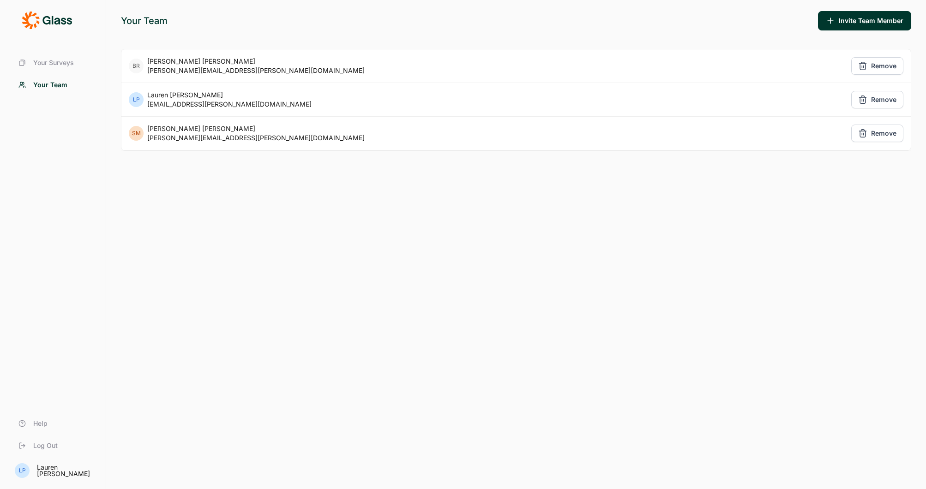
click at [54, 61] on span "Your Surveys" at bounding box center [53, 62] width 41 height 9
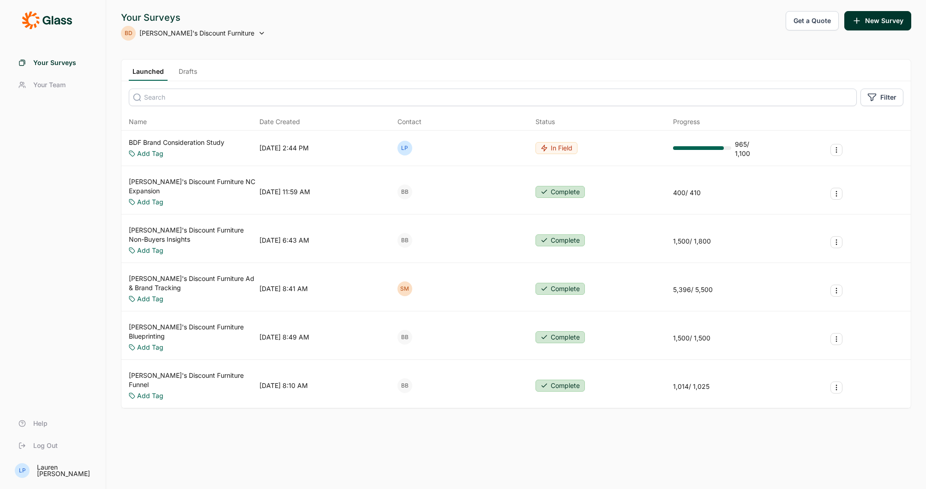
click at [176, 274] on link "[PERSON_NAME]'s Discount Furniture Ad & Brand Tracking" at bounding box center [192, 283] width 127 height 18
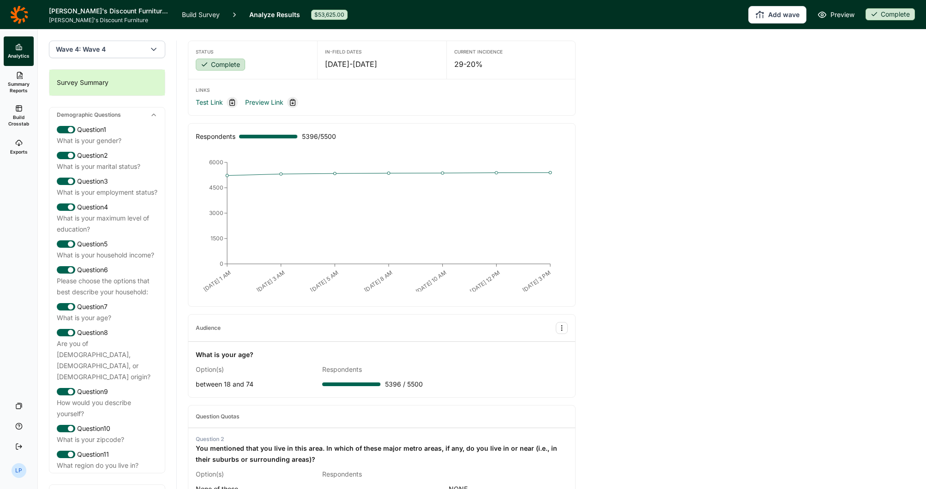
click at [25, 148] on link "Exports" at bounding box center [19, 147] width 30 height 30
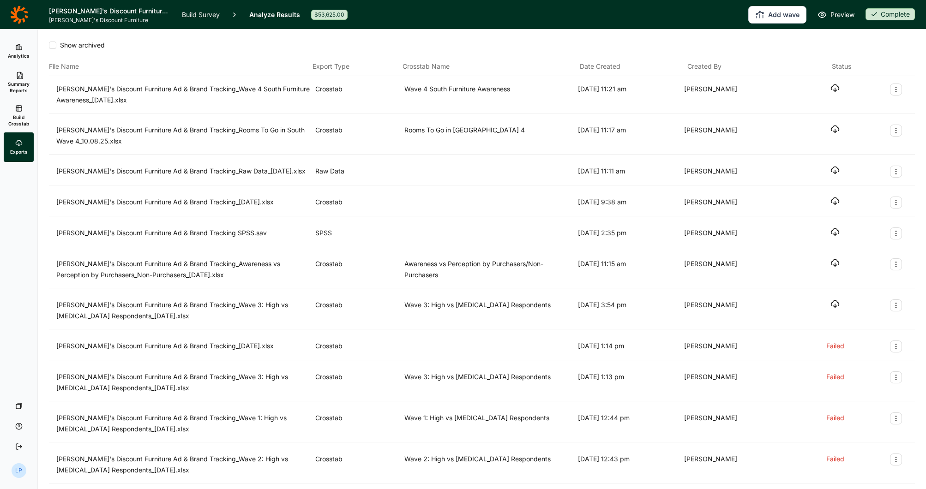
click at [651, 43] on div "Show archived" at bounding box center [482, 45] width 866 height 9
click at [465, 52] on div "Show archived" at bounding box center [482, 49] width 866 height 17
click at [18, 115] on span "Build Crosstab" at bounding box center [18, 120] width 23 height 13
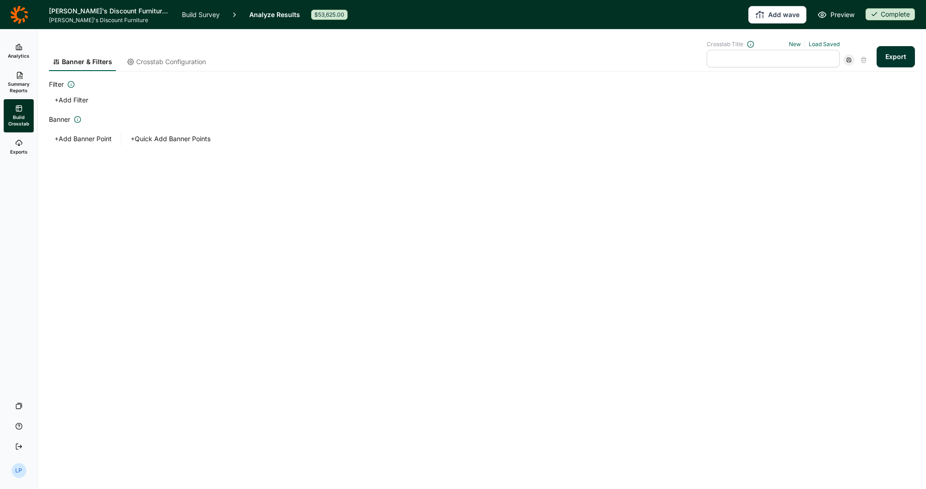
click at [76, 99] on button "+ Add Filter" at bounding box center [71, 100] width 45 height 13
click at [120, 111] on input at bounding box center [130, 110] width 148 height 18
click at [72, 110] on input "WAve 4" at bounding box center [130, 110] width 148 height 18
click at [162, 135] on div at bounding box center [116, 134] width 110 height 13
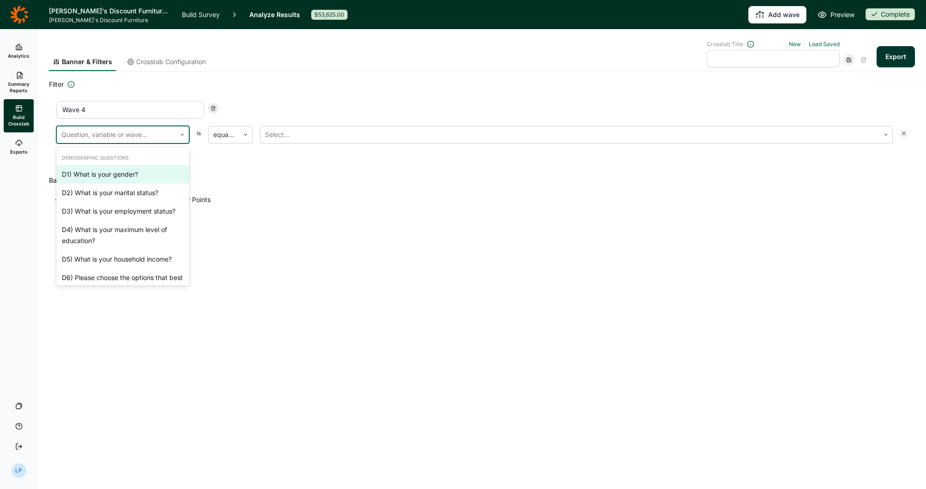
scroll to position [3277, 0]
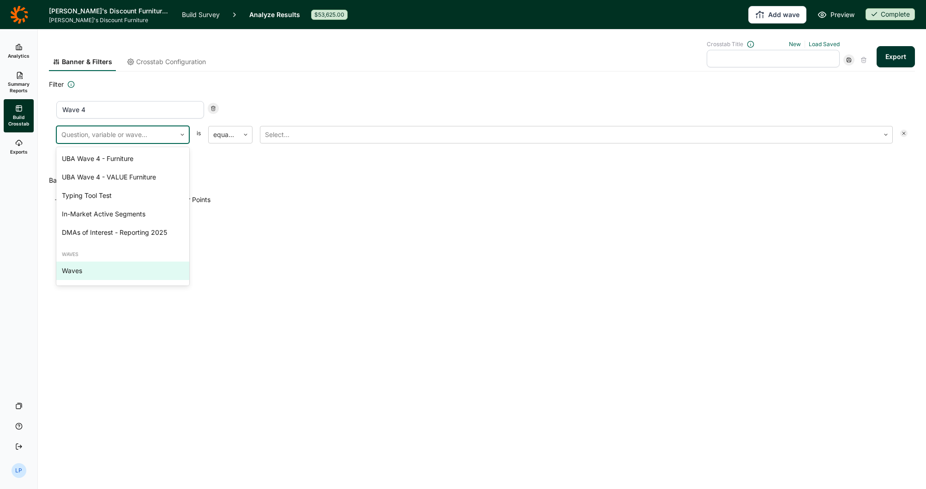
click at [89, 270] on div "Waves" at bounding box center [122, 271] width 133 height 18
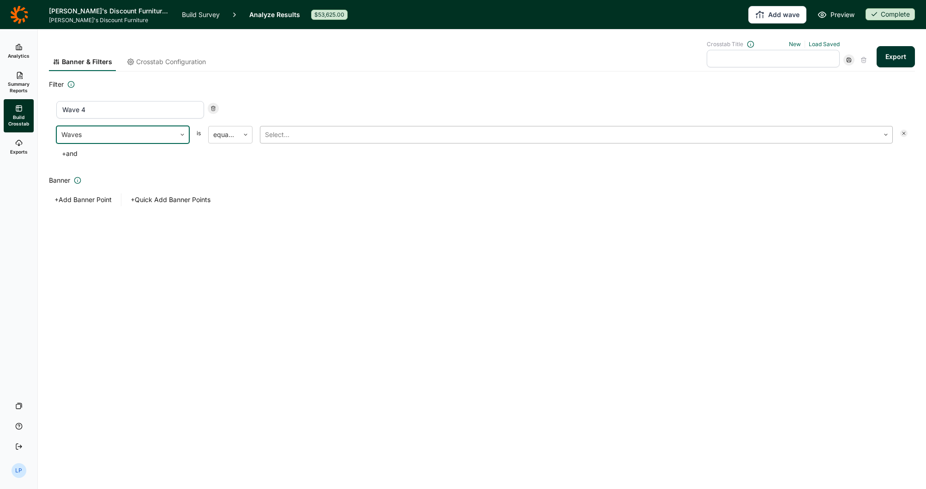
click at [314, 137] on div at bounding box center [569, 134] width 609 height 13
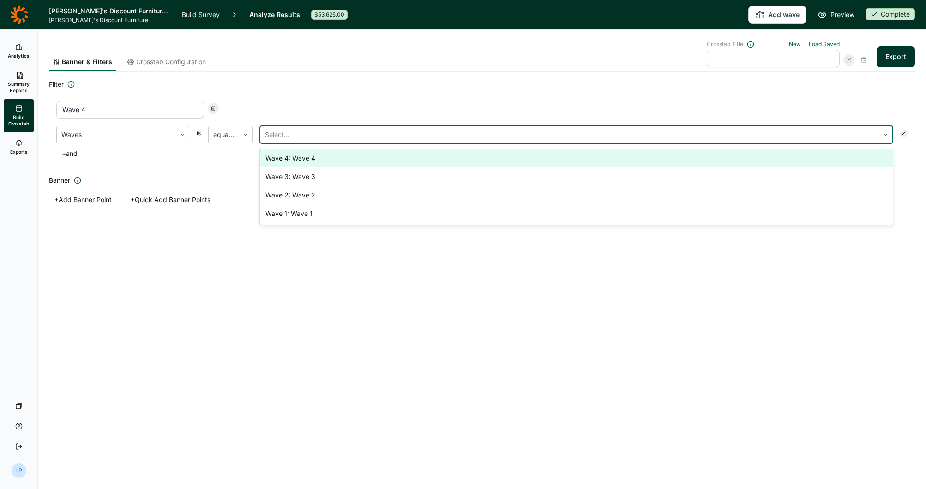
click at [303, 158] on div "Wave 4: Wave 4" at bounding box center [576, 158] width 633 height 18
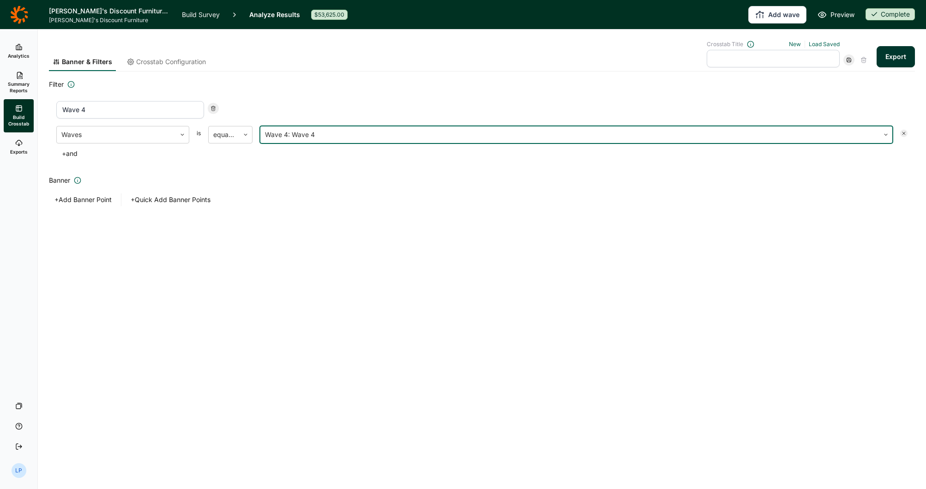
click at [71, 155] on button "+ and" at bounding box center [69, 153] width 27 height 13
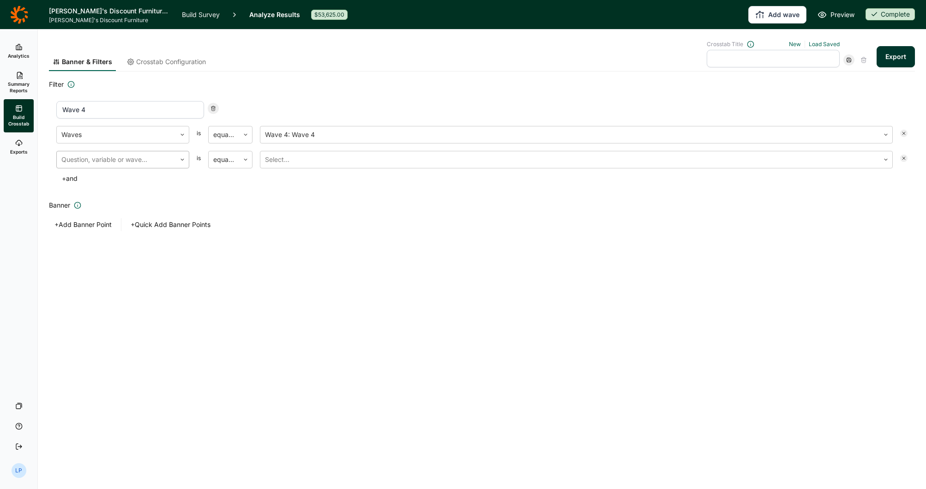
click at [120, 160] on div at bounding box center [116, 159] width 110 height 13
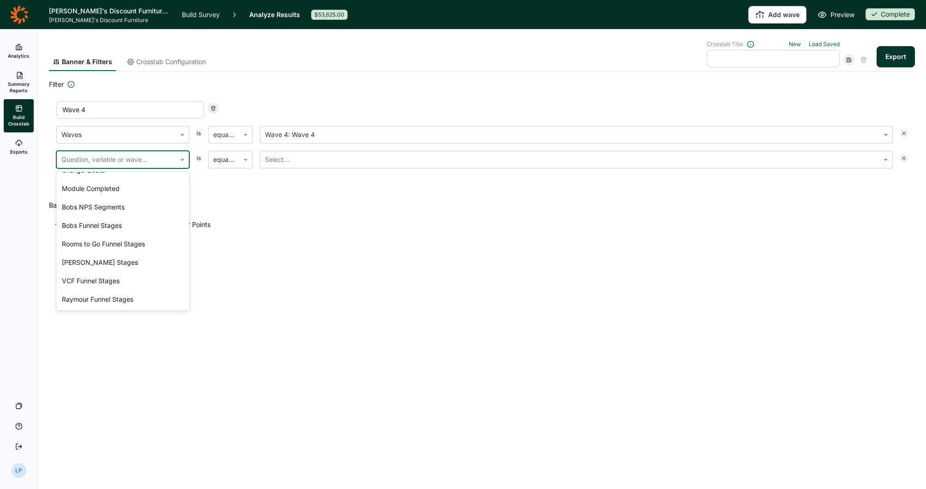
scroll to position [2879, 0]
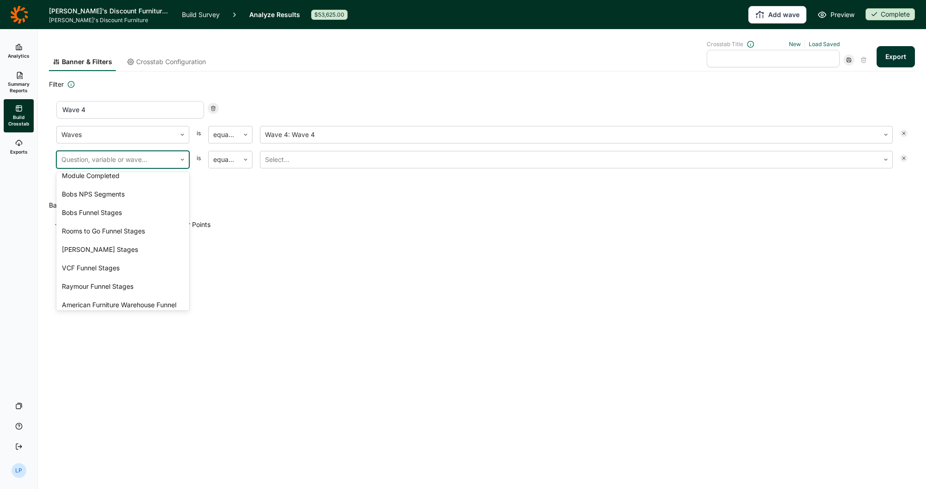
click at [116, 56] on div "Region - Reporting Labels" at bounding box center [122, 46] width 133 height 18
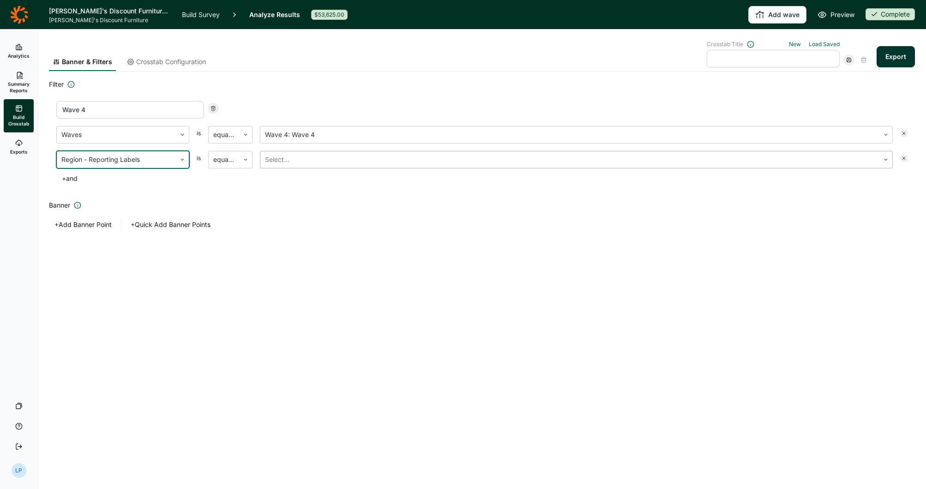
click at [299, 161] on div at bounding box center [569, 159] width 609 height 13
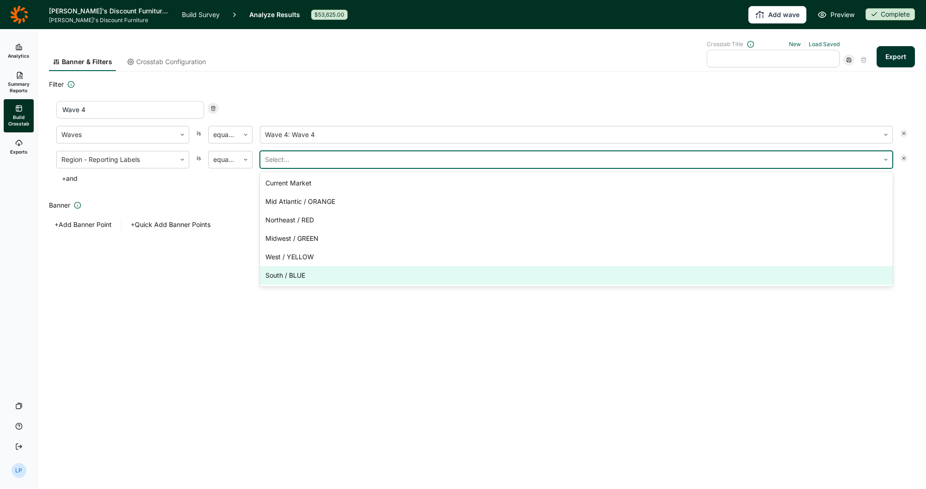
click at [293, 275] on div "South / BLUE" at bounding box center [576, 275] width 633 height 18
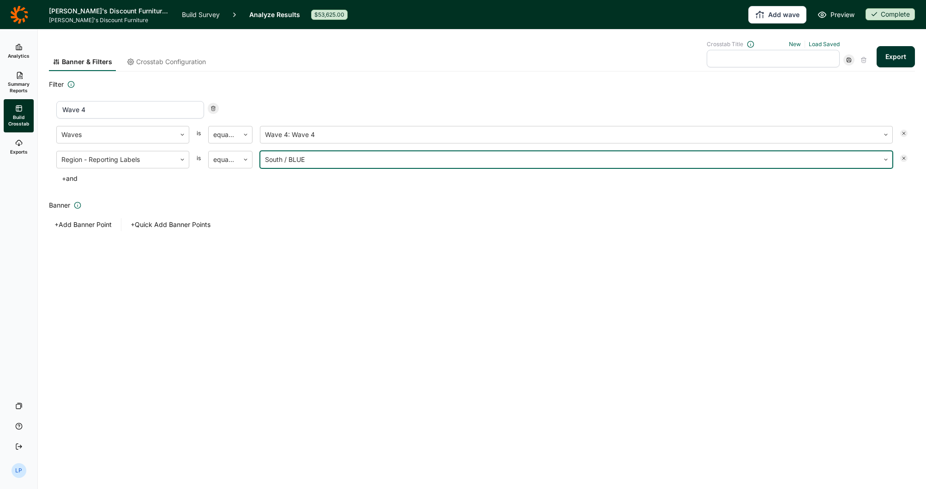
click at [105, 108] on input "Wave 4" at bounding box center [130, 110] width 148 height 18
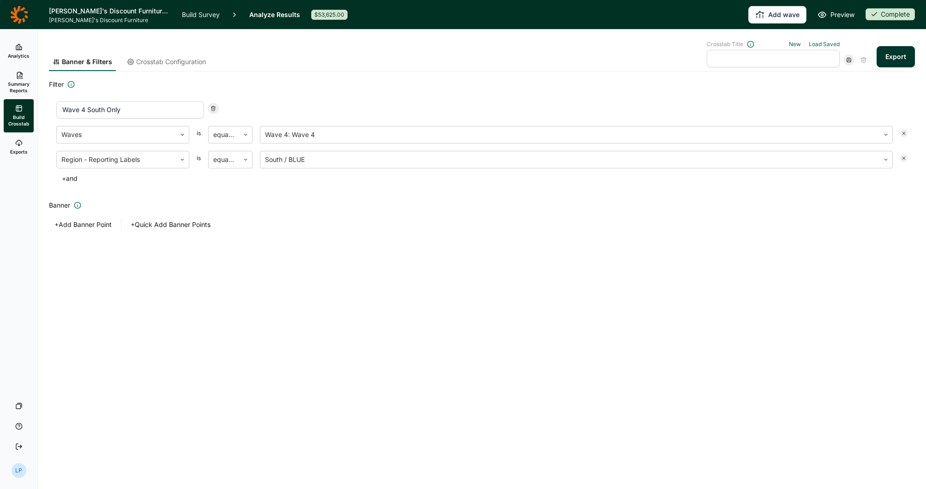
type input "Wave 4 South Only"
click at [734, 61] on input "text" at bounding box center [772, 59] width 133 height 18
type input "Wave 4 South Only"
click at [847, 59] on icon at bounding box center [849, 60] width 6 height 6
click at [898, 56] on button "Export" at bounding box center [895, 56] width 38 height 21
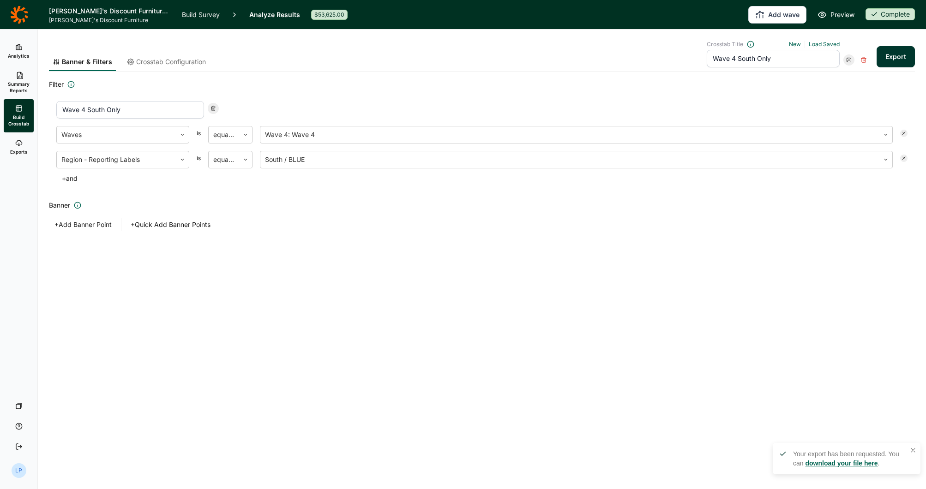
click at [845, 462] on link "download your file here" at bounding box center [841, 463] width 72 height 7
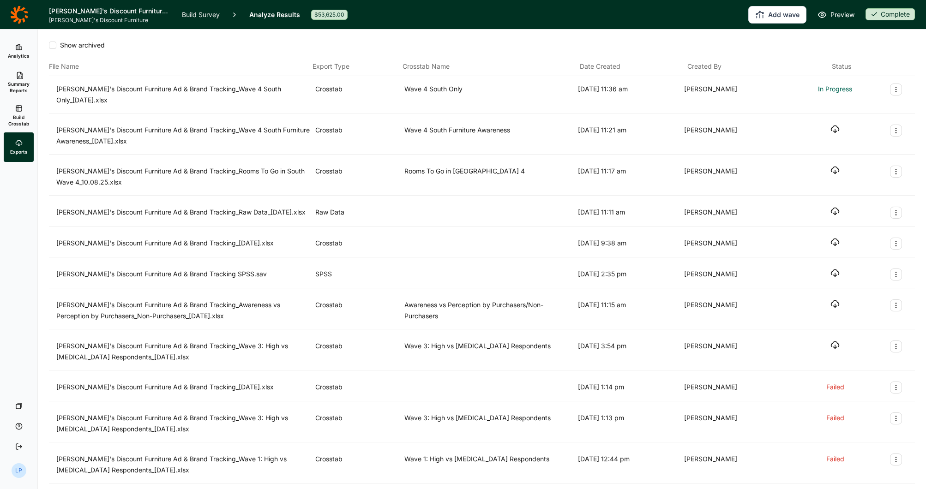
click at [636, 32] on div "Show archived File Name Export Type Crosstab Name Date Created Created By Statu…" at bounding box center [482, 473] width 866 height 886
